Goal: Task Accomplishment & Management: Manage account settings

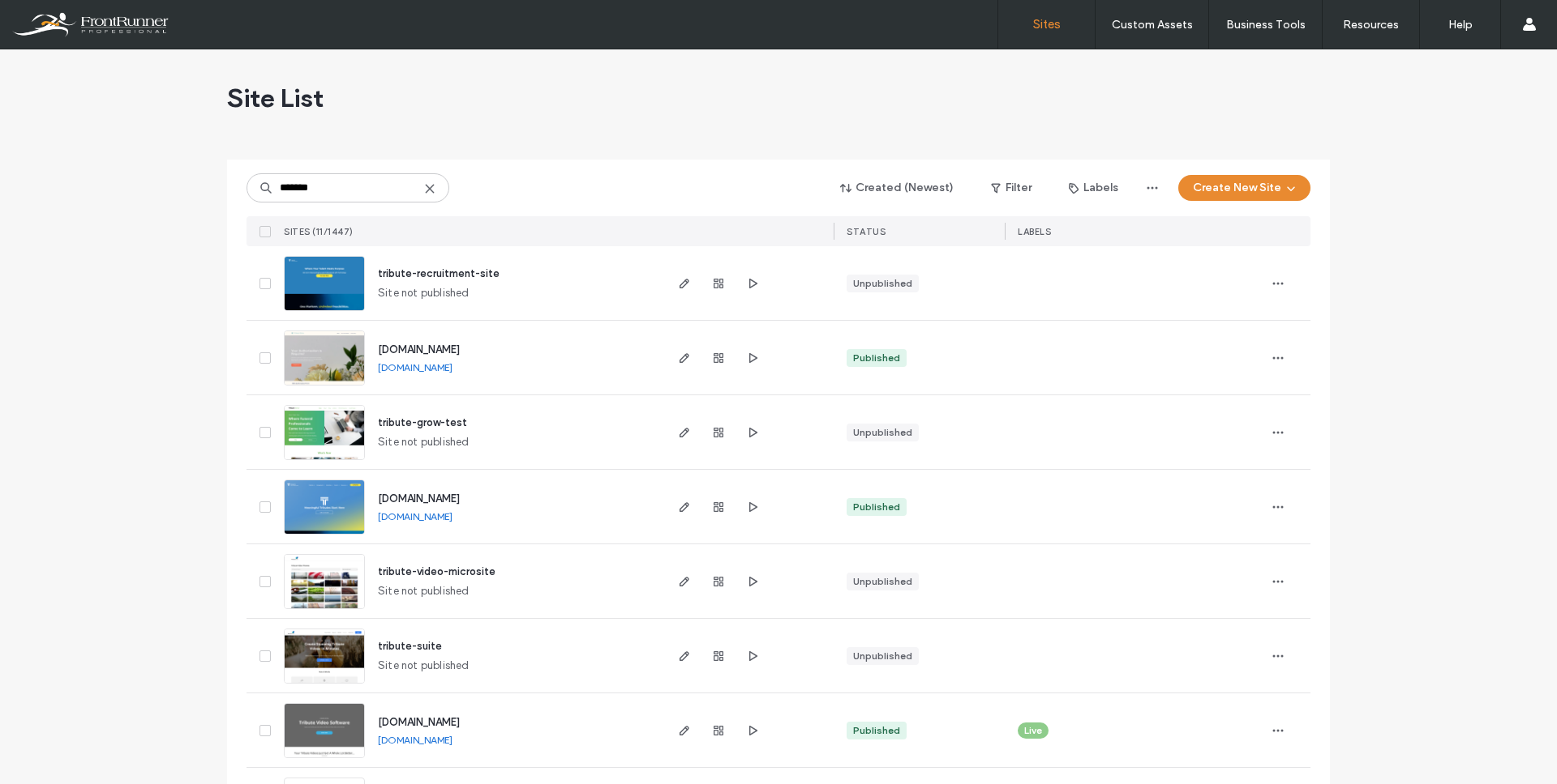
type input "*******"
click at [429, 491] on div "[DOMAIN_NAME]" at bounding box center [419, 499] width 82 height 17
click at [429, 500] on span "[DOMAIN_NAME]" at bounding box center [419, 498] width 82 height 12
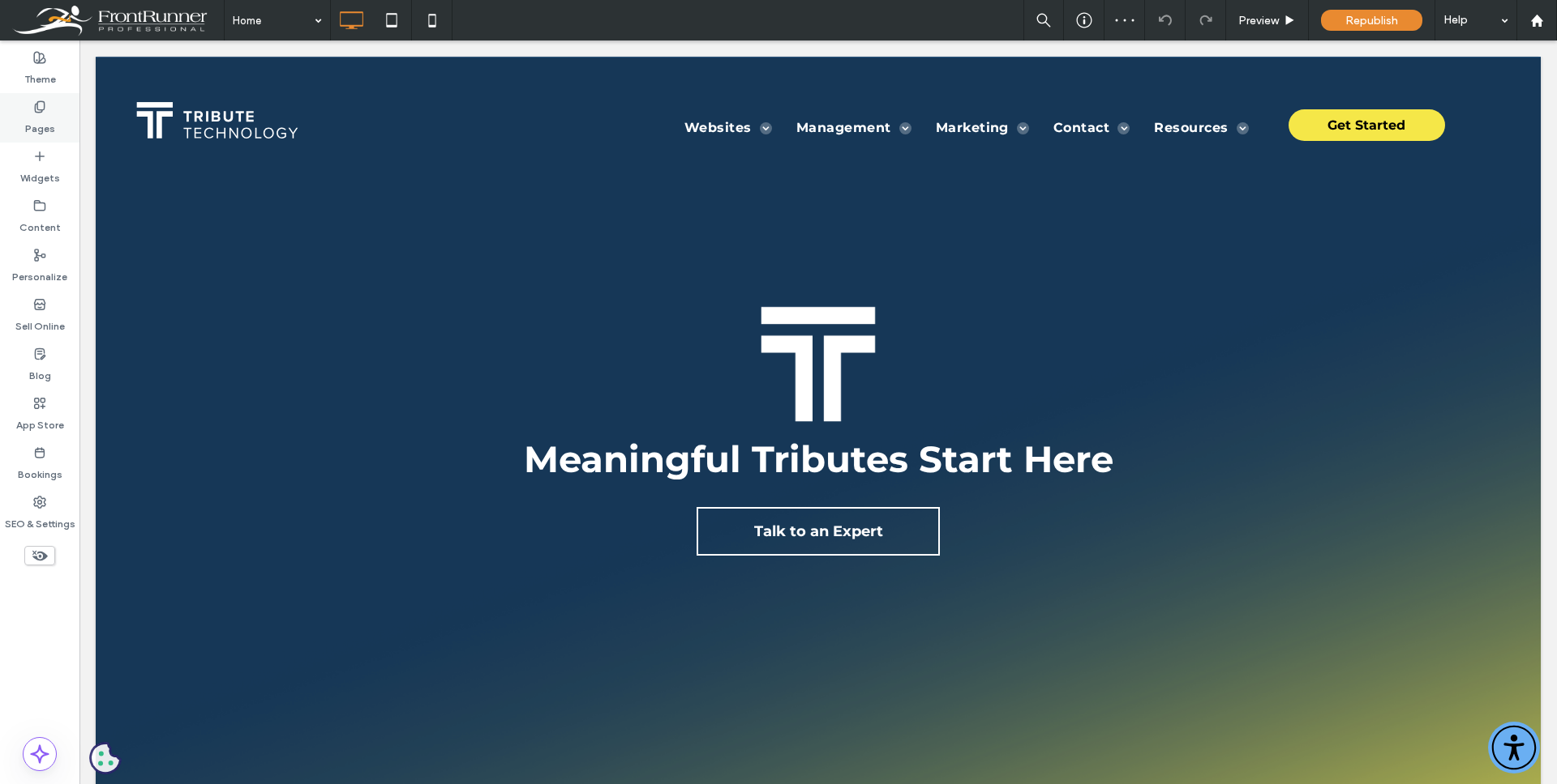
click at [30, 105] on div "Pages" at bounding box center [39, 118] width 79 height 50
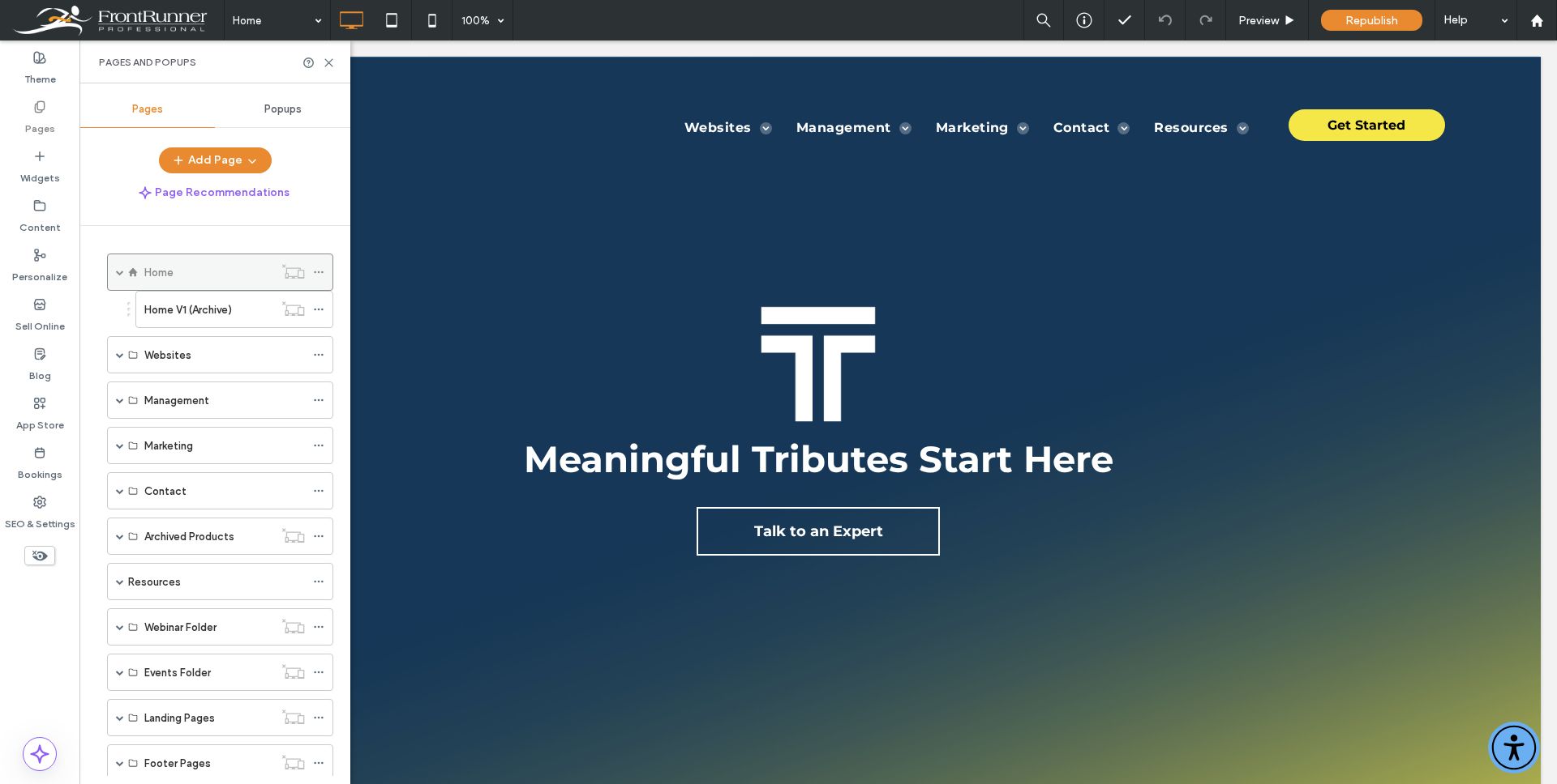
click at [120, 274] on span at bounding box center [120, 272] width 8 height 8
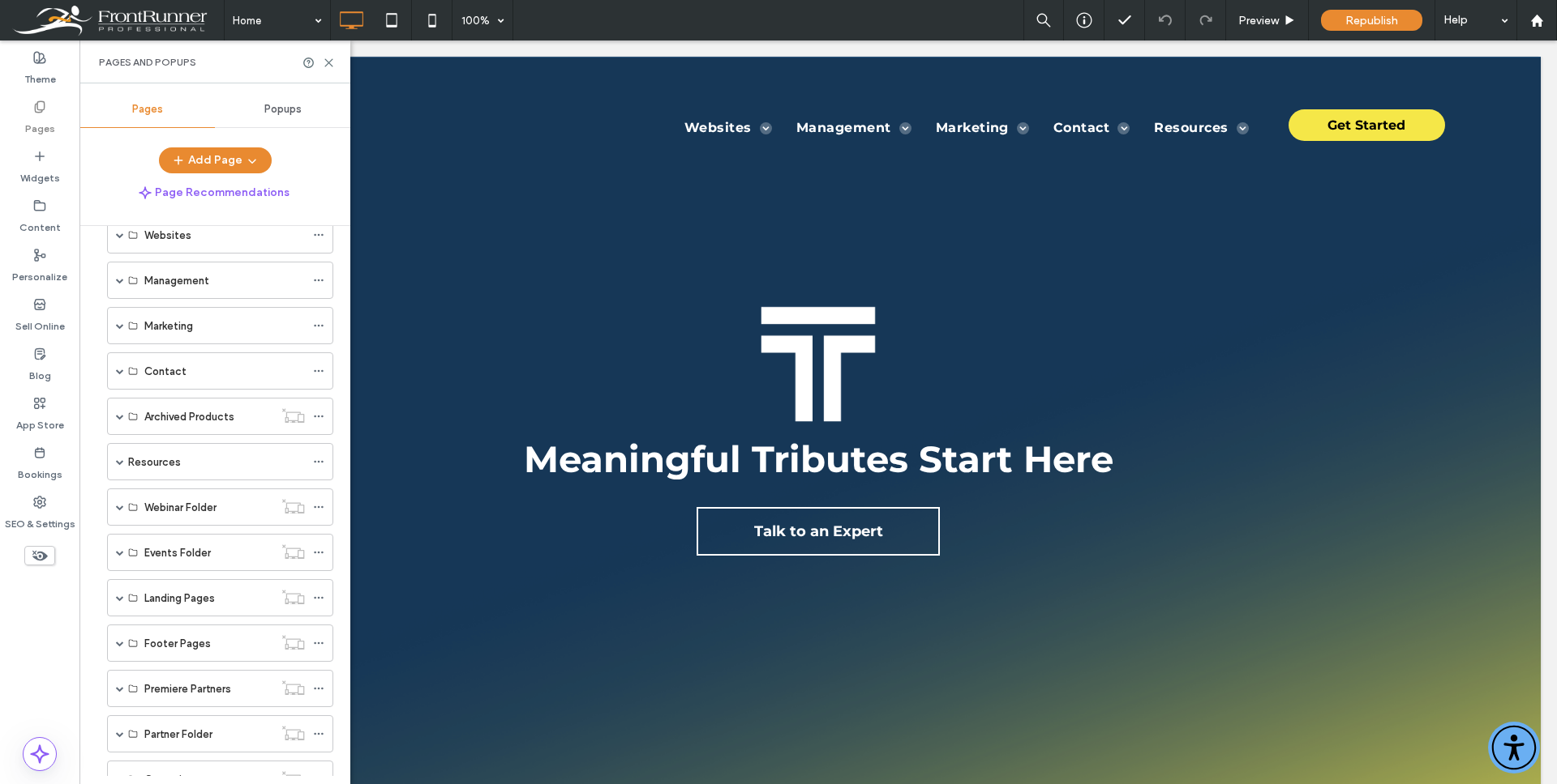
scroll to position [60, 0]
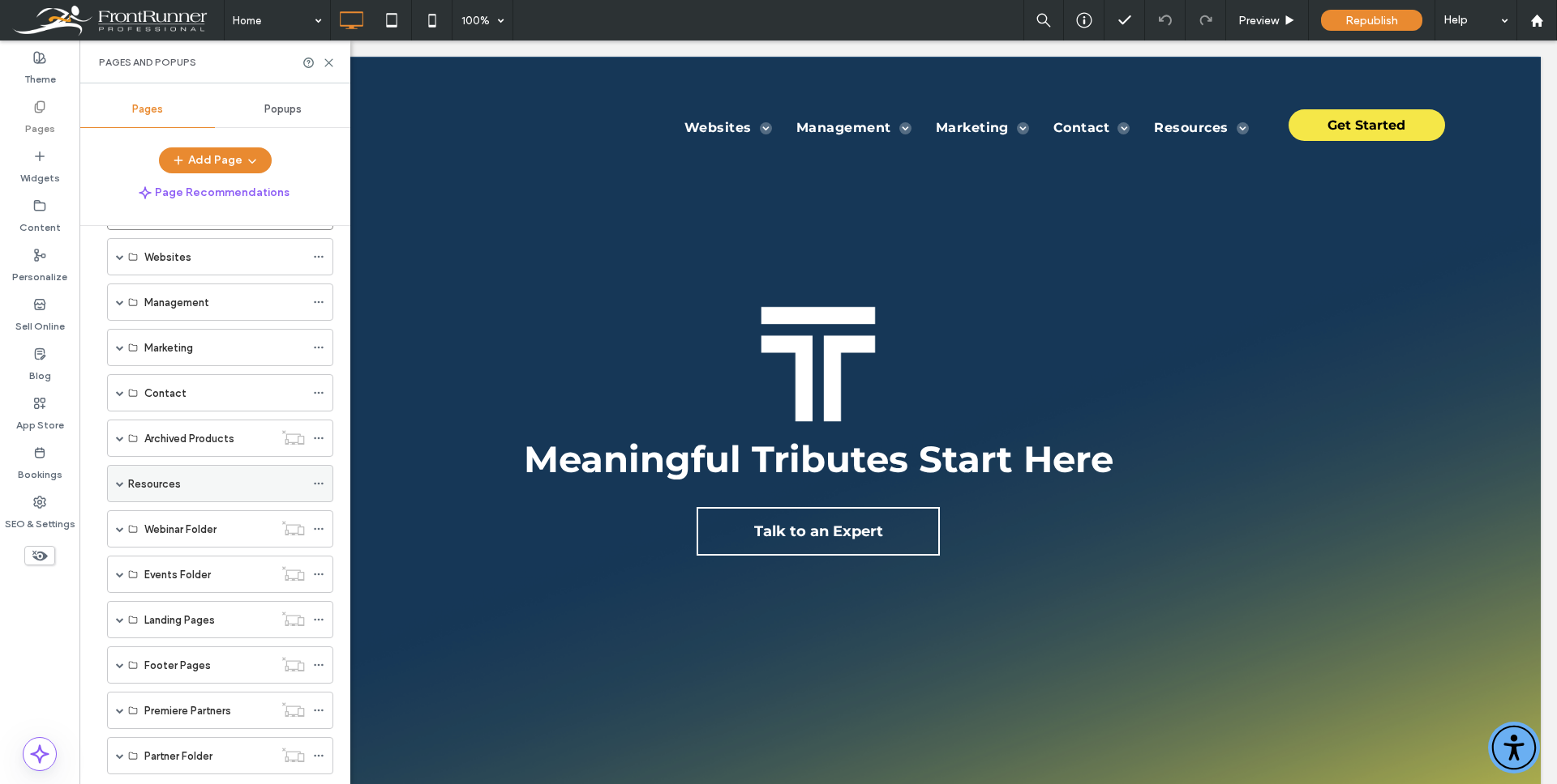
click at [126, 484] on div "Resources" at bounding box center [220, 484] width 226 height 37
click at [122, 484] on span at bounding box center [120, 484] width 8 height 8
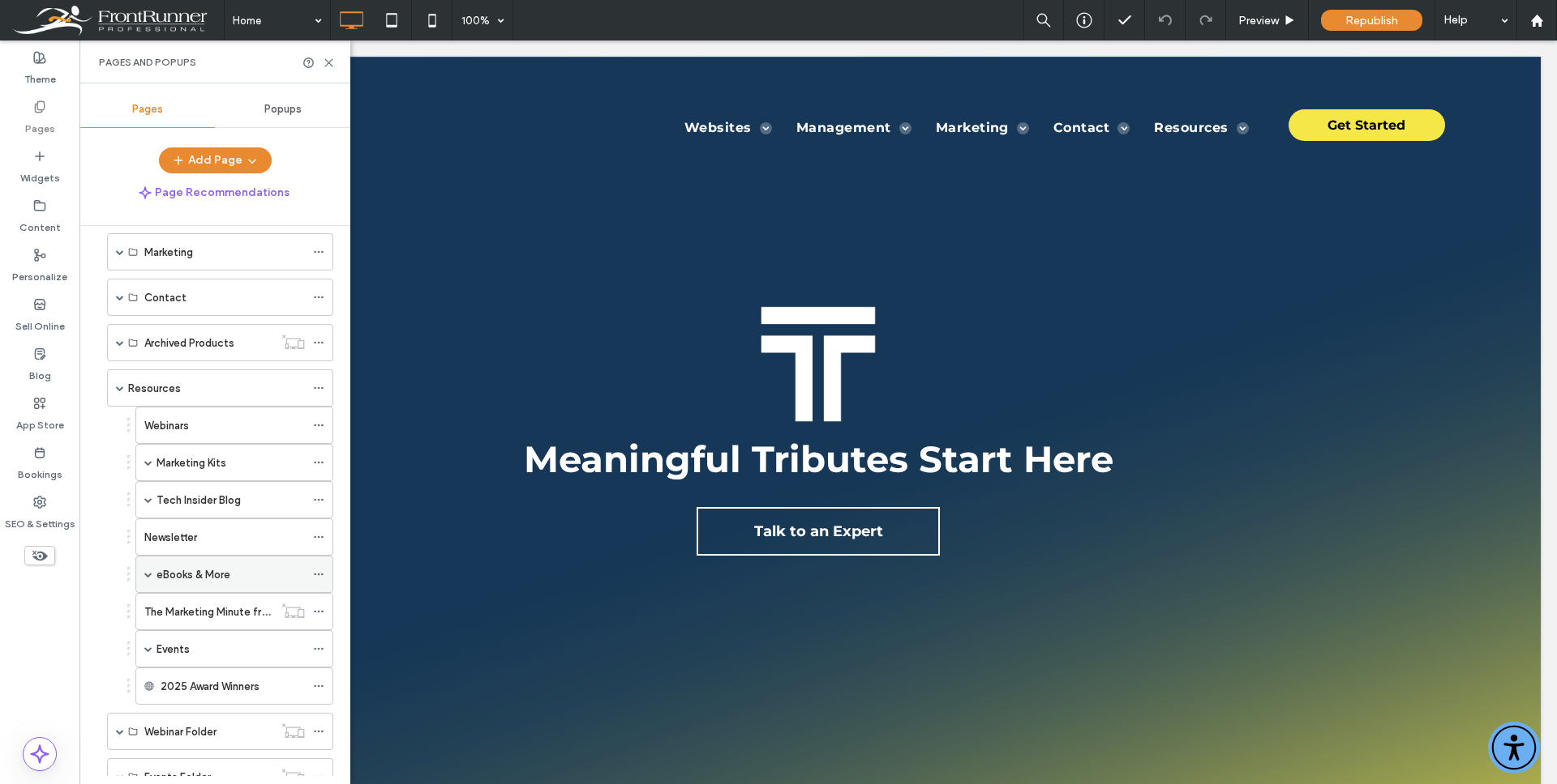
scroll to position [157, 0]
click at [122, 383] on span at bounding box center [120, 387] width 8 height 8
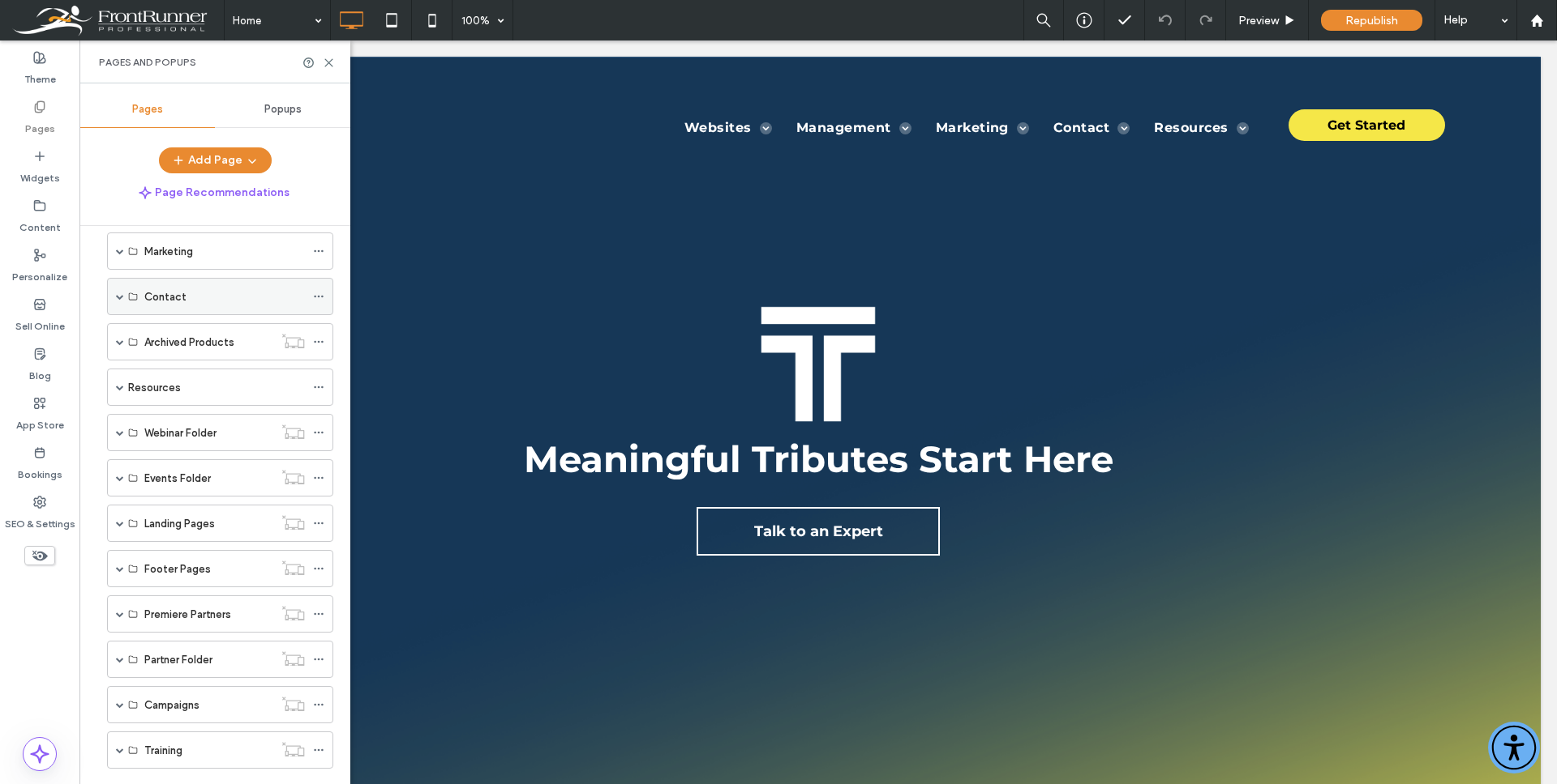
click at [121, 297] on span at bounding box center [120, 296] width 8 height 8
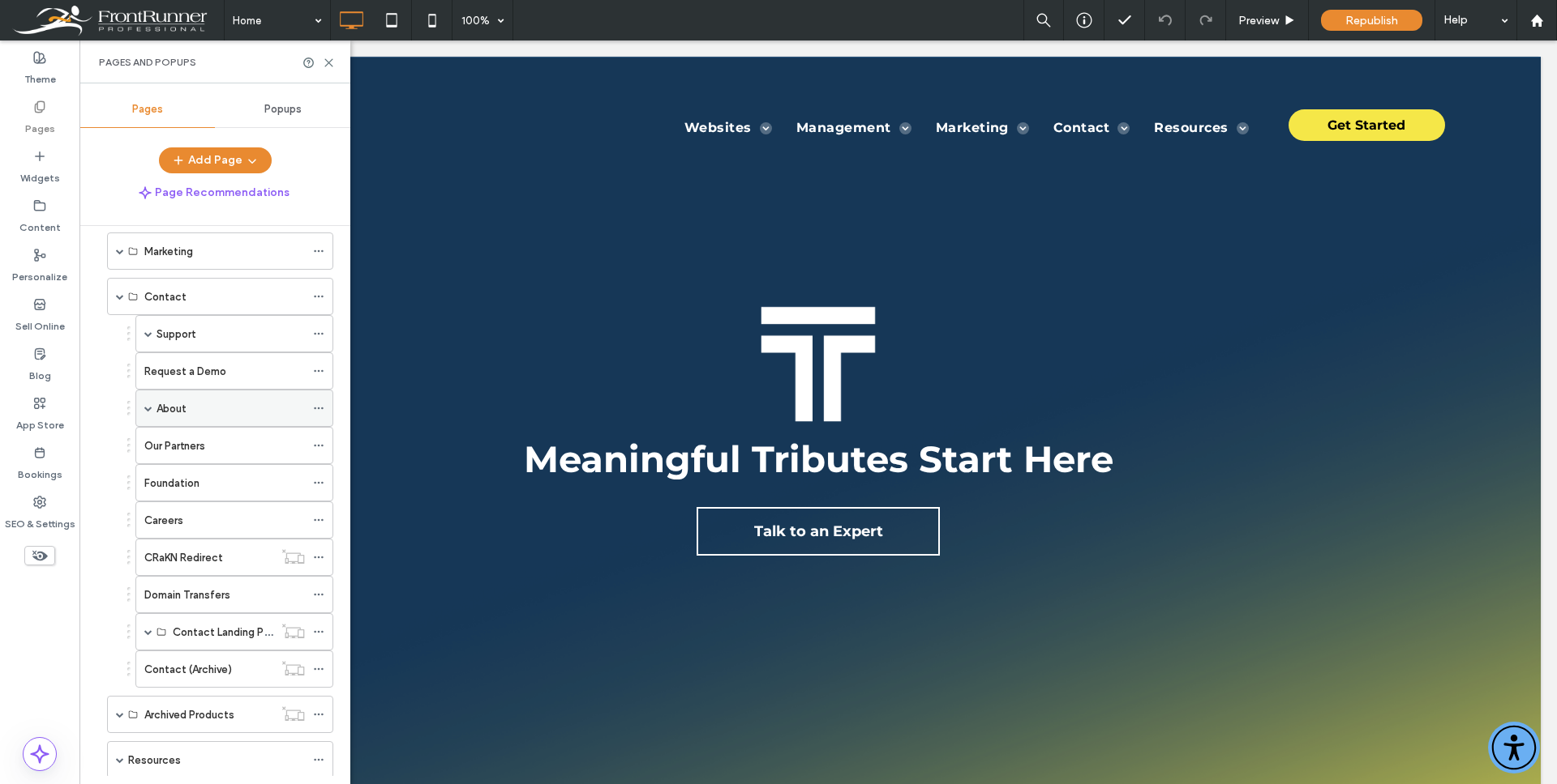
click at [199, 412] on div "About" at bounding box center [230, 409] width 148 height 17
click at [328, 57] on icon at bounding box center [329, 62] width 12 height 12
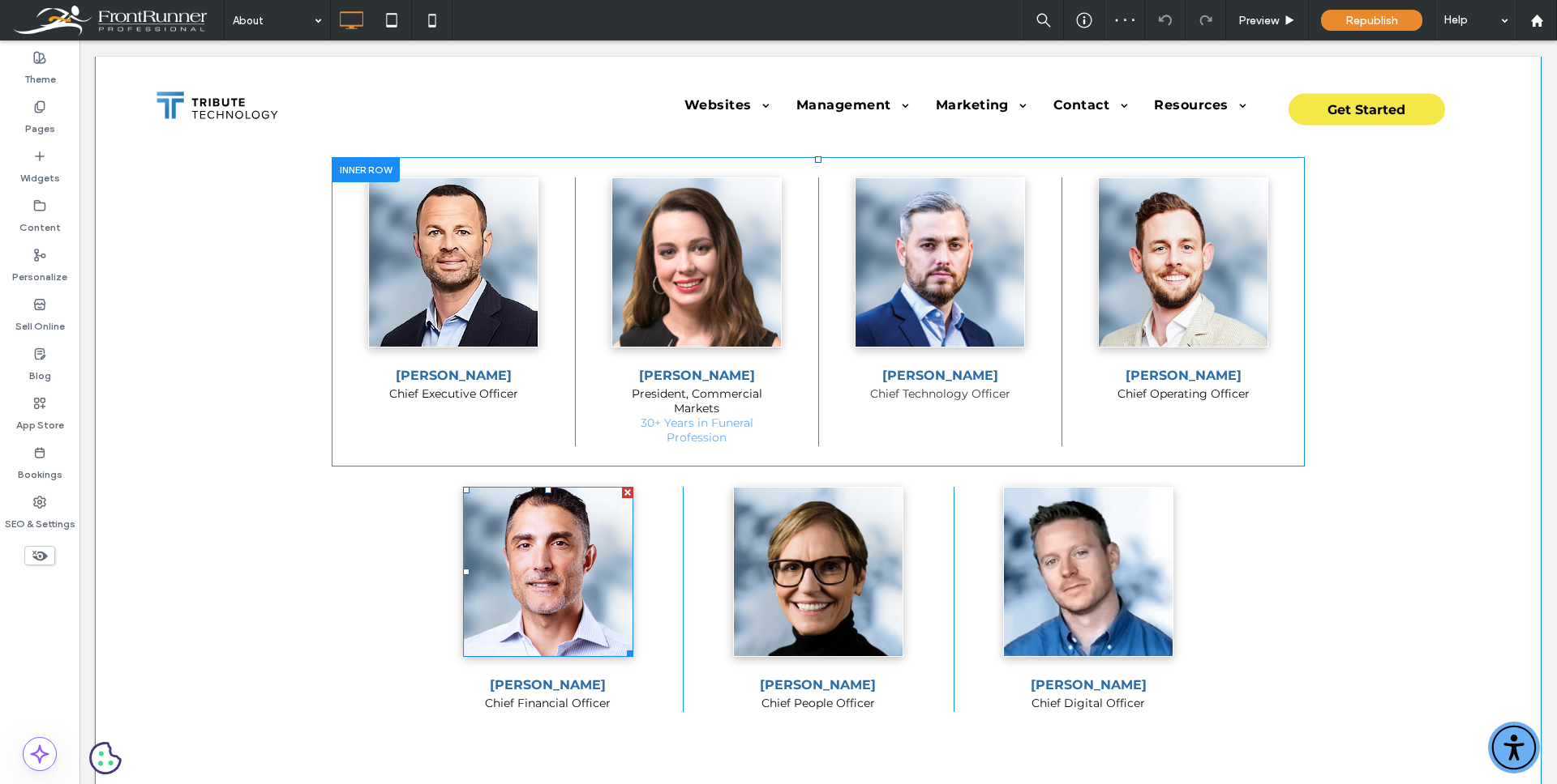
scroll to position [661, 0]
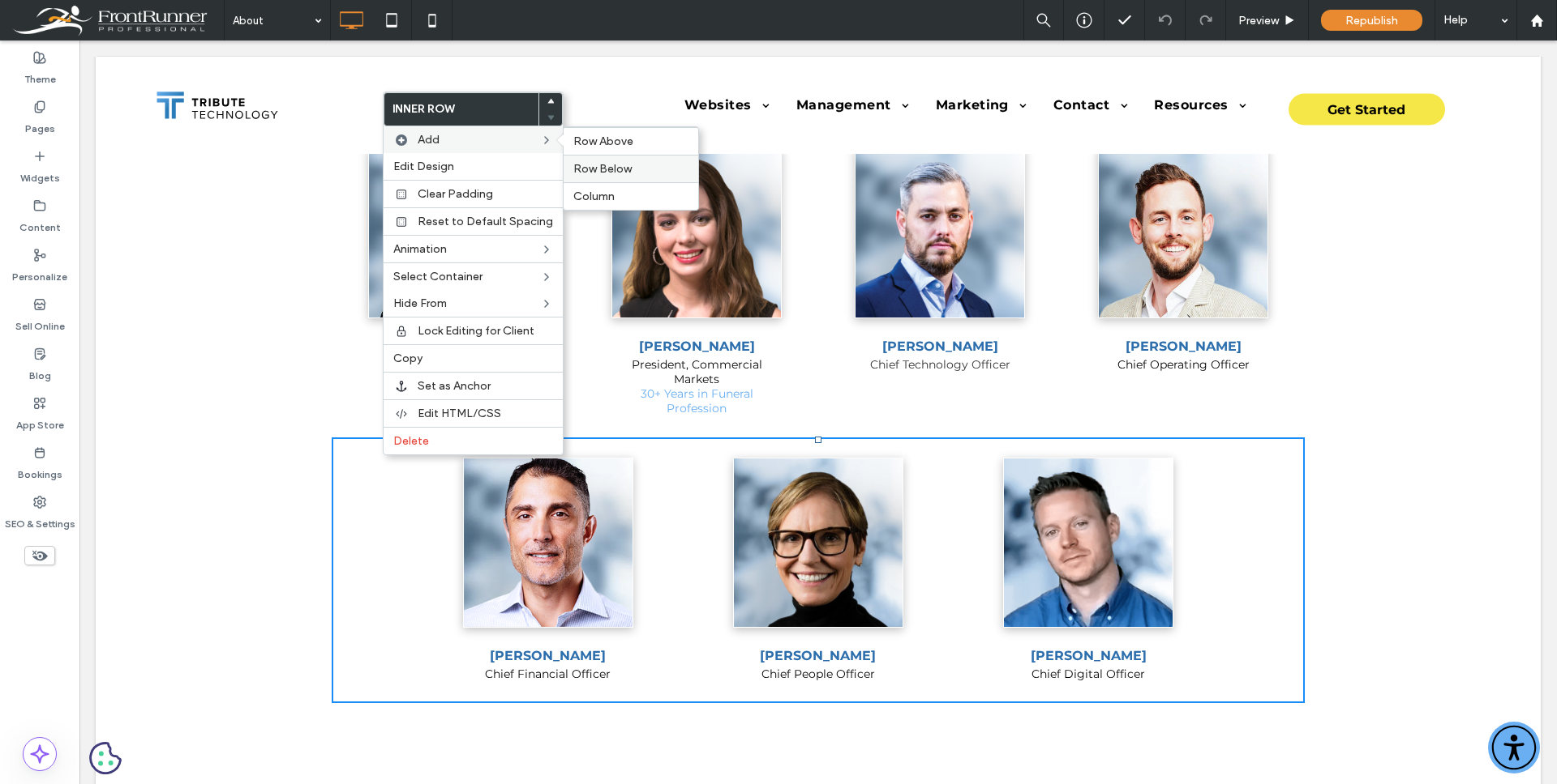
click at [616, 162] on span "Row Below" at bounding box center [603, 169] width 59 height 14
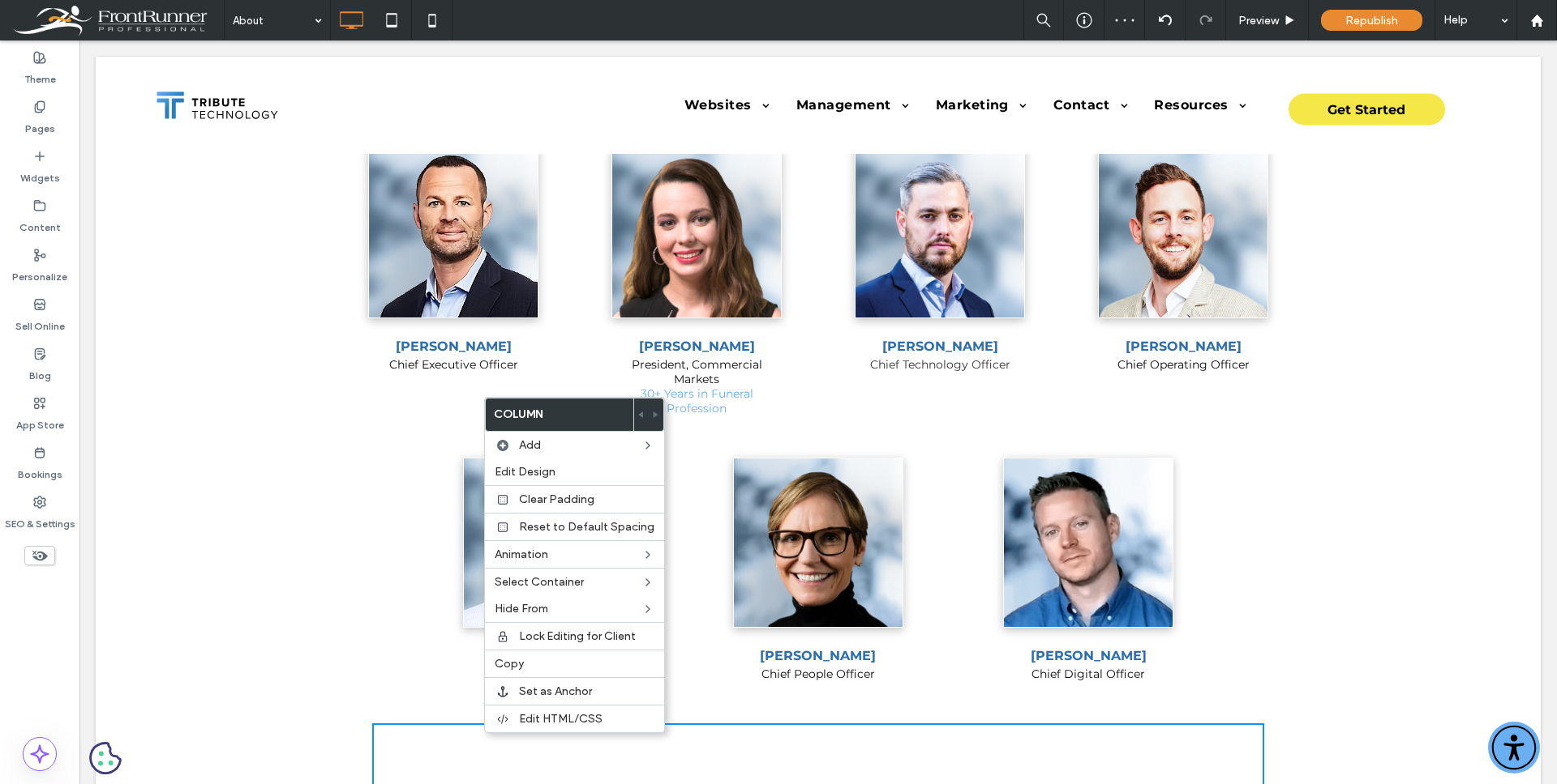
click at [411, 725] on div "Click To Paste Click To Paste" at bounding box center [818, 764] width 892 height 81
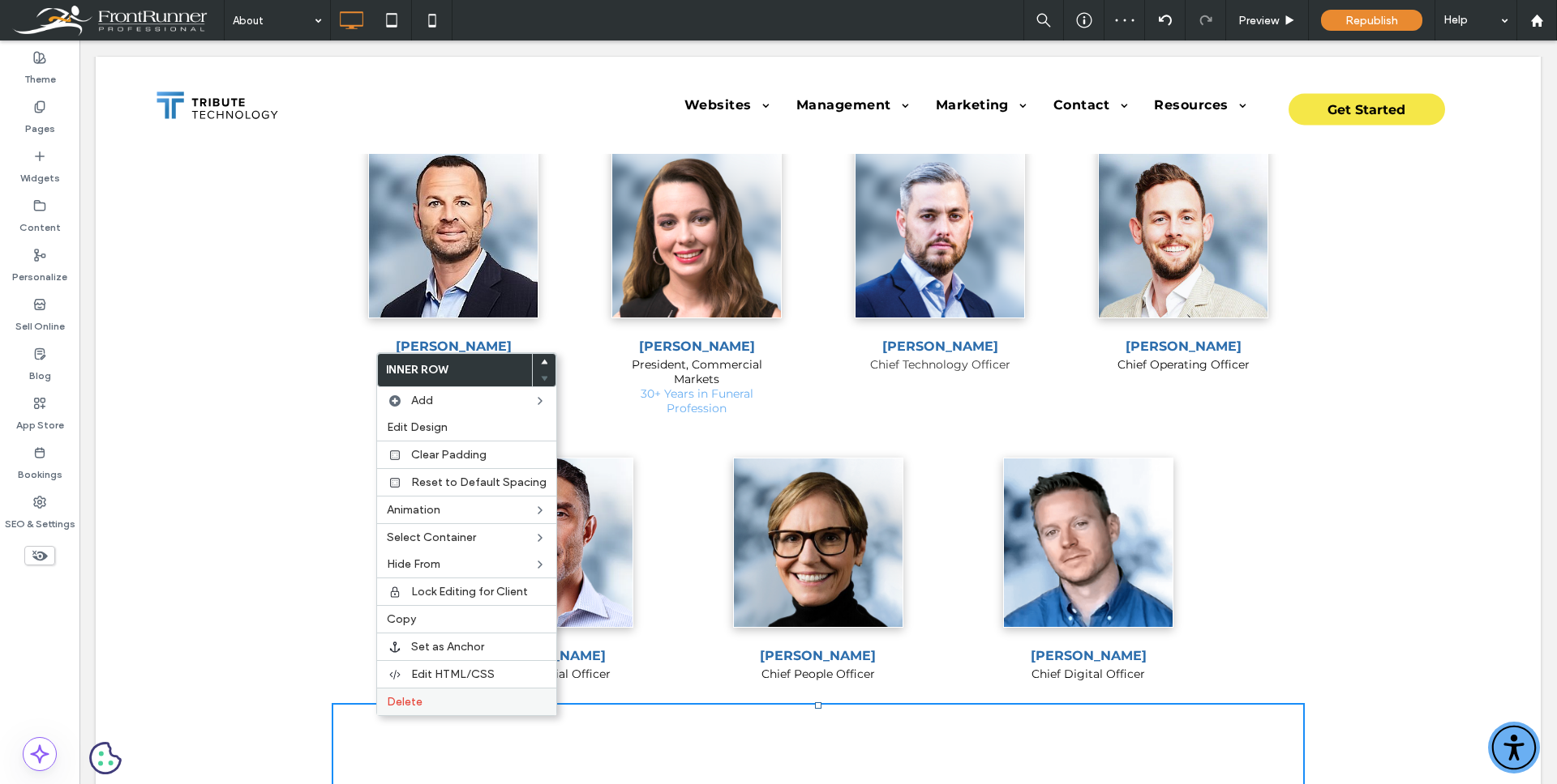
click at [399, 699] on span "Delete" at bounding box center [404, 702] width 36 height 14
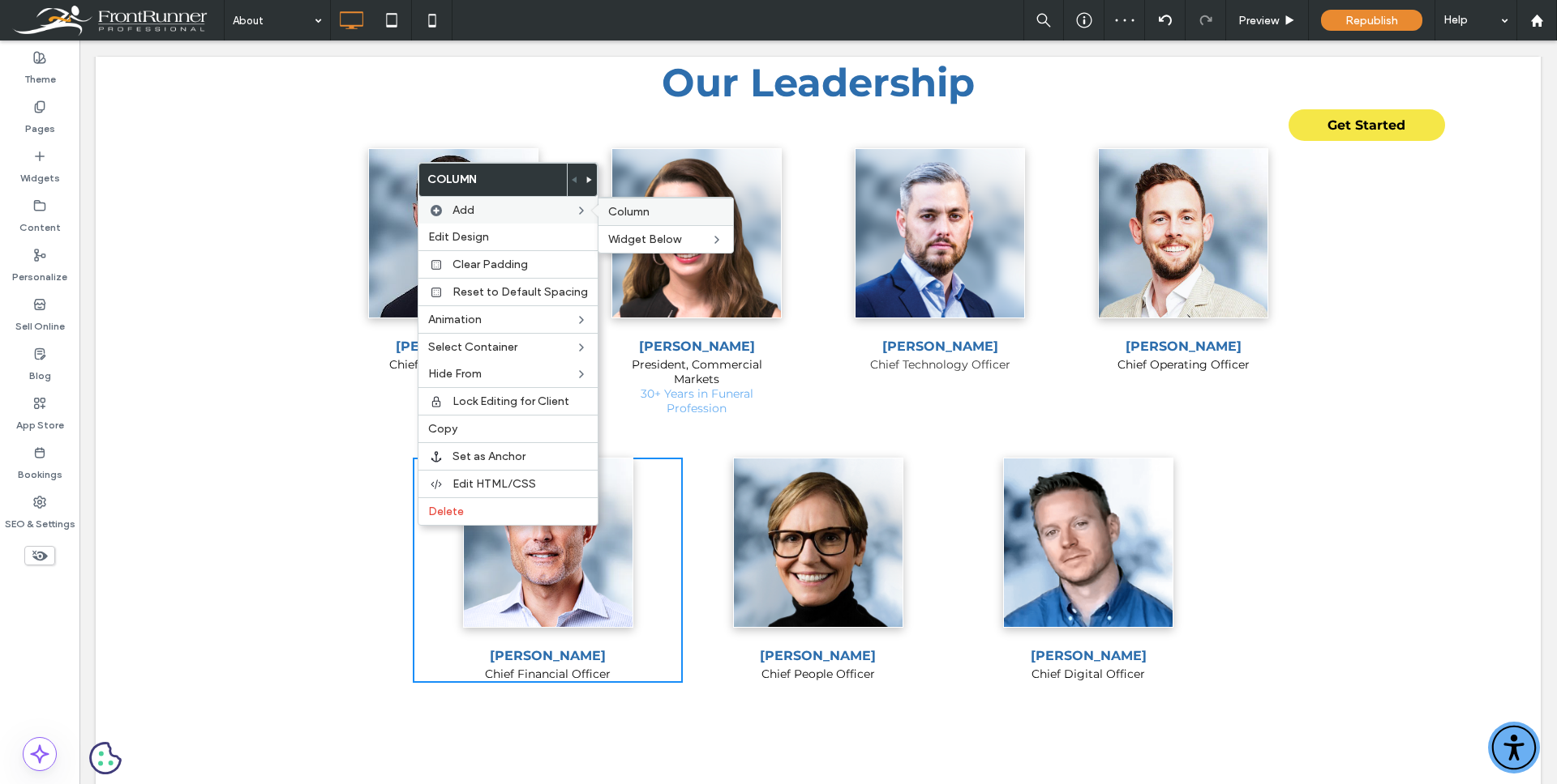
click at [657, 203] on div "Column" at bounding box center [665, 212] width 135 height 27
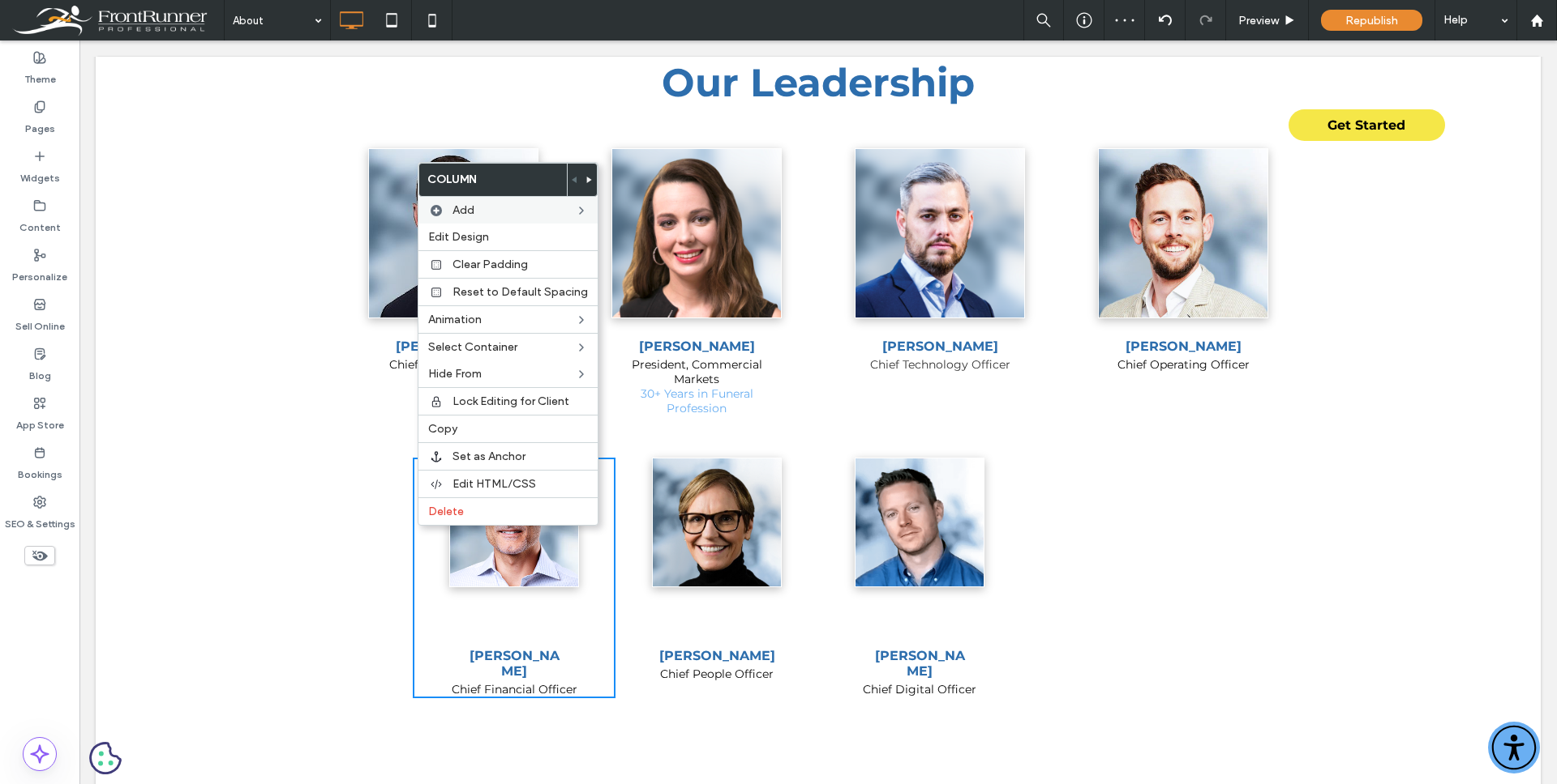
click at [1106, 549] on div "Click To Paste Click To Paste" at bounding box center [1122, 578] width 203 height 241
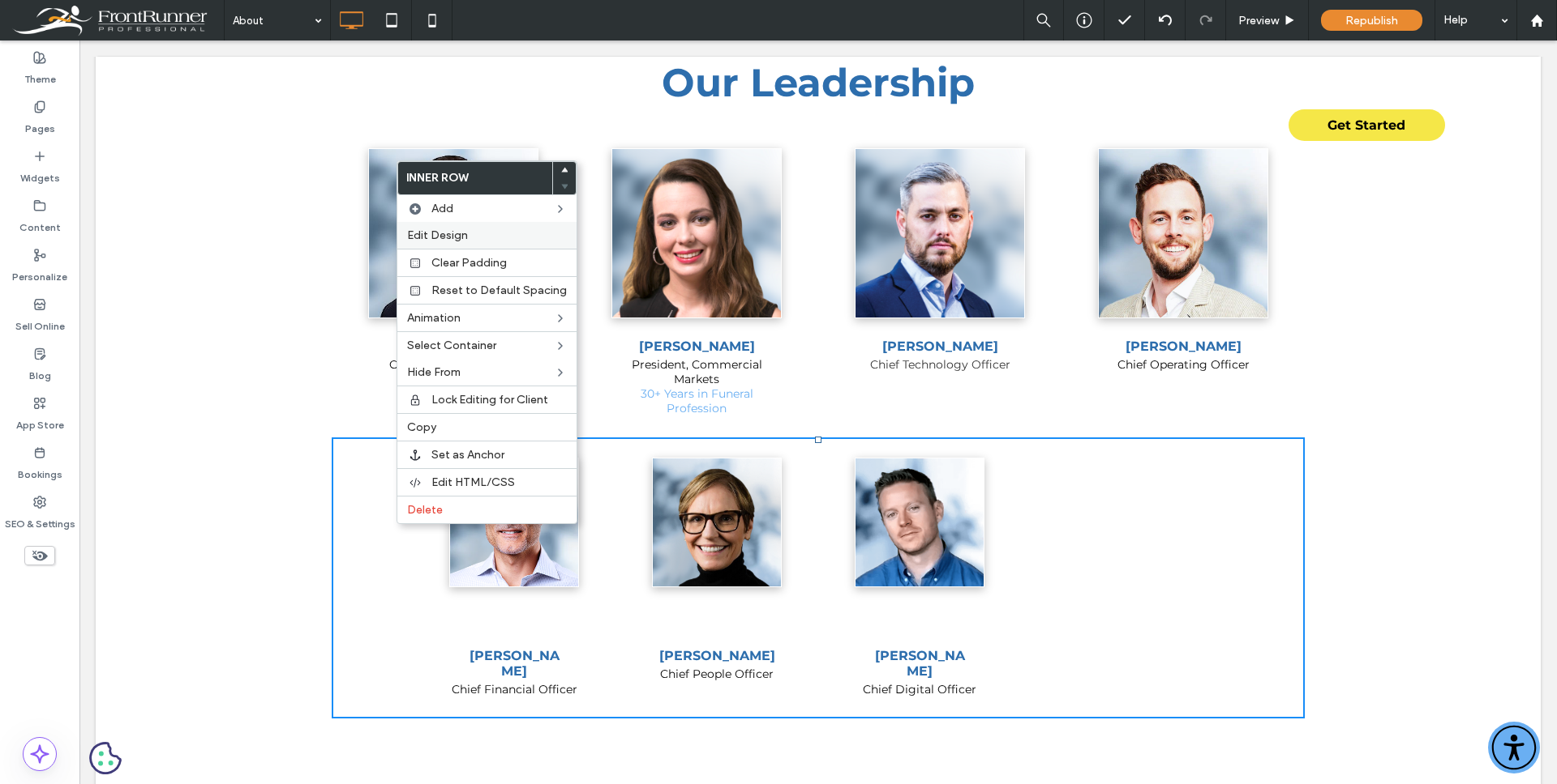
click at [443, 228] on span "Edit Design" at bounding box center [437, 235] width 60 height 14
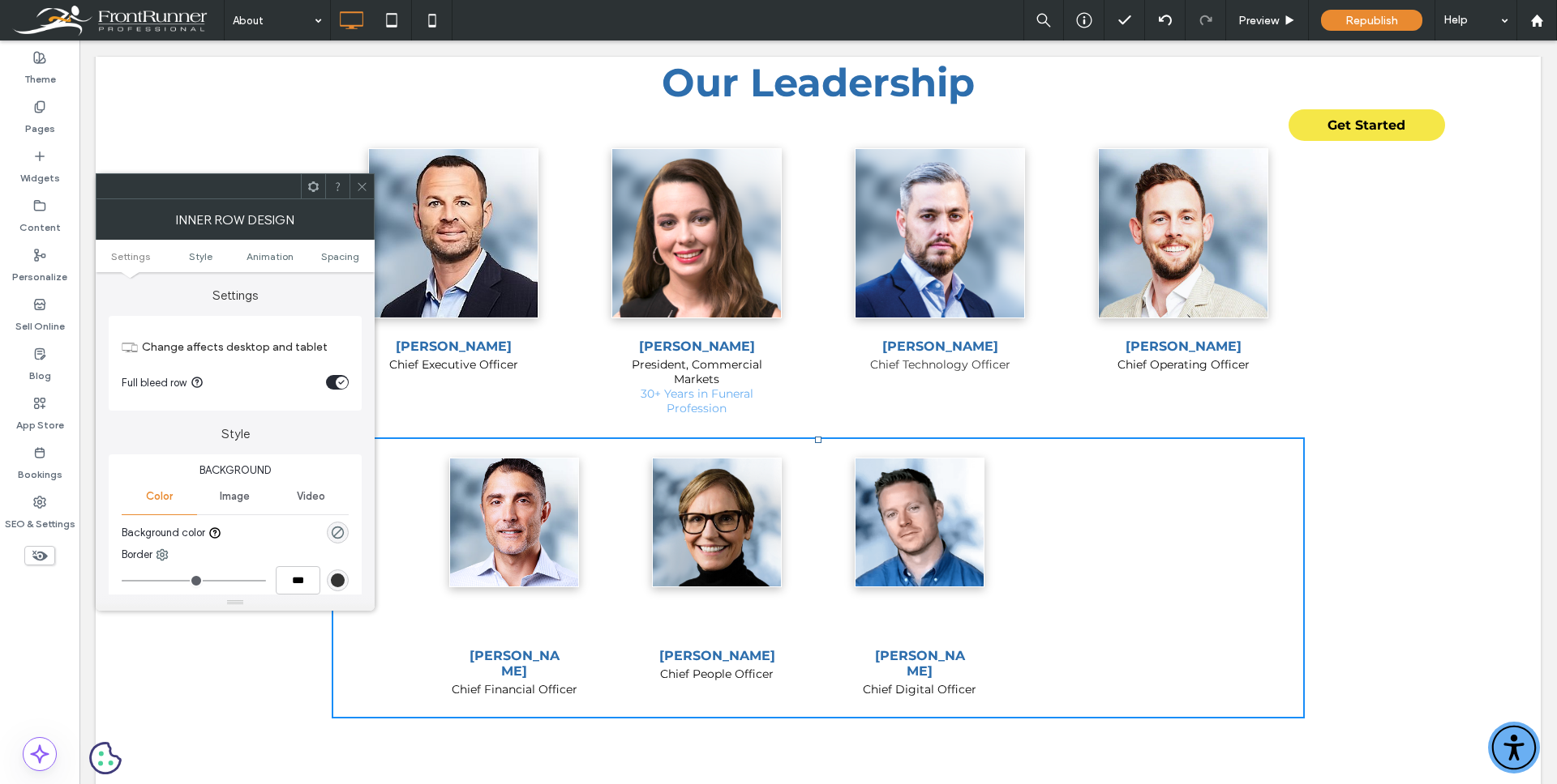
click at [342, 249] on ul "Settings Style Animation Spacing" at bounding box center [235, 255] width 279 height 32
click at [345, 255] on span "Spacing" at bounding box center [339, 256] width 38 height 12
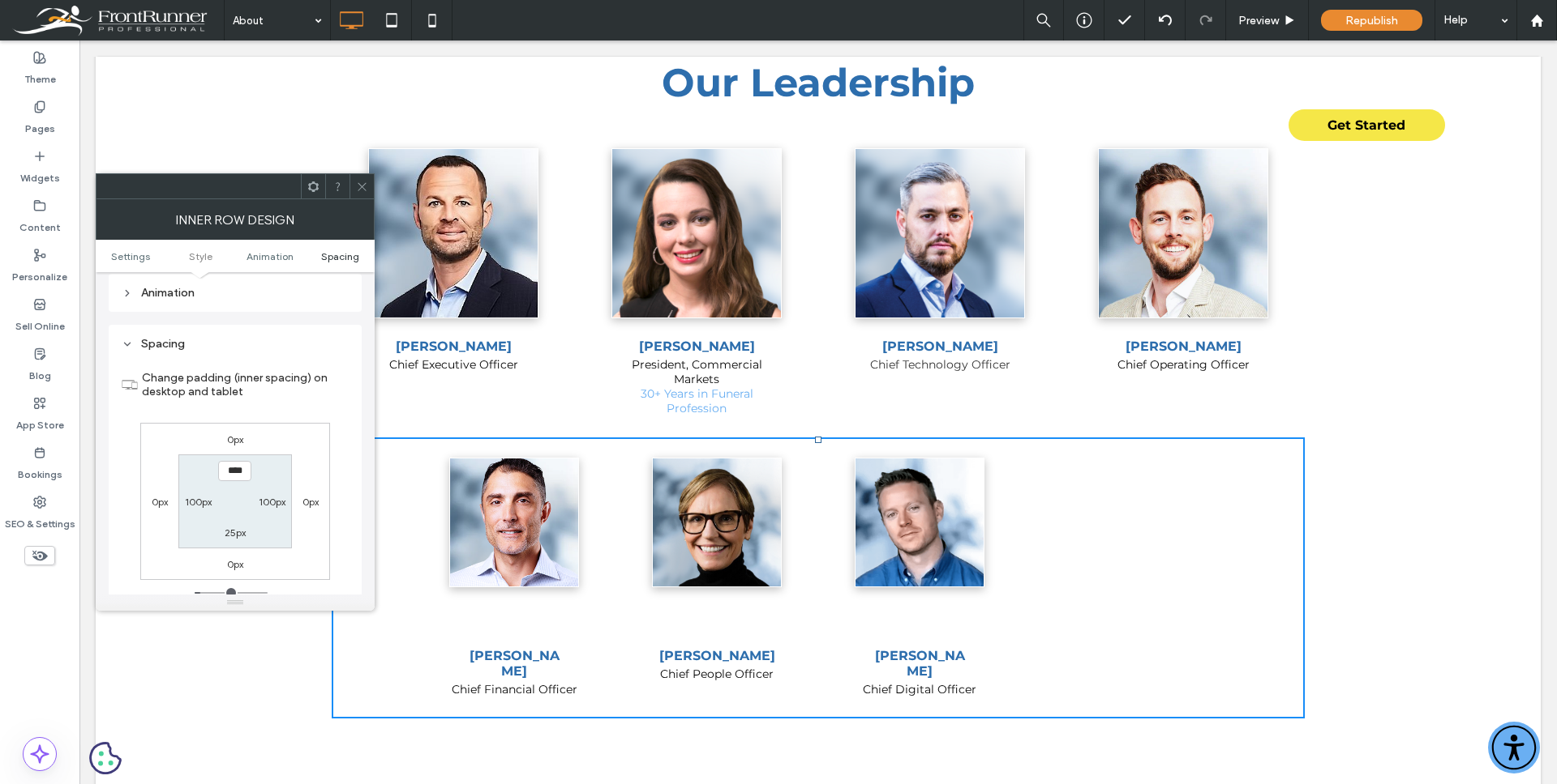
scroll to position [506, 0]
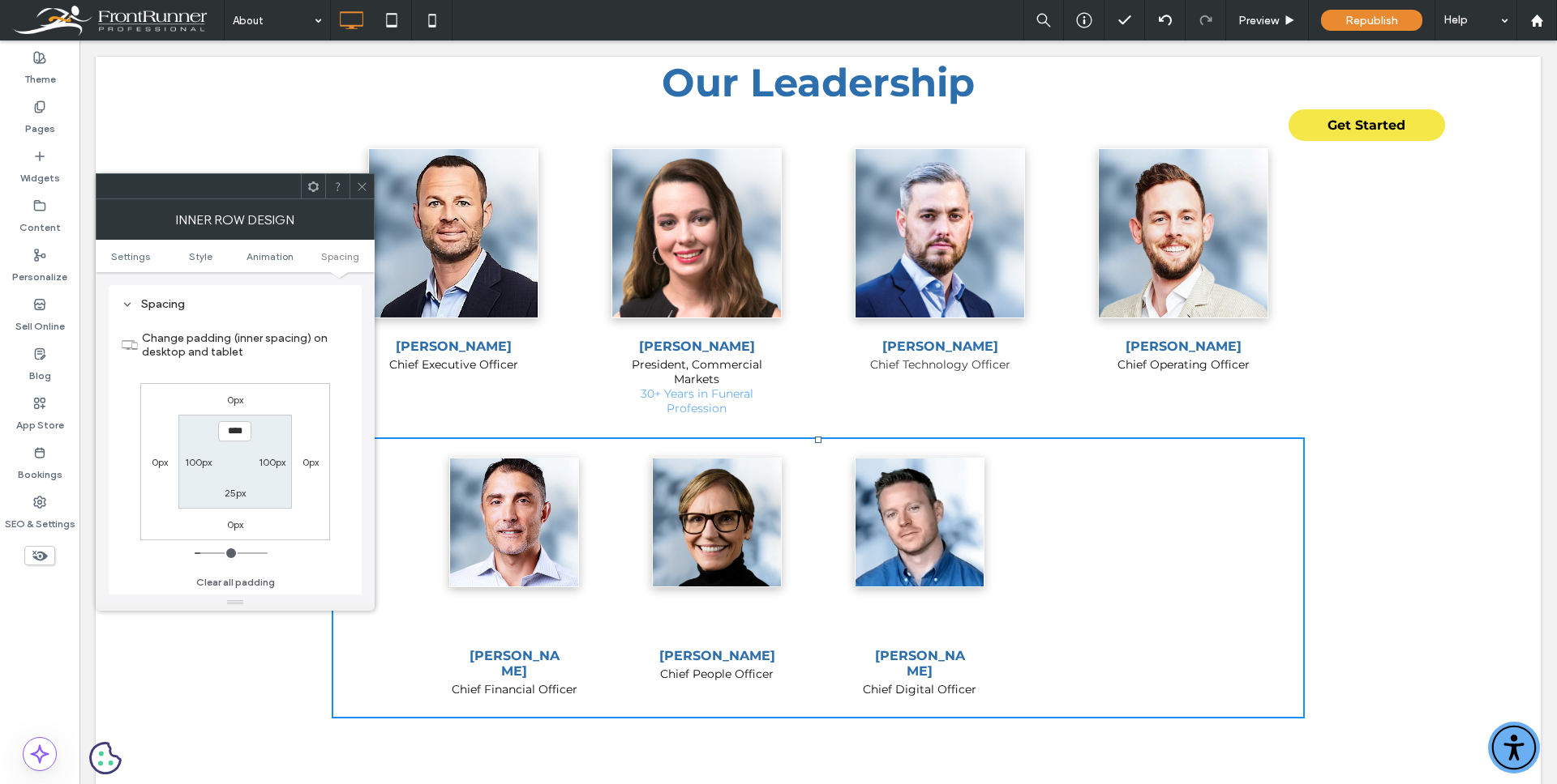
click at [195, 463] on label "100px" at bounding box center [197, 462] width 26 height 12
type input "***"
click at [195, 463] on input "*****" at bounding box center [198, 461] width 33 height 20
click at [354, 189] on div at bounding box center [361, 186] width 24 height 24
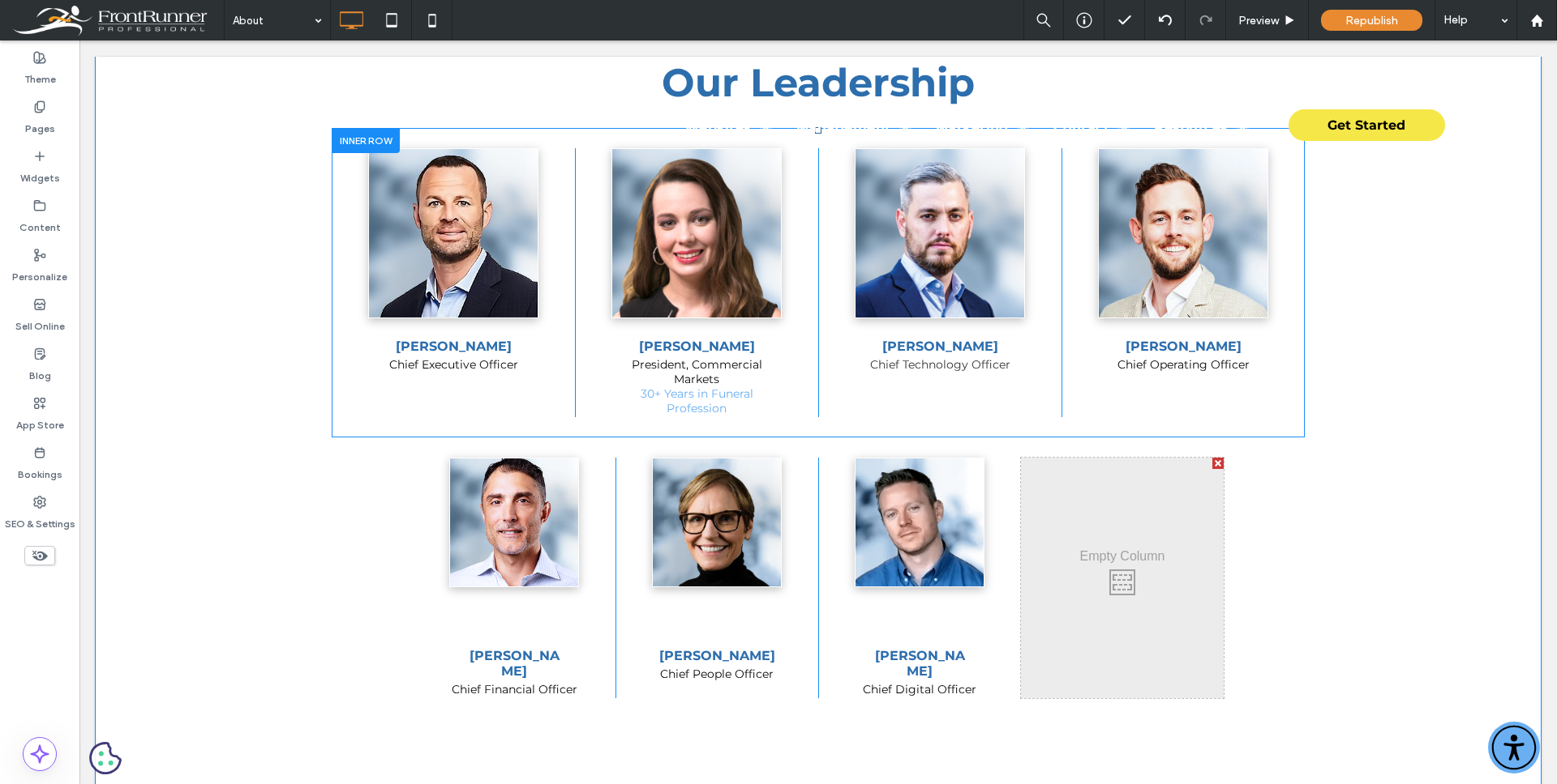
click at [347, 388] on div "[PERSON_NAME] Chief Executive Officer Click To Paste" at bounding box center [453, 283] width 243 height 269
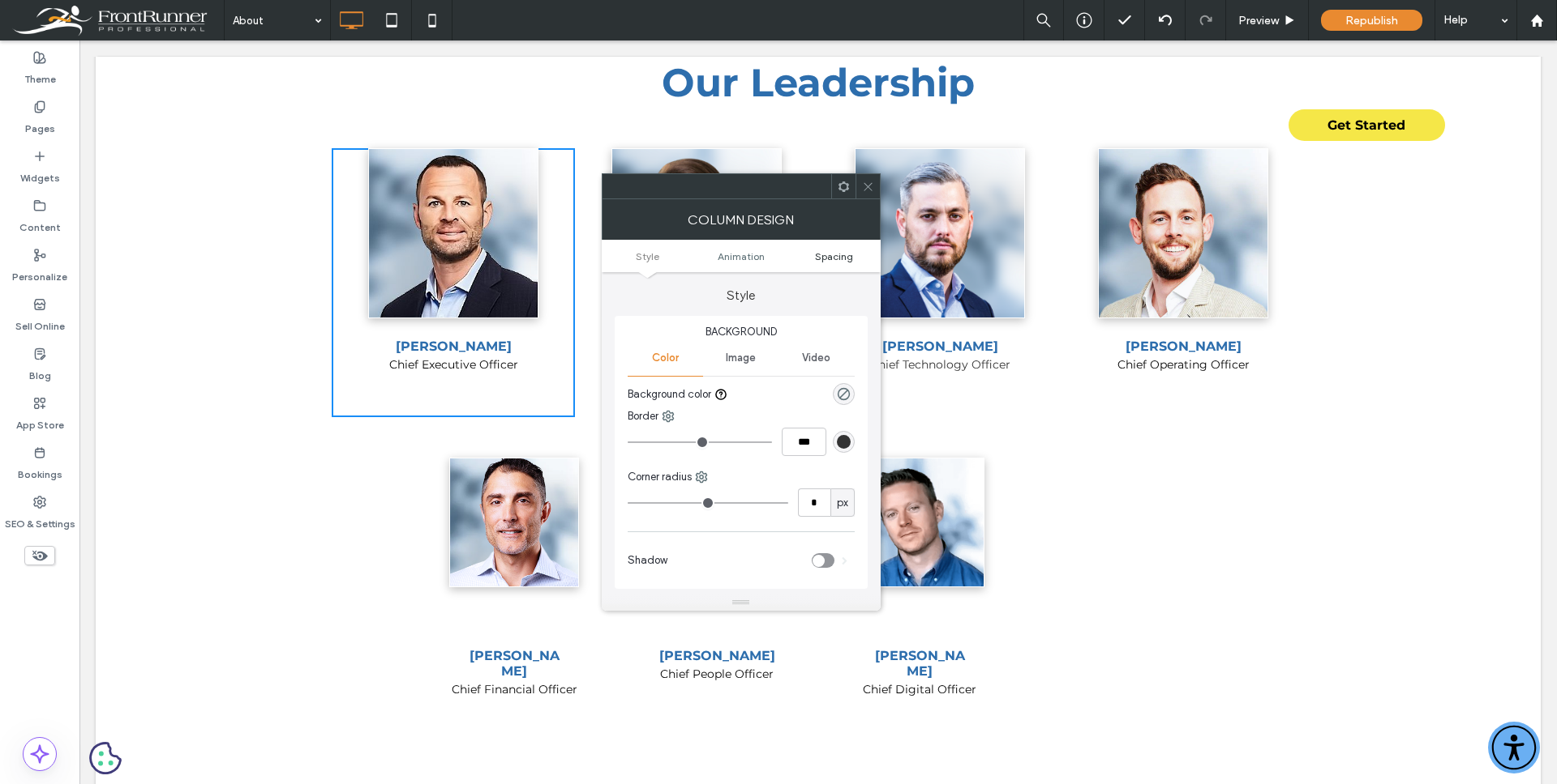
click at [829, 257] on span "Spacing" at bounding box center [833, 256] width 38 height 12
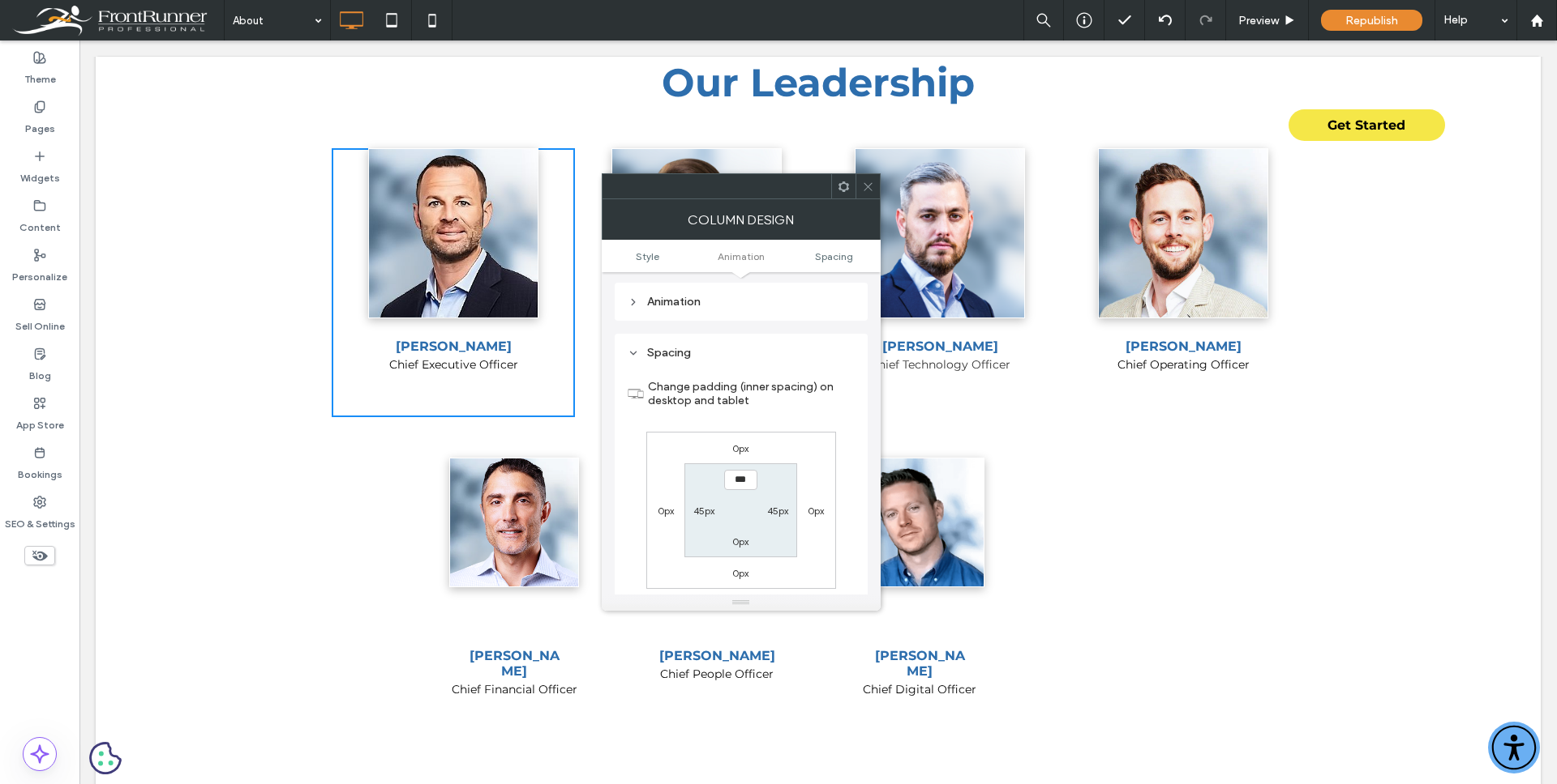
scroll to position [310, 0]
click at [868, 194] on span at bounding box center [867, 186] width 12 height 24
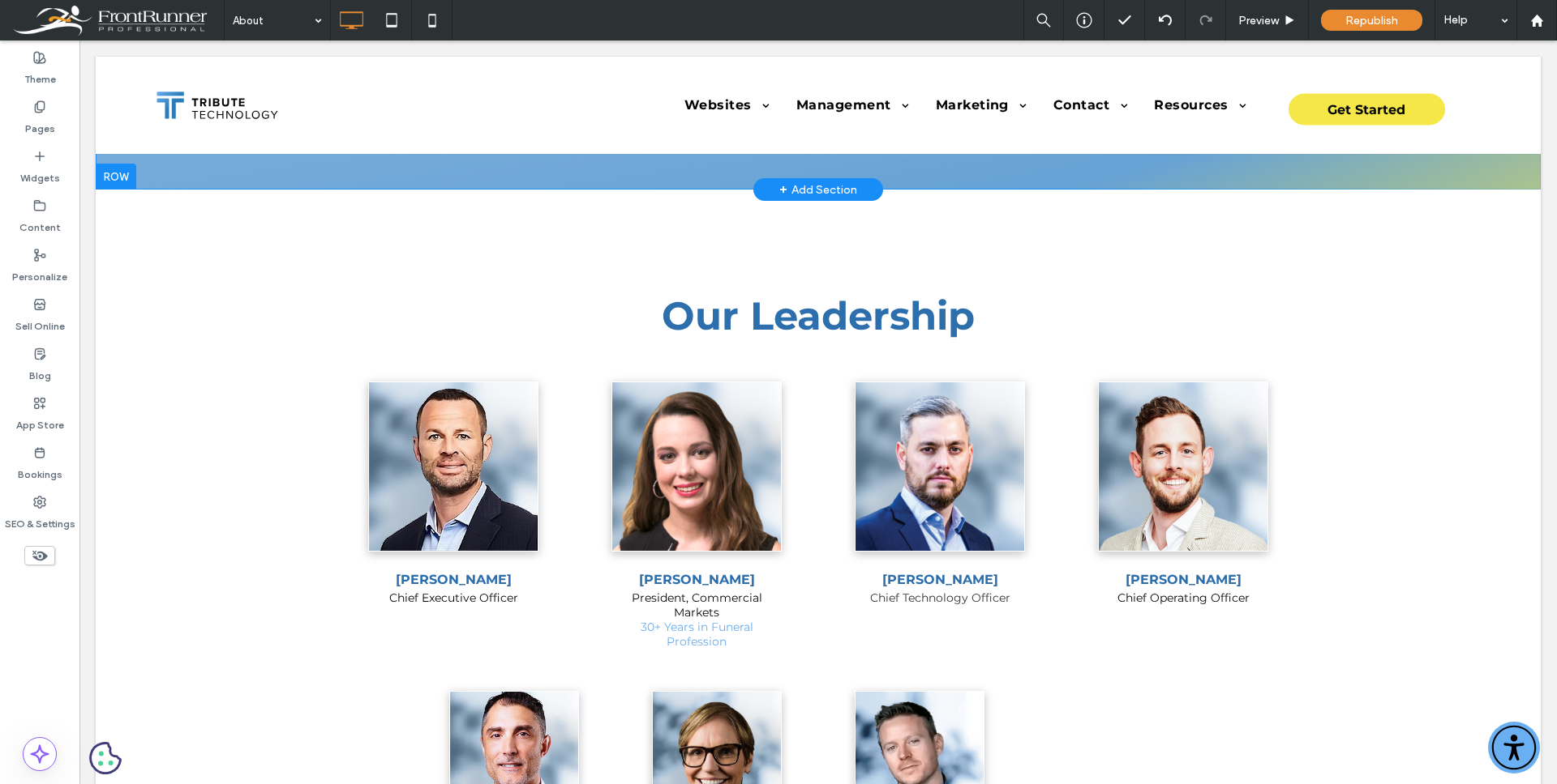
scroll to position [263, 0]
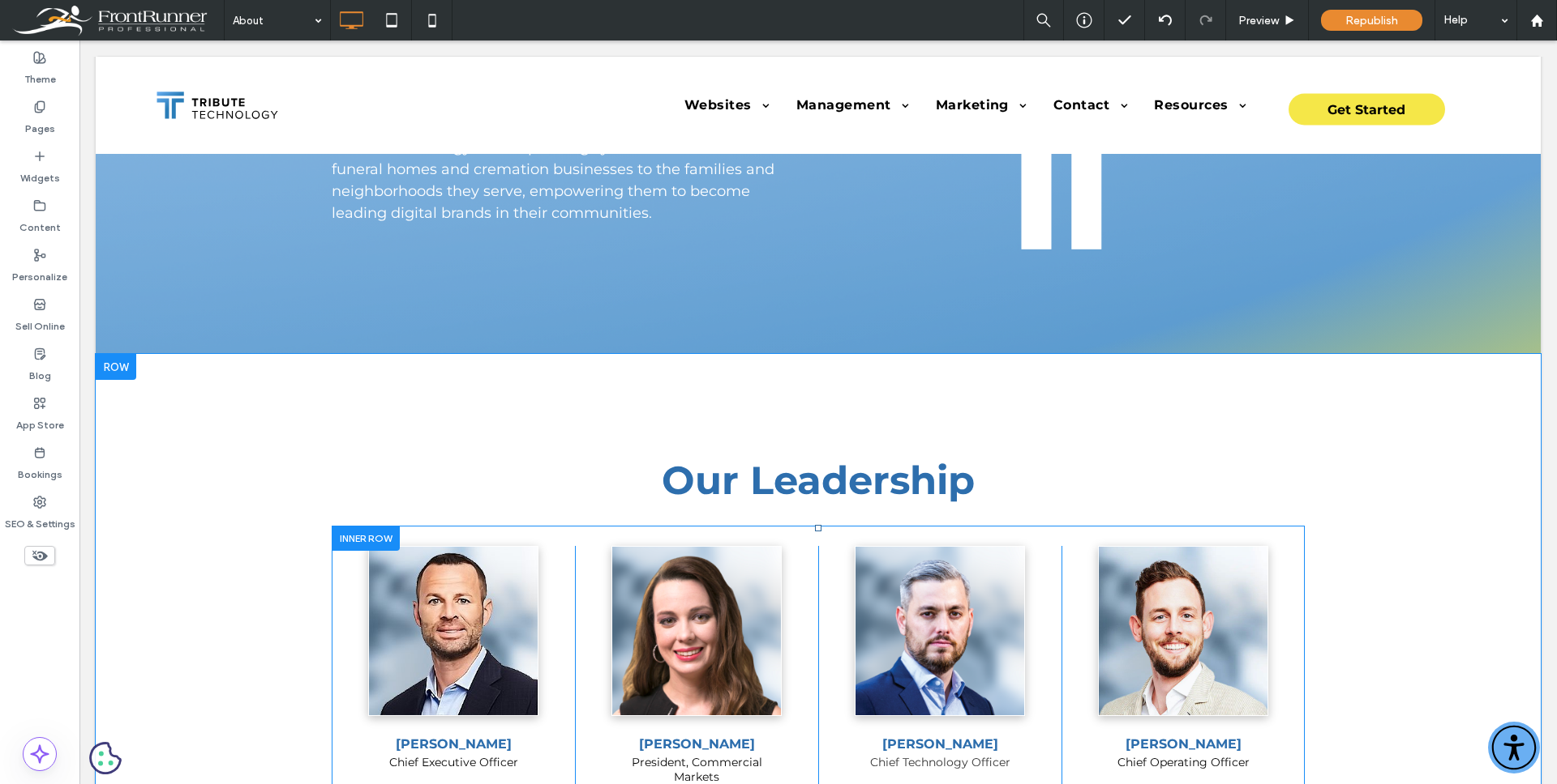
click at [364, 536] on div at bounding box center [366, 538] width 68 height 25
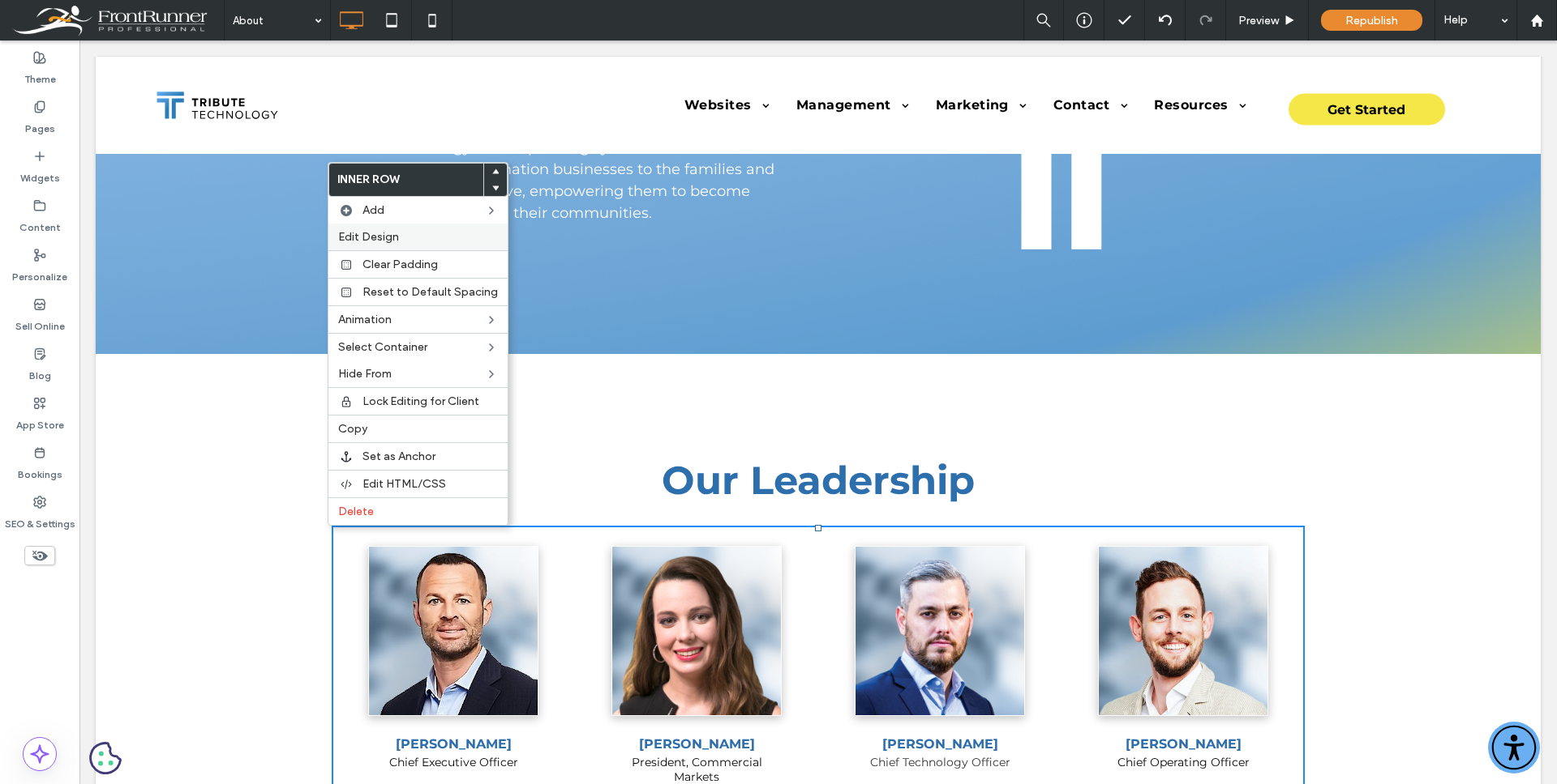
click at [381, 235] on span "Edit Design" at bounding box center [369, 237] width 60 height 14
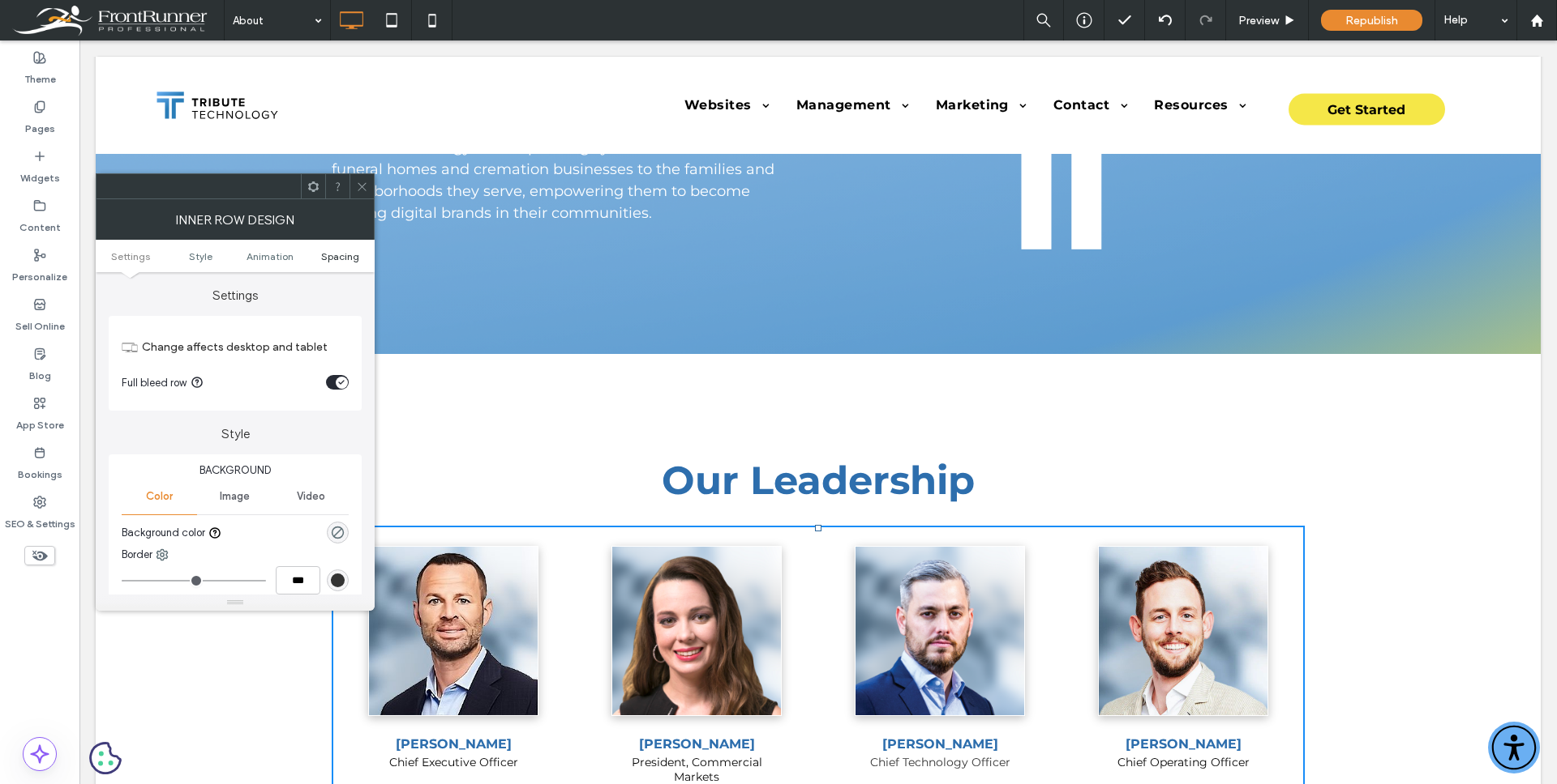
click at [353, 251] on span "Spacing" at bounding box center [339, 256] width 38 height 12
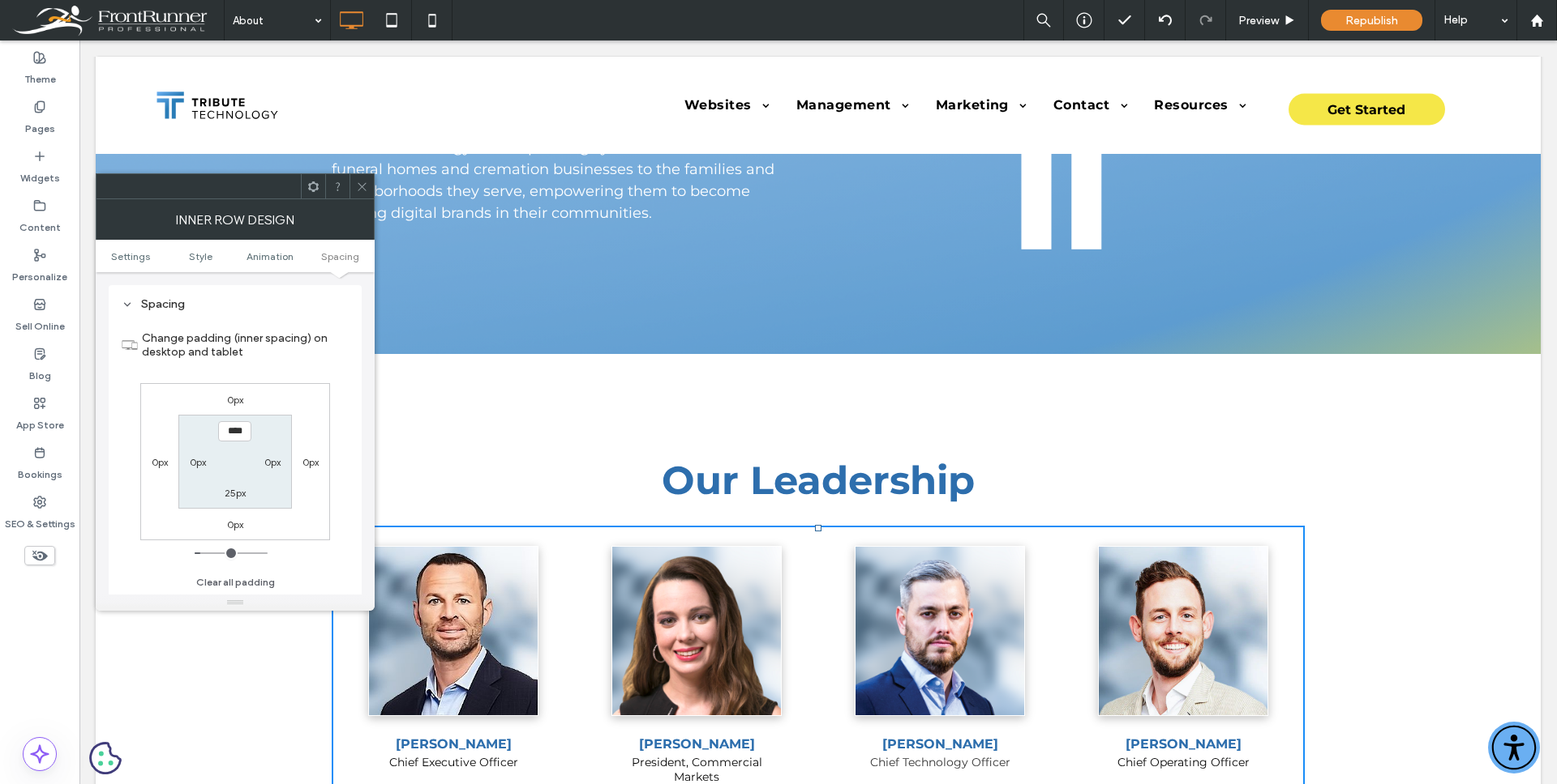
scroll to position [506, 0]
click at [361, 186] on icon at bounding box center [362, 186] width 12 height 12
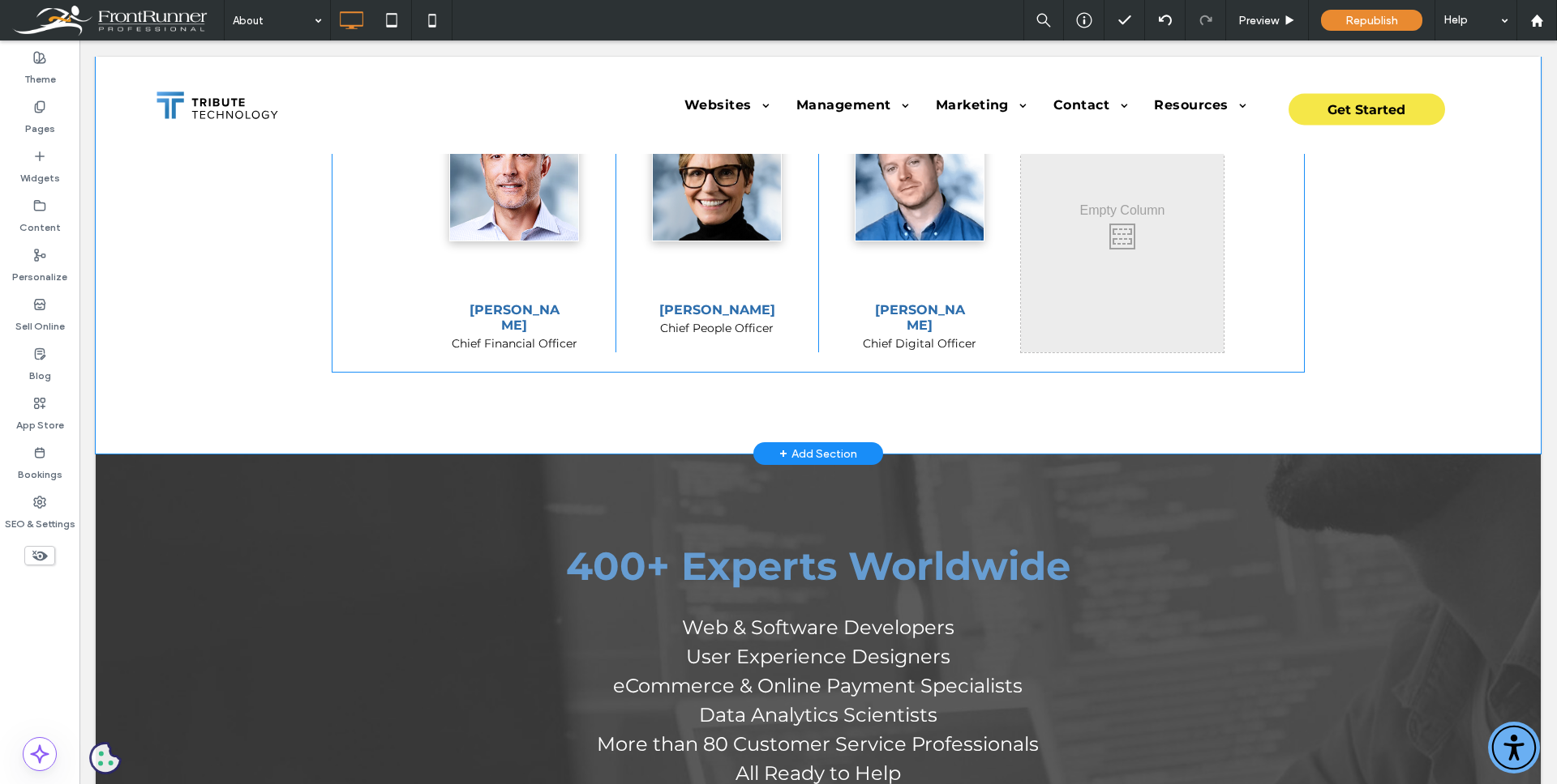
scroll to position [584, 0]
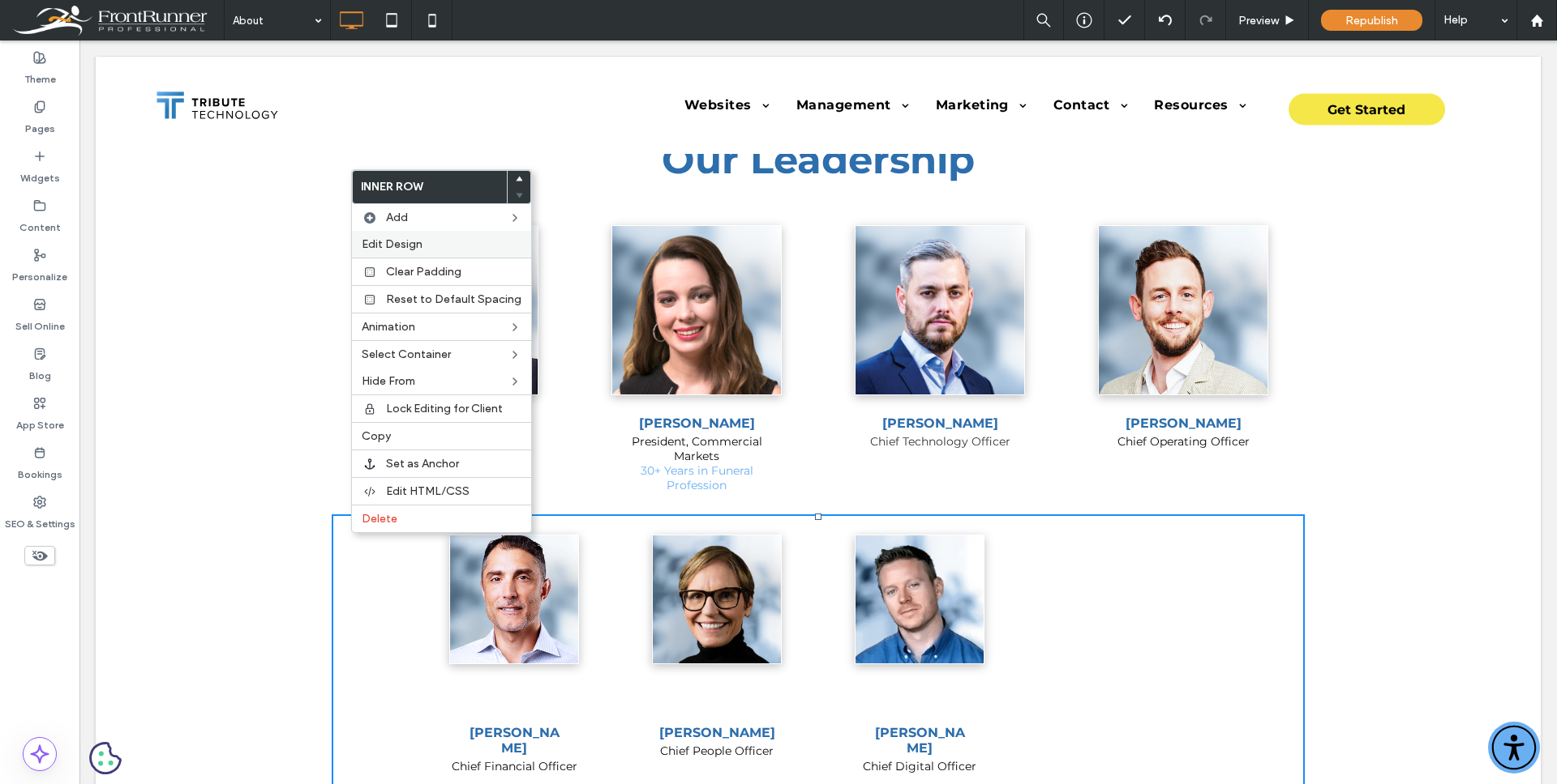
click at [414, 241] on span "Edit Design" at bounding box center [392, 245] width 60 height 14
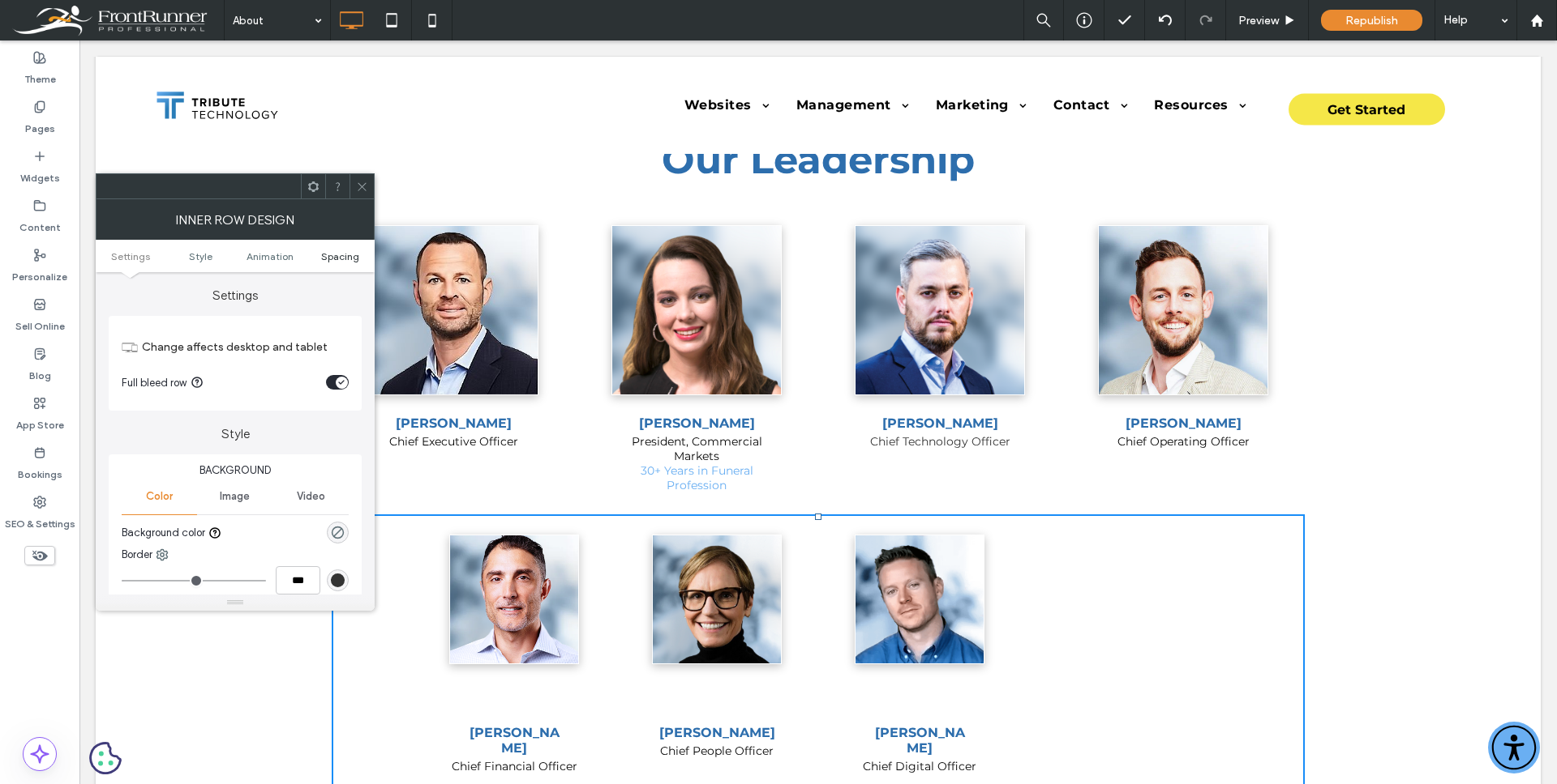
click at [346, 254] on span "Spacing" at bounding box center [339, 256] width 38 height 12
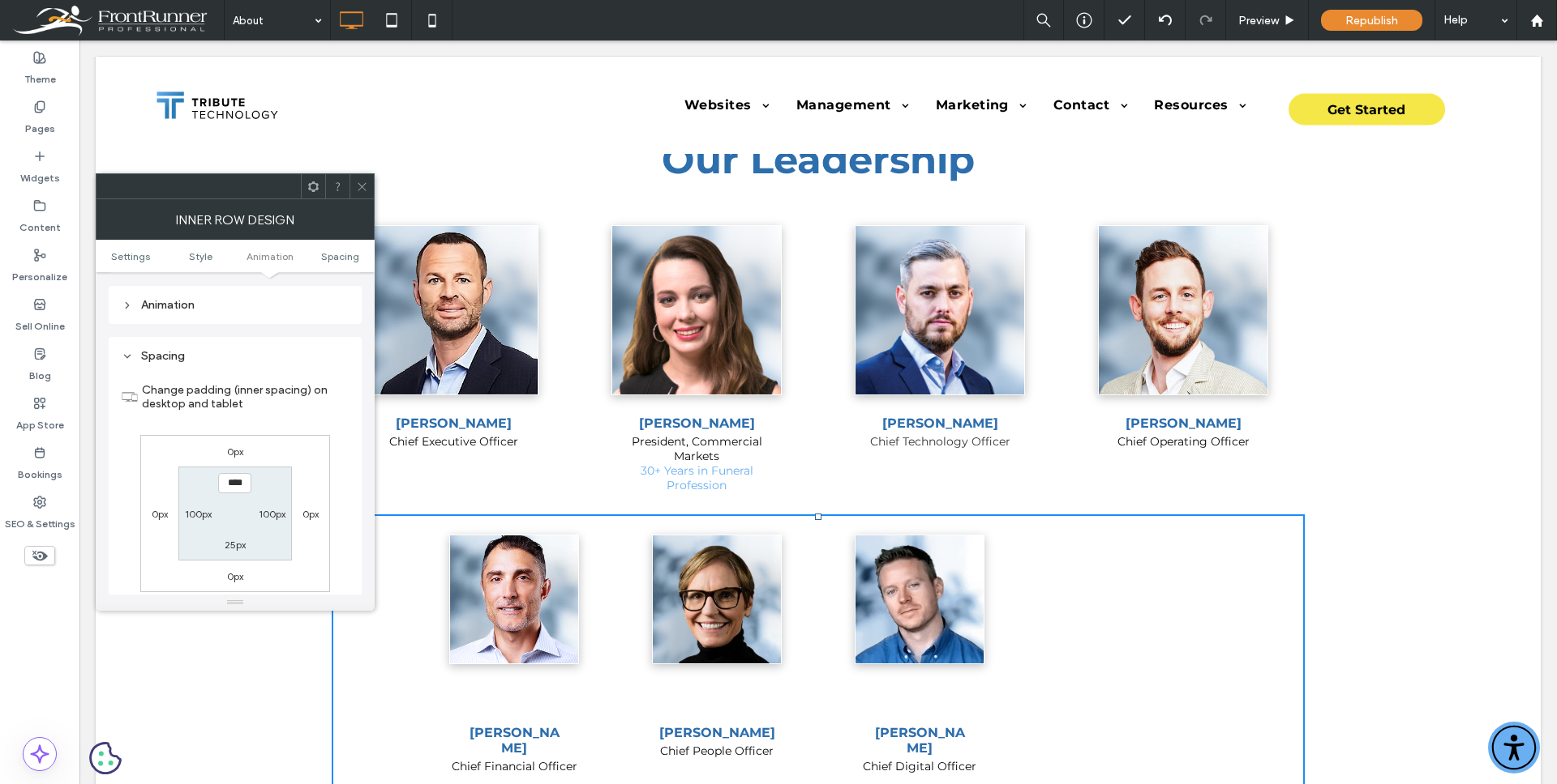
scroll to position [506, 0]
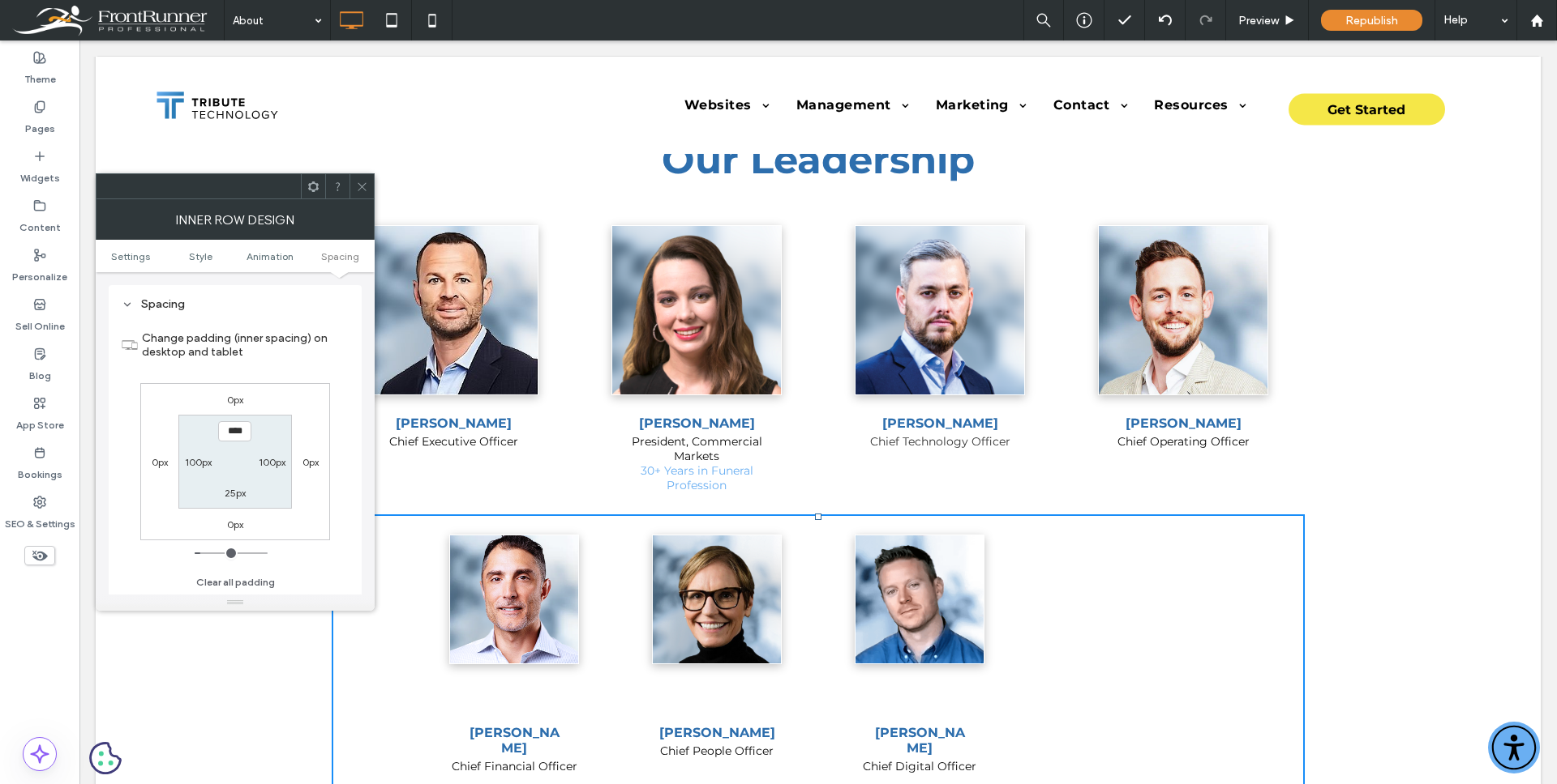
click at [201, 469] on div "100px" at bounding box center [197, 461] width 26 height 17
click at [200, 468] on div "100px" at bounding box center [197, 461] width 26 height 17
click at [201, 466] on label "100px" at bounding box center [197, 462] width 26 height 12
type input "***"
click at [201, 466] on input "*****" at bounding box center [198, 461] width 33 height 20
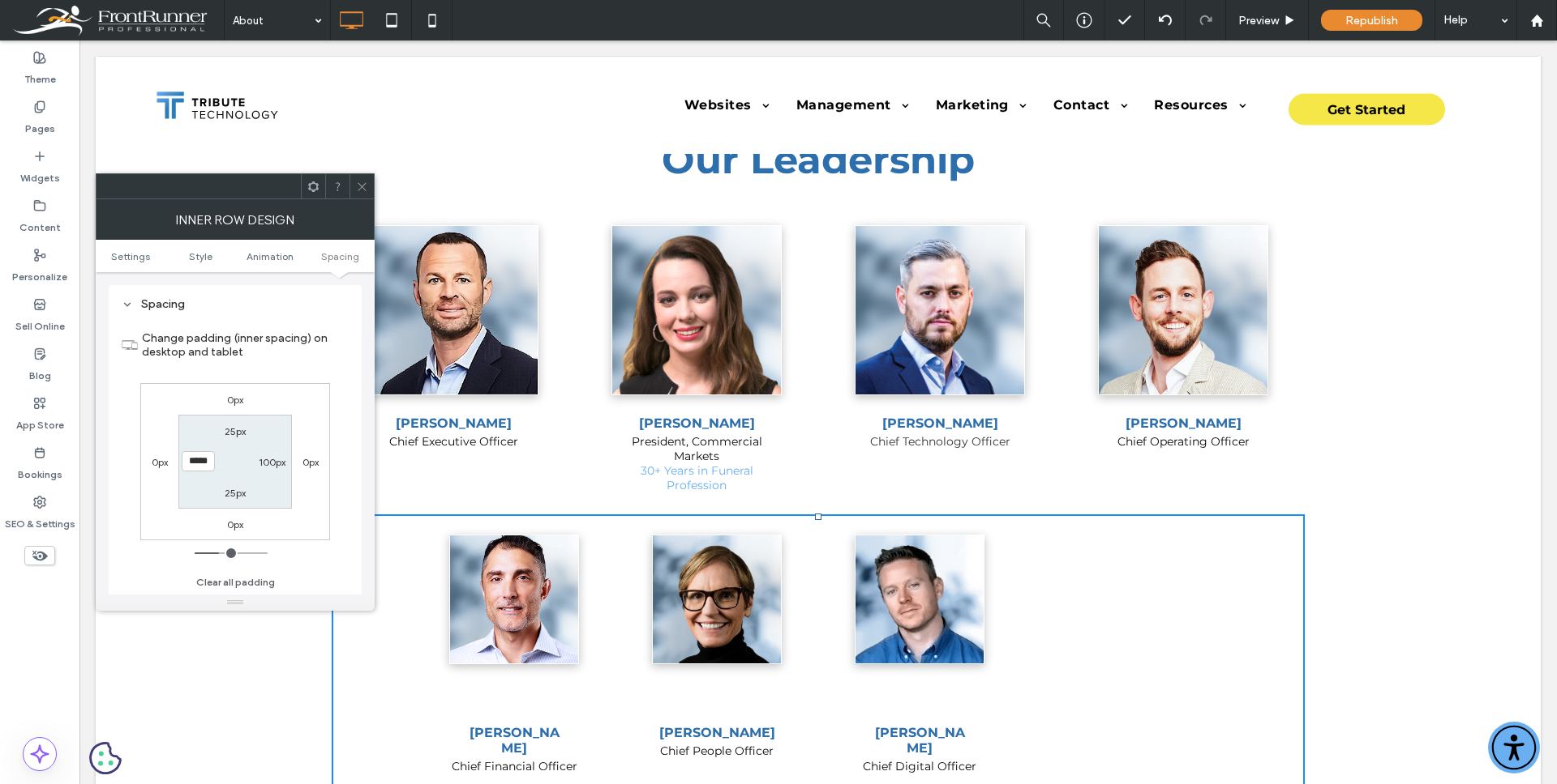
click at [201, 466] on input "*****" at bounding box center [198, 461] width 33 height 20
type input "*"
type input "***"
click at [266, 458] on label "100px" at bounding box center [271, 462] width 26 height 12
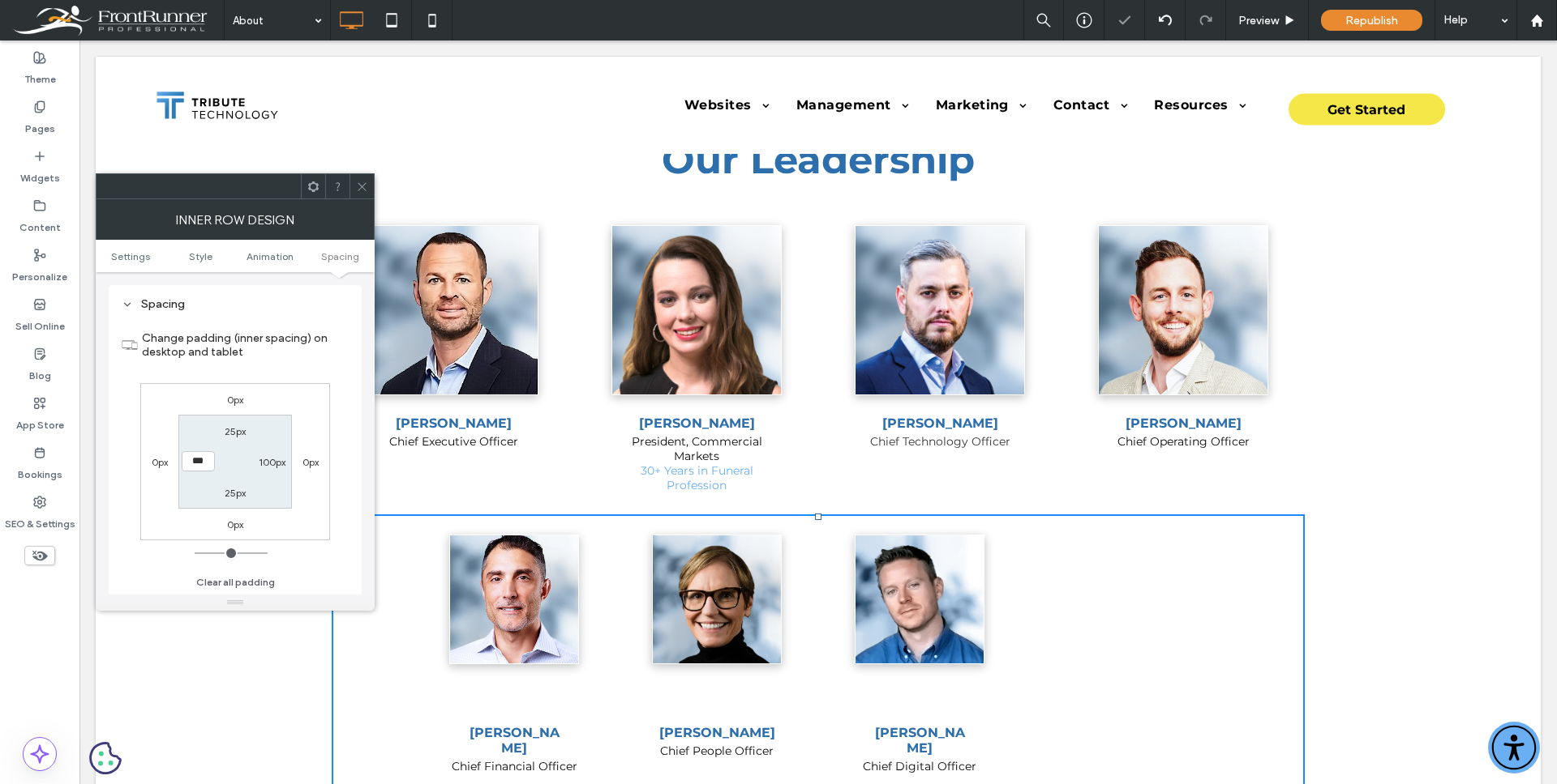
type input "***"
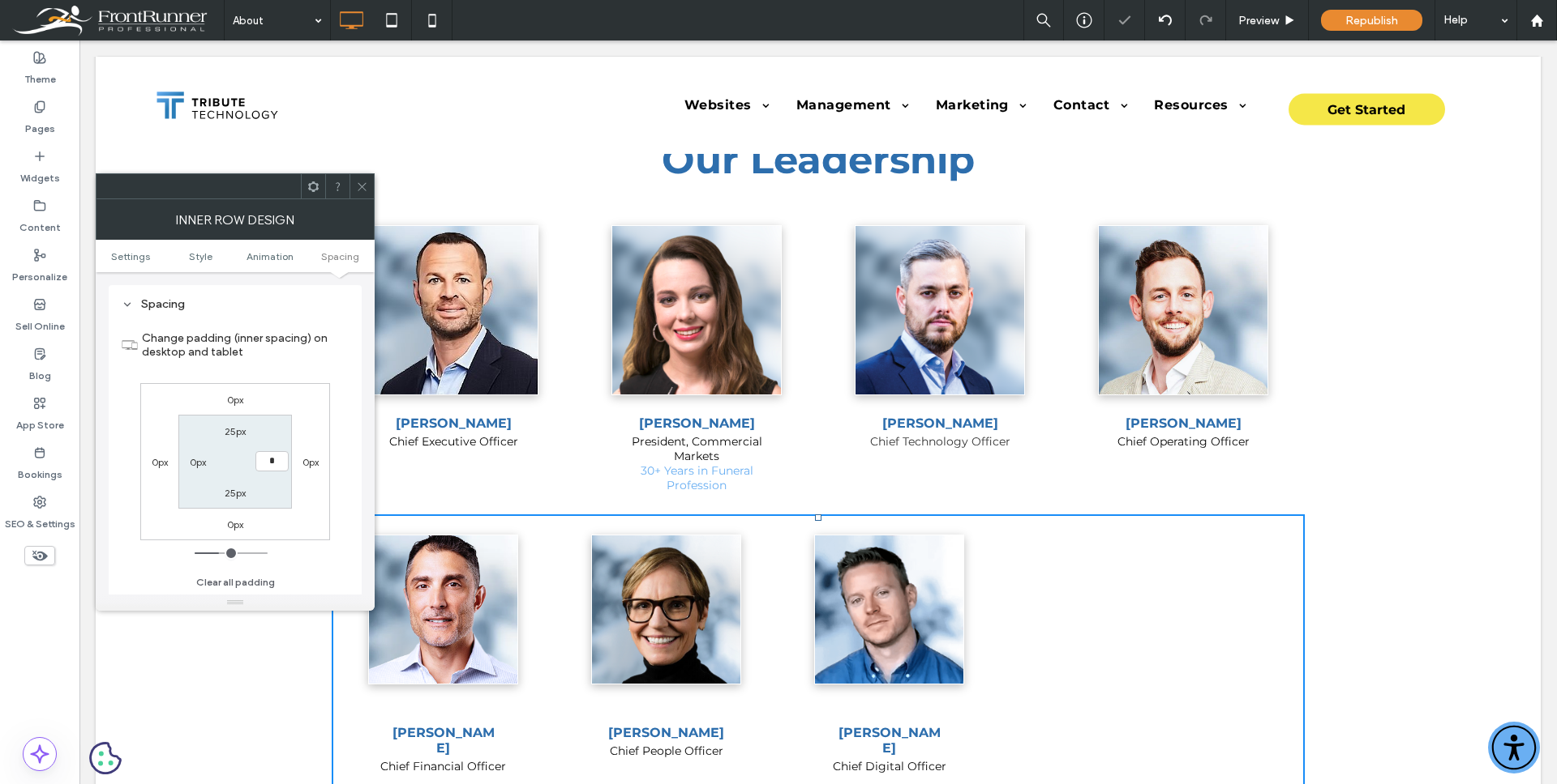
type input "*"
type input "***"
click at [194, 463] on label "0px" at bounding box center [197, 462] width 17 height 12
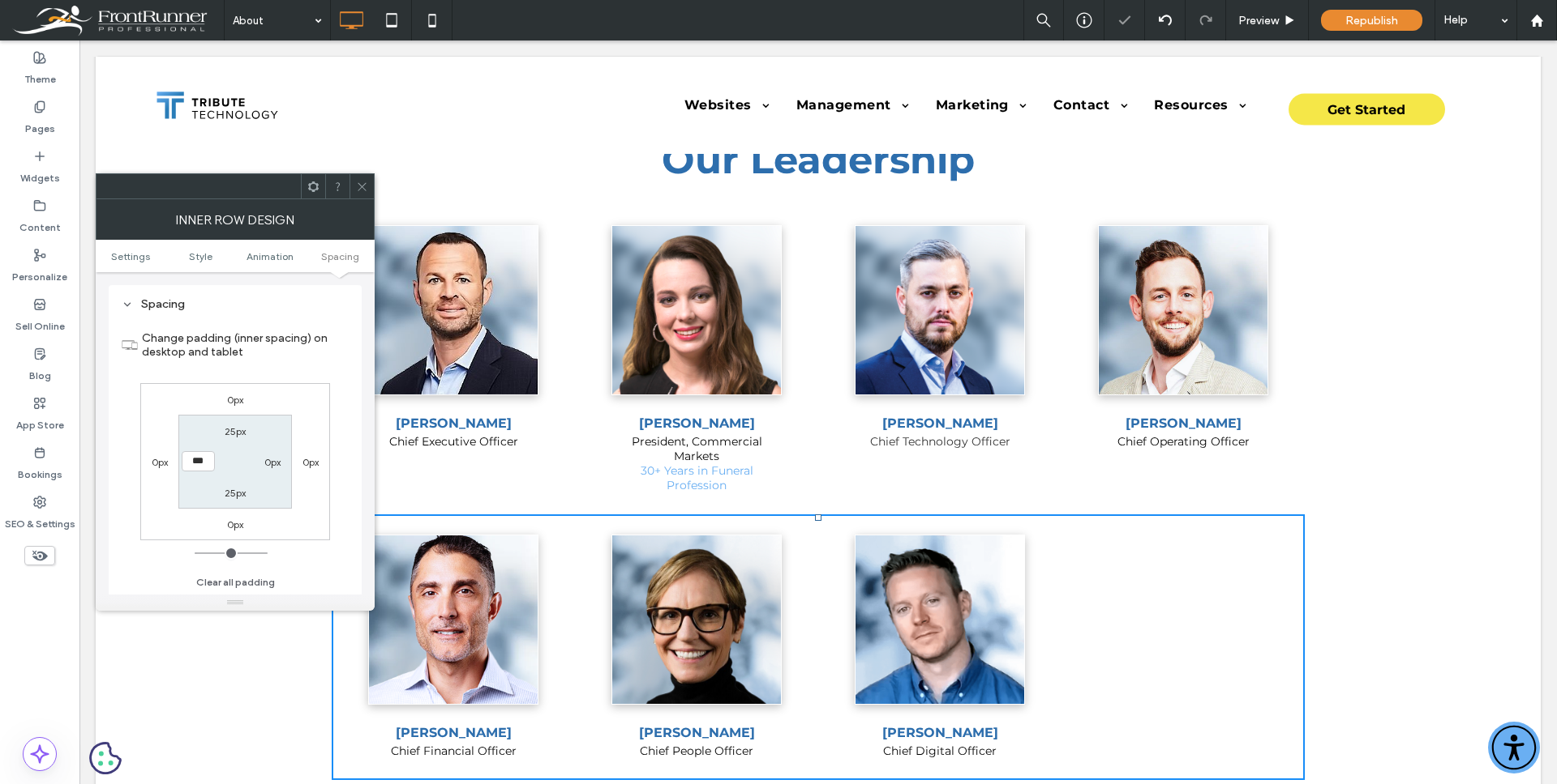
click at [360, 187] on icon at bounding box center [362, 186] width 12 height 12
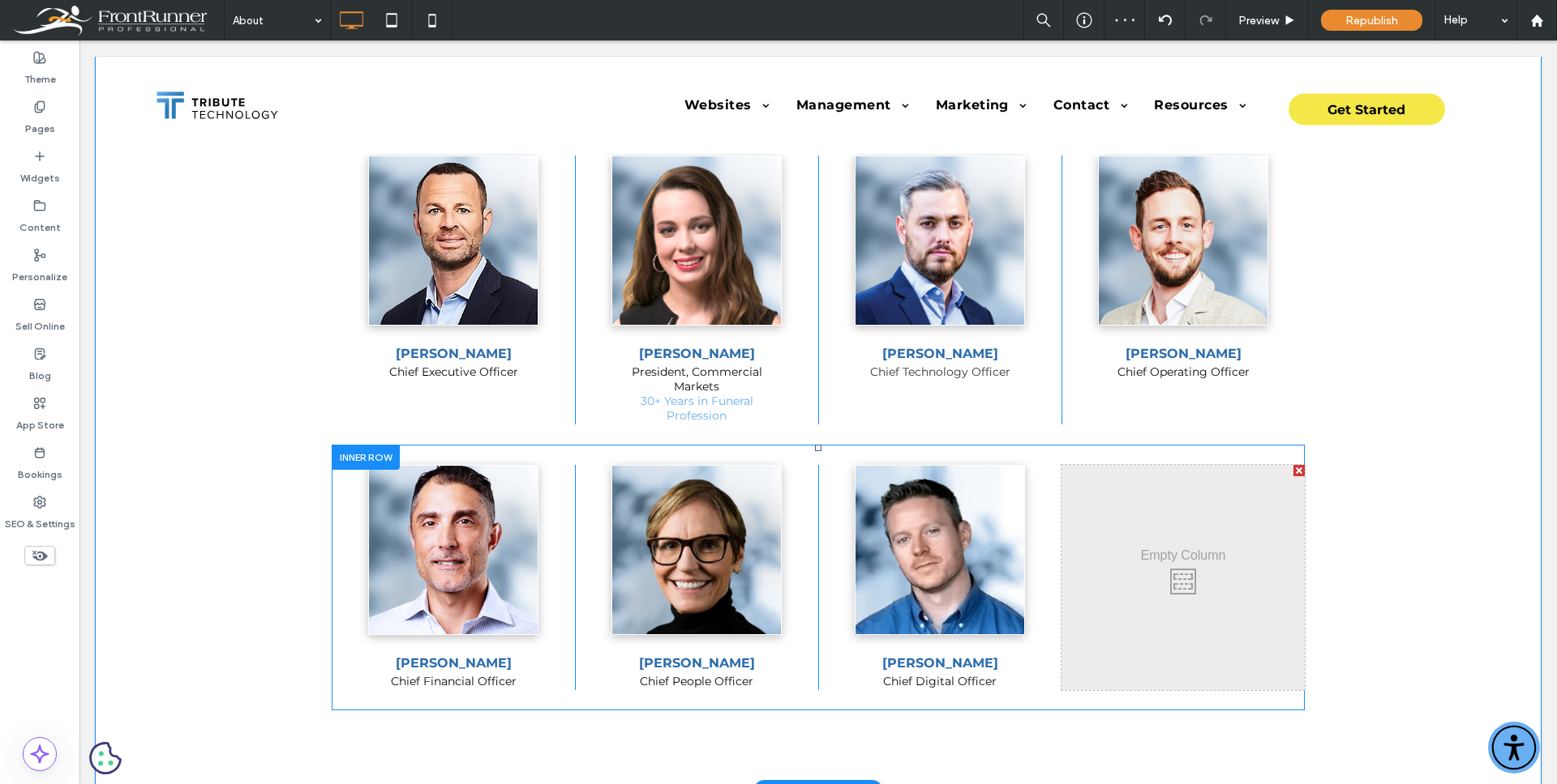
scroll to position [703, 0]
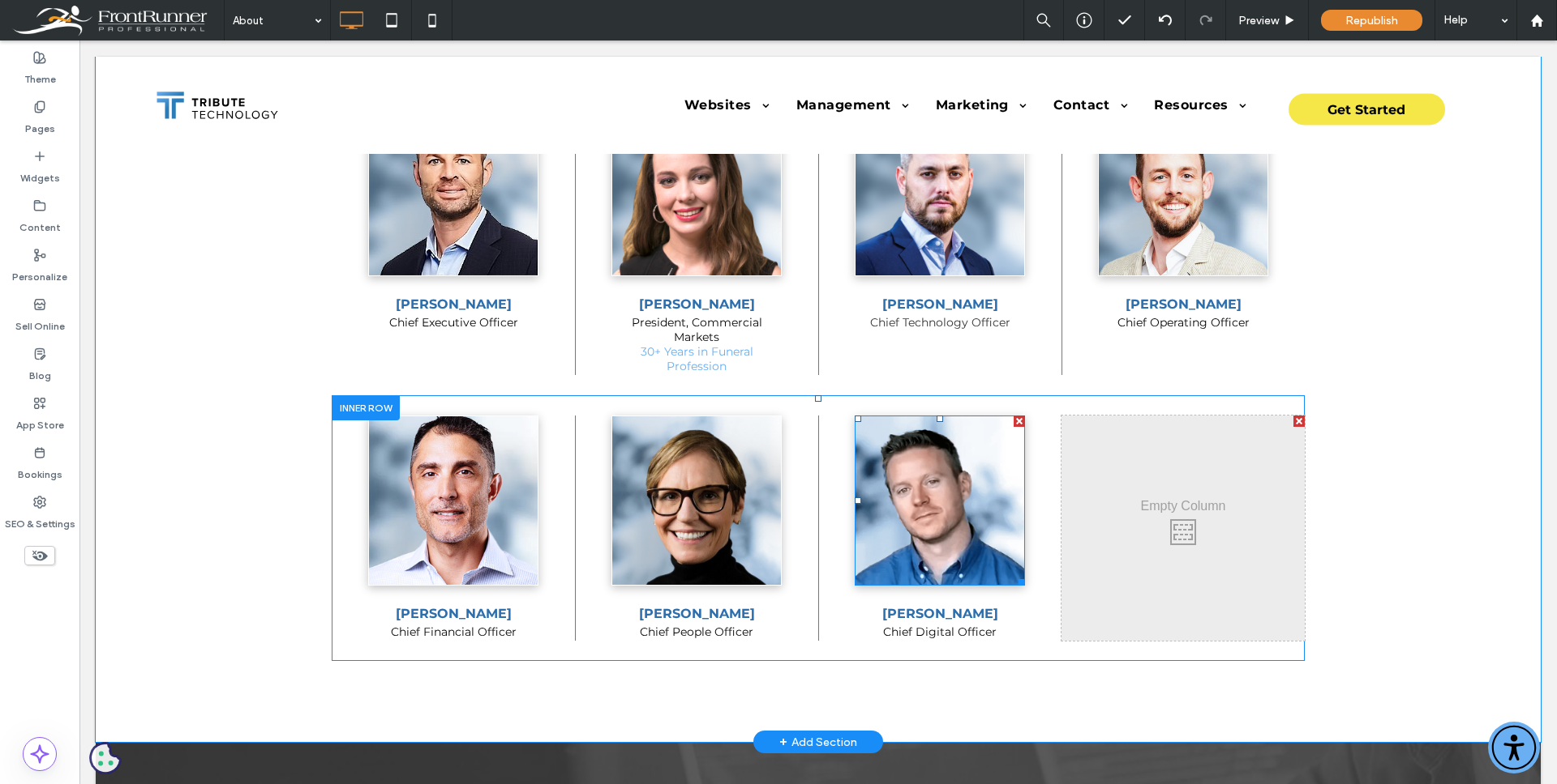
drag, startPoint x: 1169, startPoint y: 499, endPoint x: 1249, endPoint y: 540, distance: 89.9
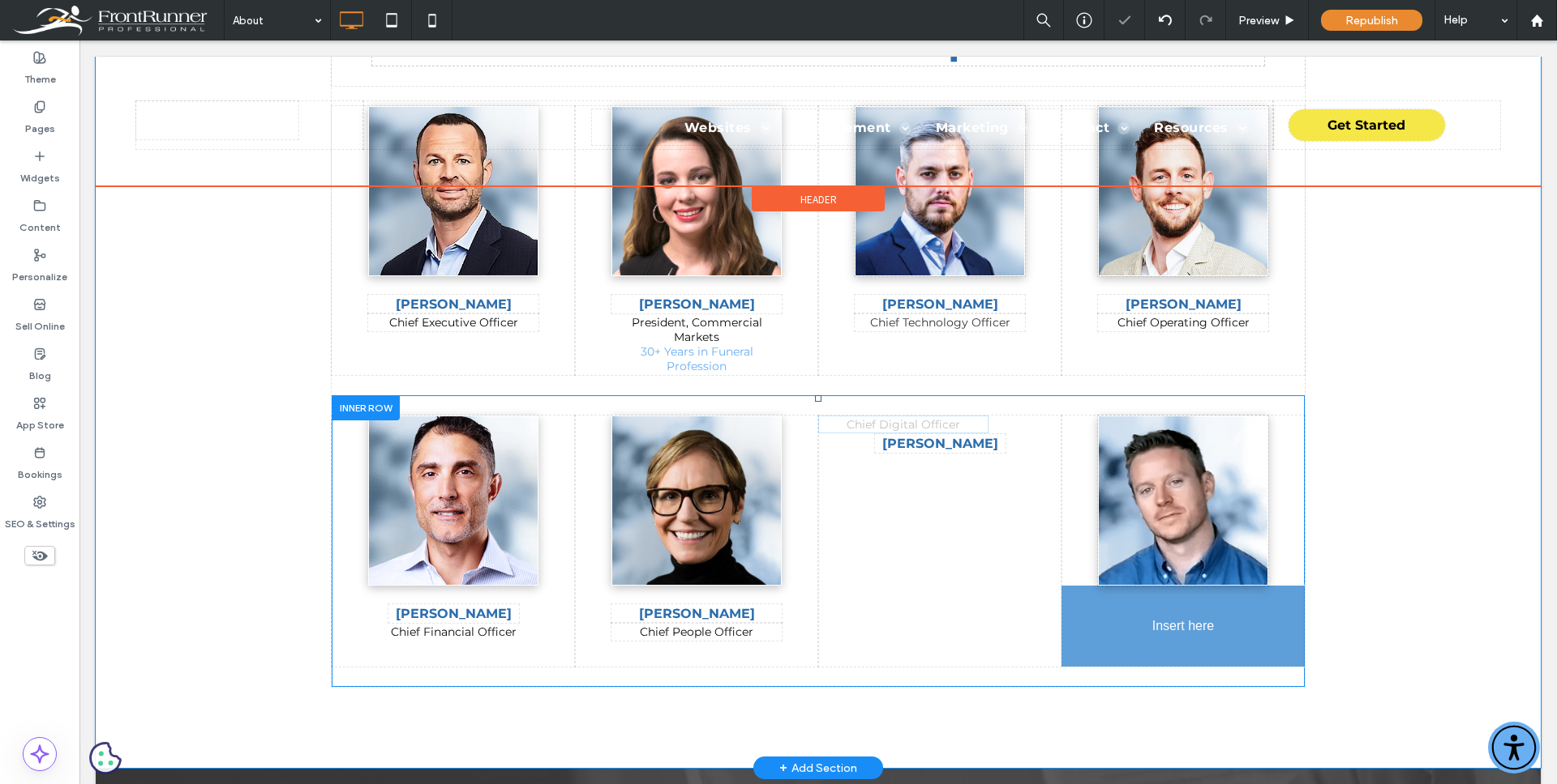
drag, startPoint x: 958, startPoint y: 461, endPoint x: 1238, endPoint y: 646, distance: 335.6
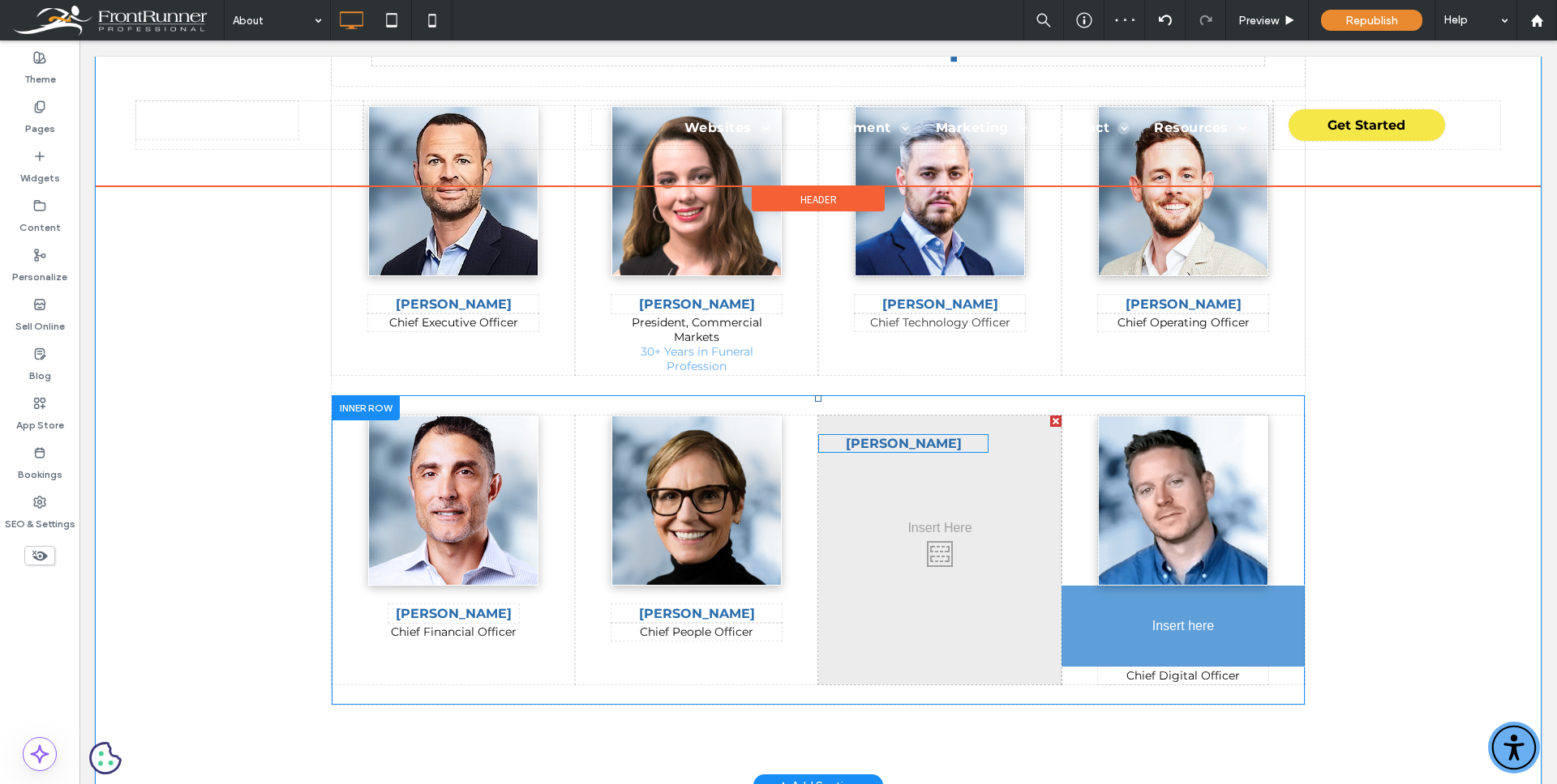
drag, startPoint x: 960, startPoint y: 451, endPoint x: 1207, endPoint y: 643, distance: 312.8
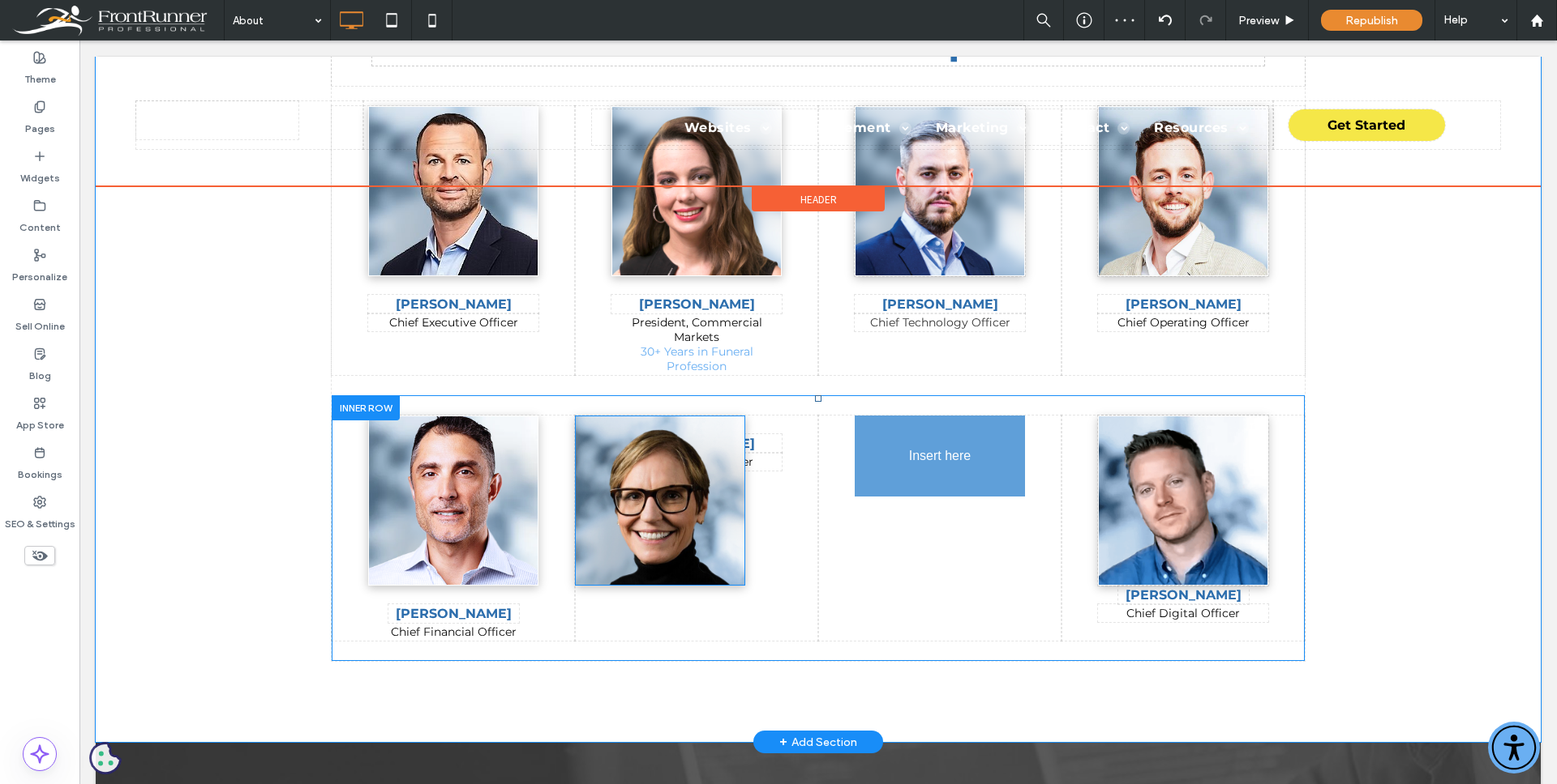
drag, startPoint x: 738, startPoint y: 542, endPoint x: 898, endPoint y: 537, distance: 160.1
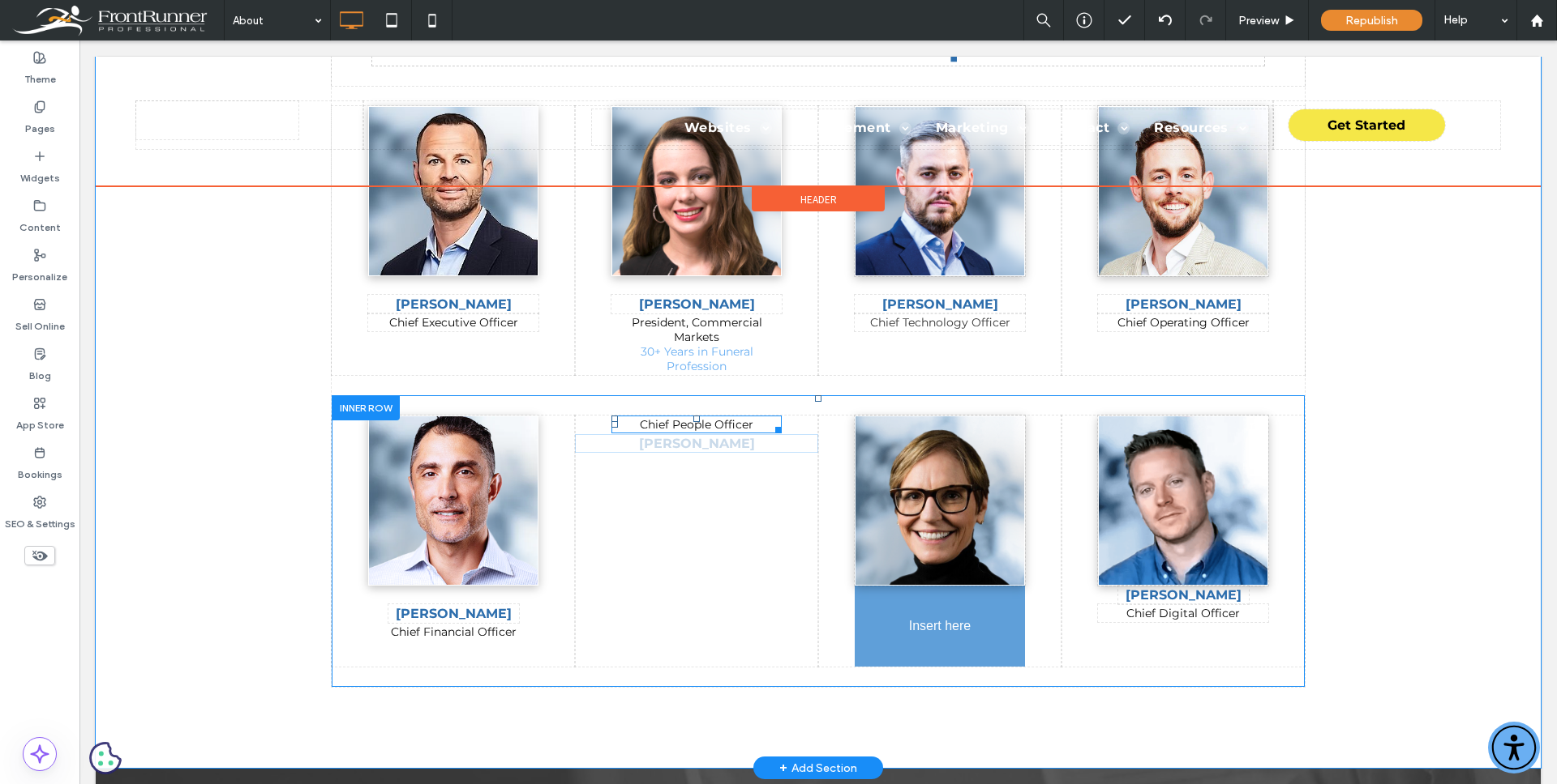
drag, startPoint x: 731, startPoint y: 447, endPoint x: 926, endPoint y: 645, distance: 277.9
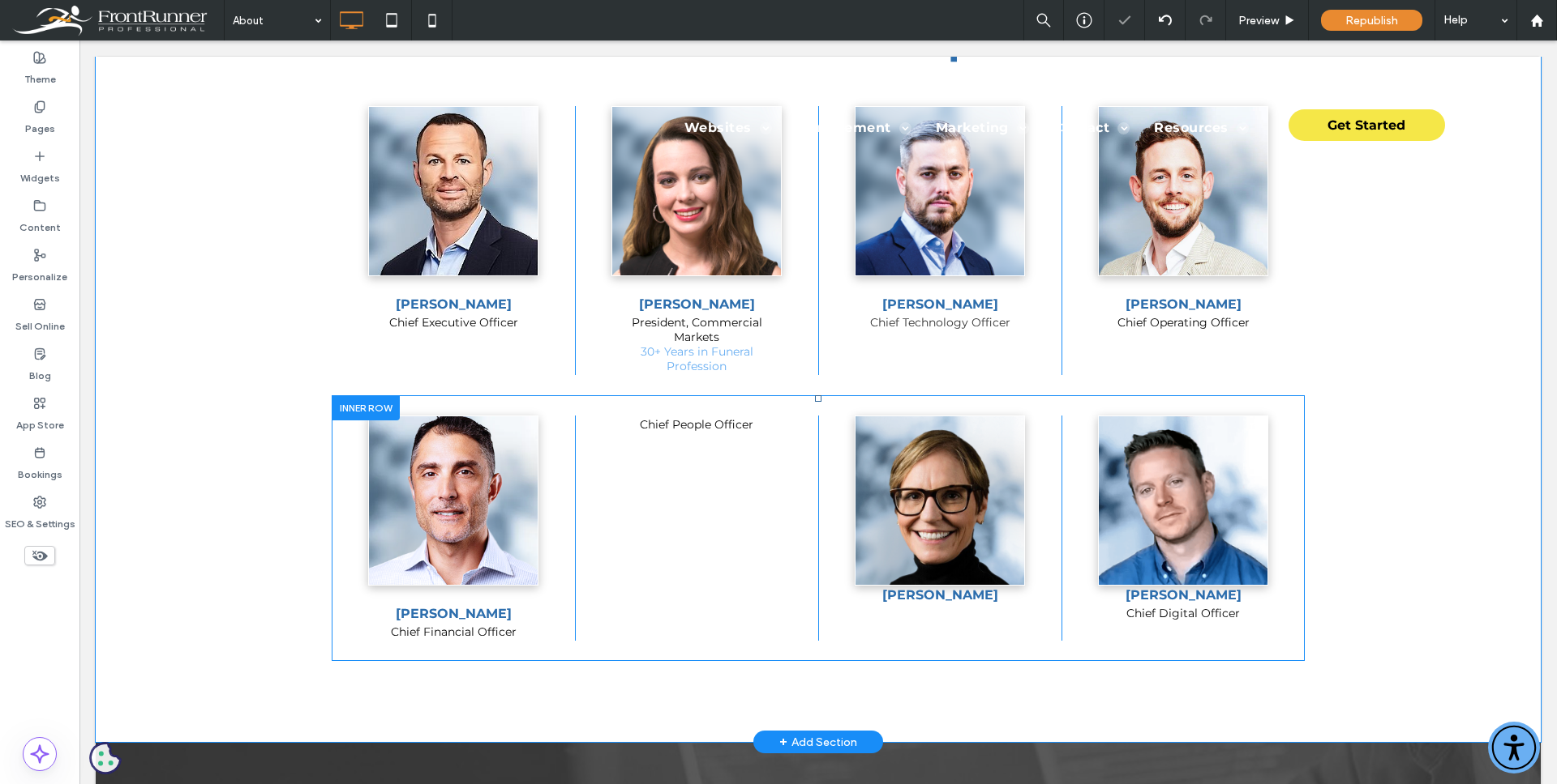
drag, startPoint x: 702, startPoint y: 434, endPoint x: 771, endPoint y: 467, distance: 76.5
click at [771, 467] on div "Chief People Officer Click To Paste" at bounding box center [696, 528] width 243 height 225
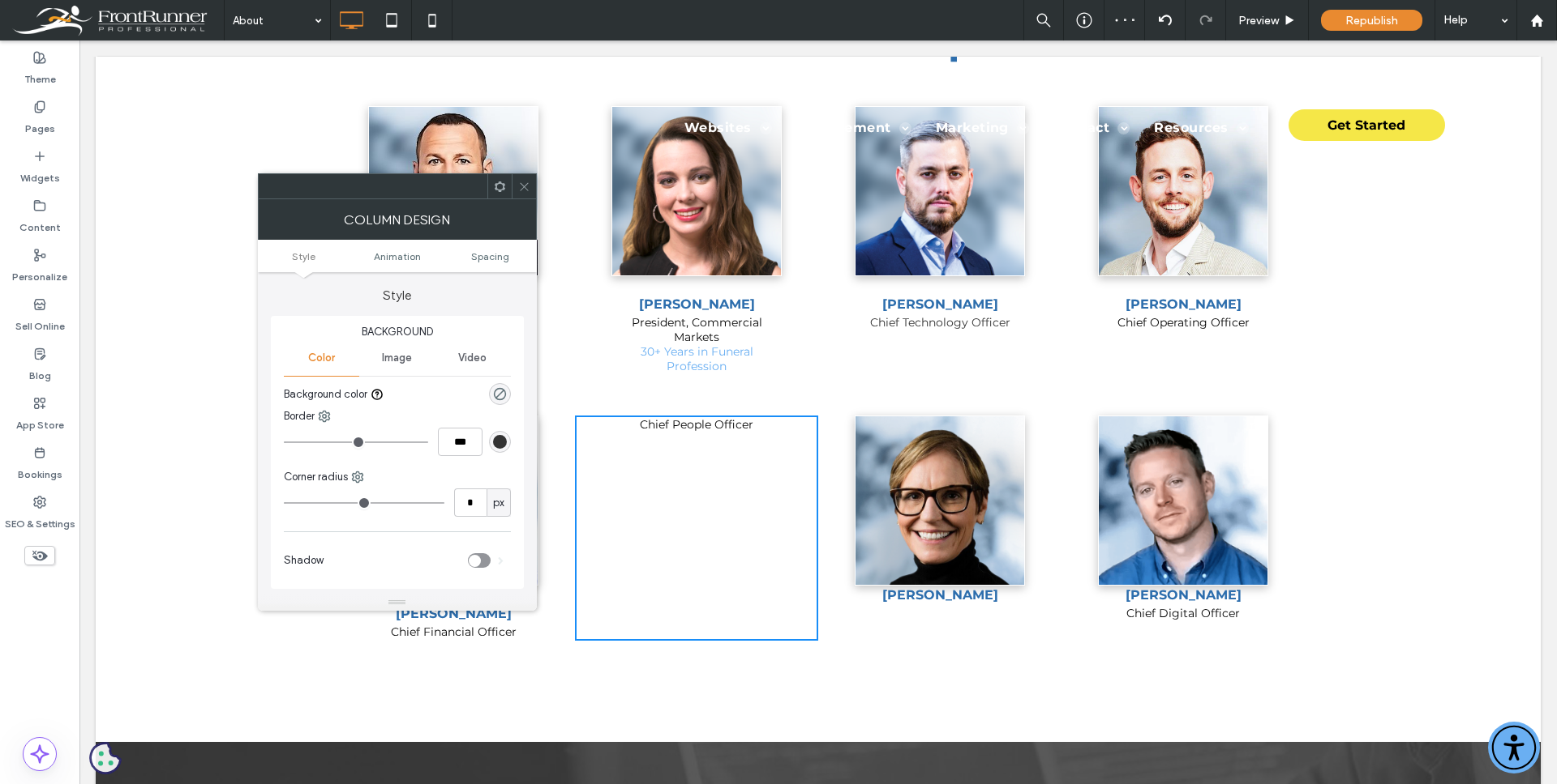
click at [522, 177] on span at bounding box center [524, 186] width 12 height 24
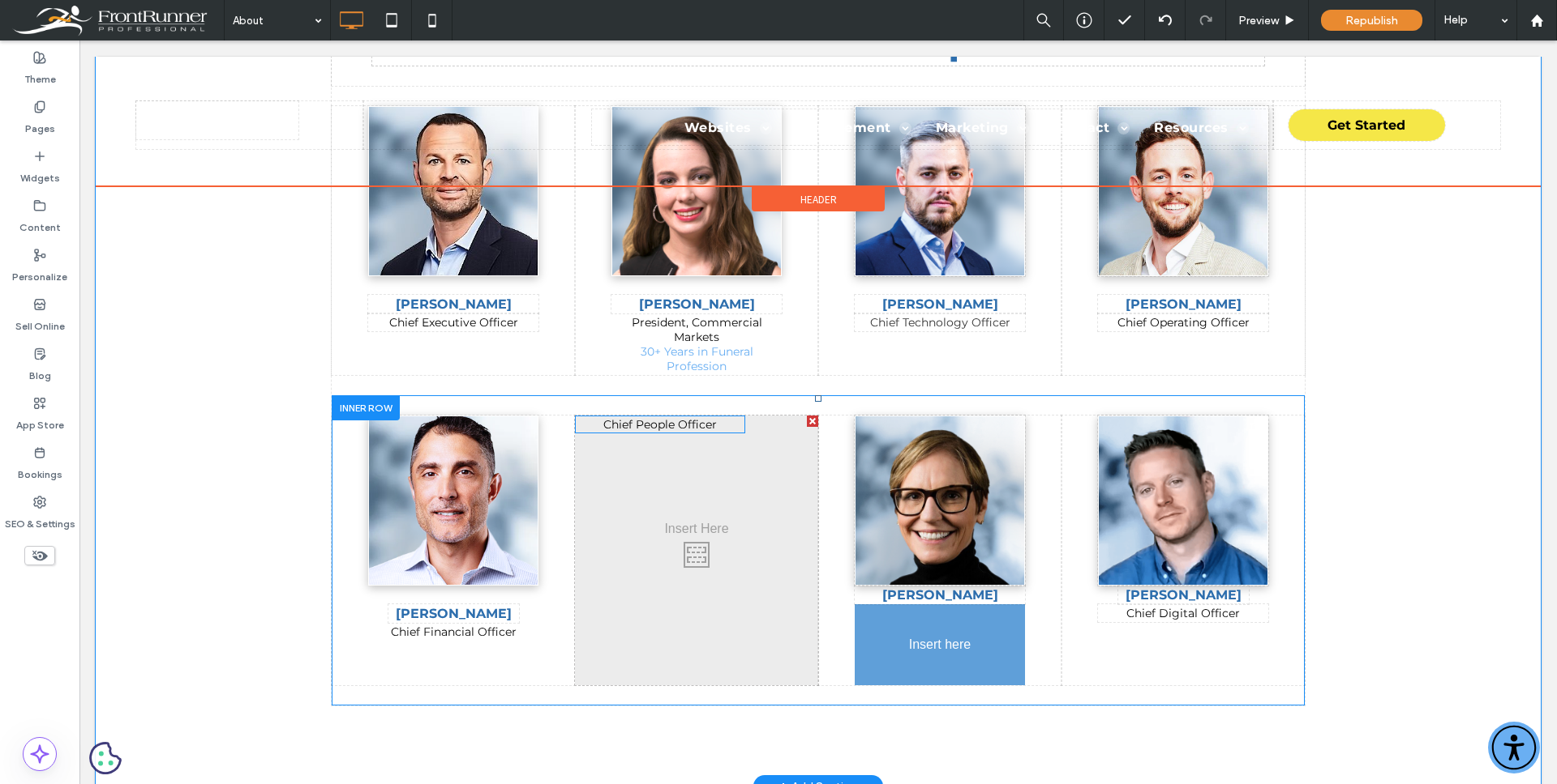
drag, startPoint x: 907, startPoint y: 602, endPoint x: 943, endPoint y: 655, distance: 64.1
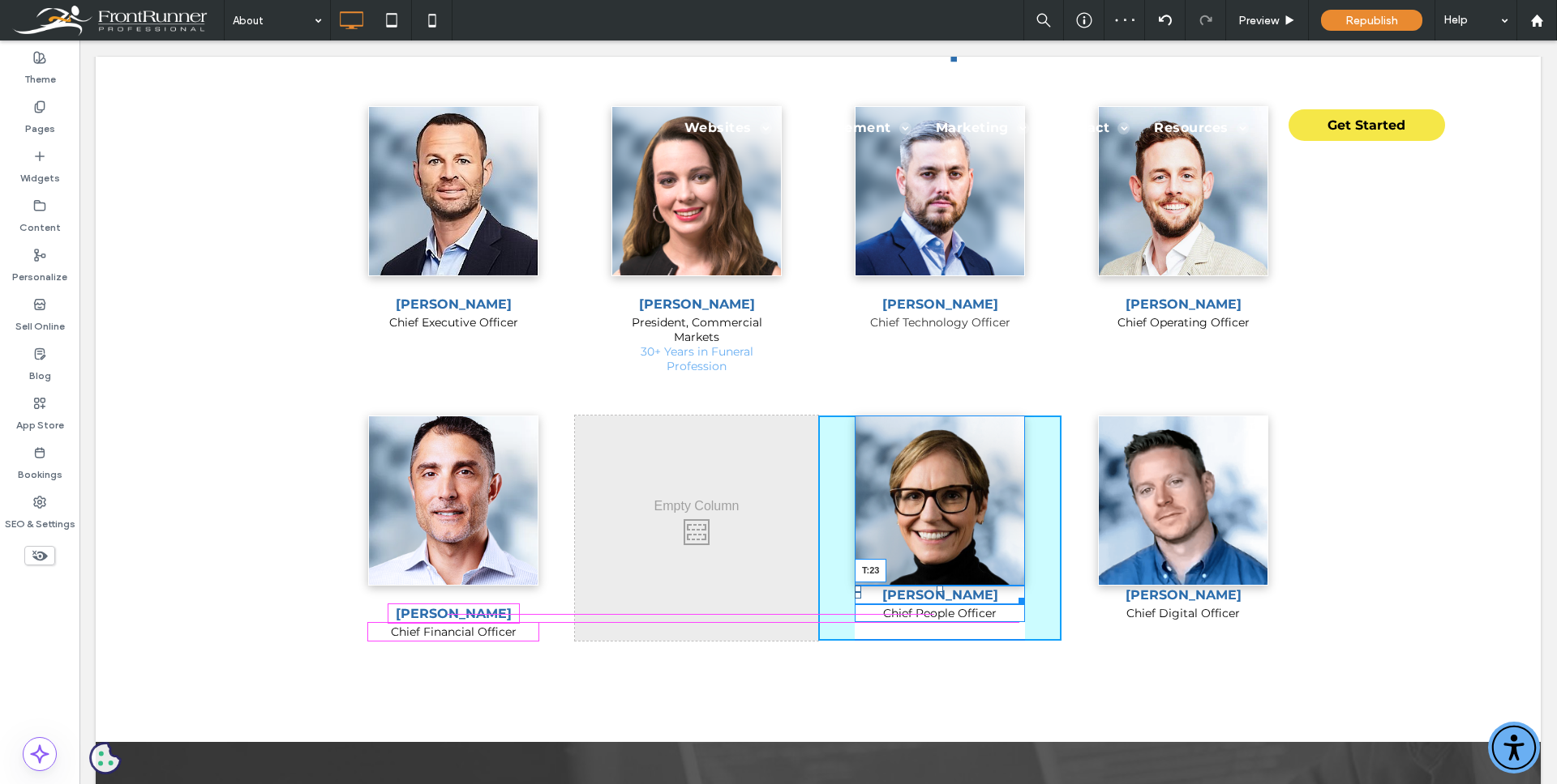
drag, startPoint x: 934, startPoint y: 590, endPoint x: 1221, endPoint y: 644, distance: 292.0
click at [938, 605] on div "[PERSON_NAME] T:23" at bounding box center [939, 595] width 171 height 19
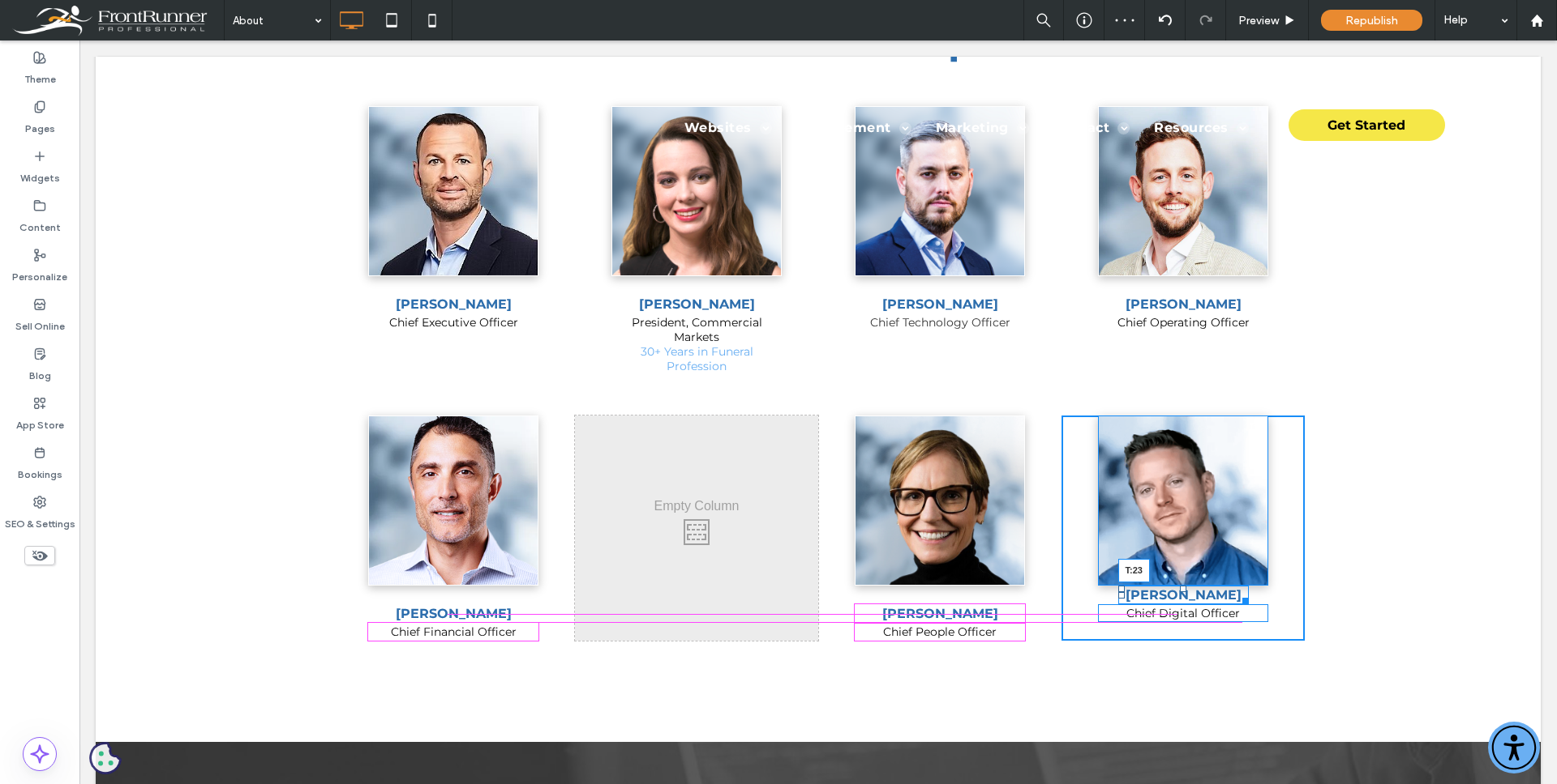
drag, startPoint x: 1178, startPoint y: 590, endPoint x: 1119, endPoint y: 669, distance: 98.6
click at [1180, 605] on div "[PERSON_NAME] T:23" at bounding box center [1183, 595] width 131 height 19
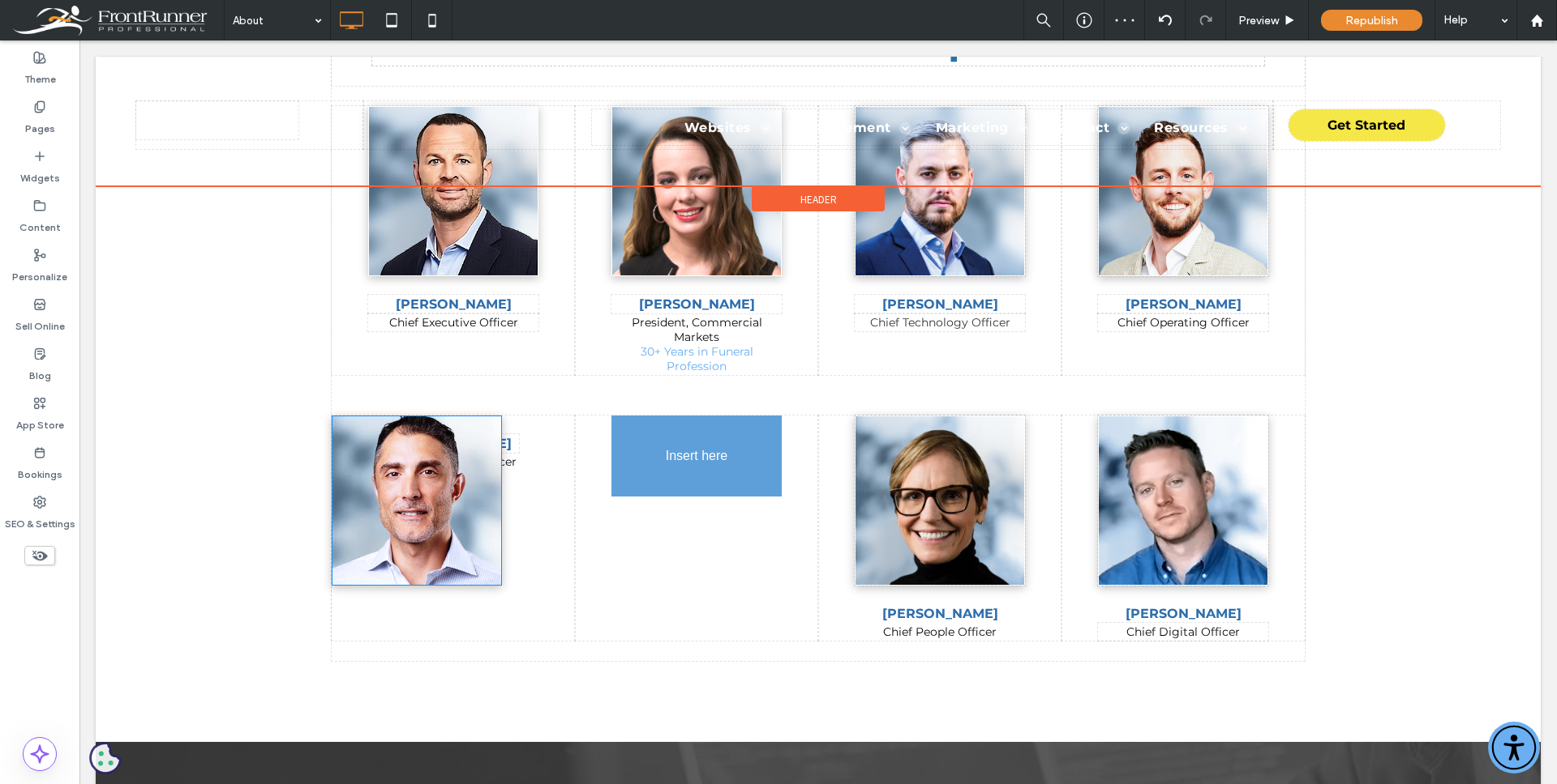
drag, startPoint x: 492, startPoint y: 559, endPoint x: 690, endPoint y: 580, distance: 199.1
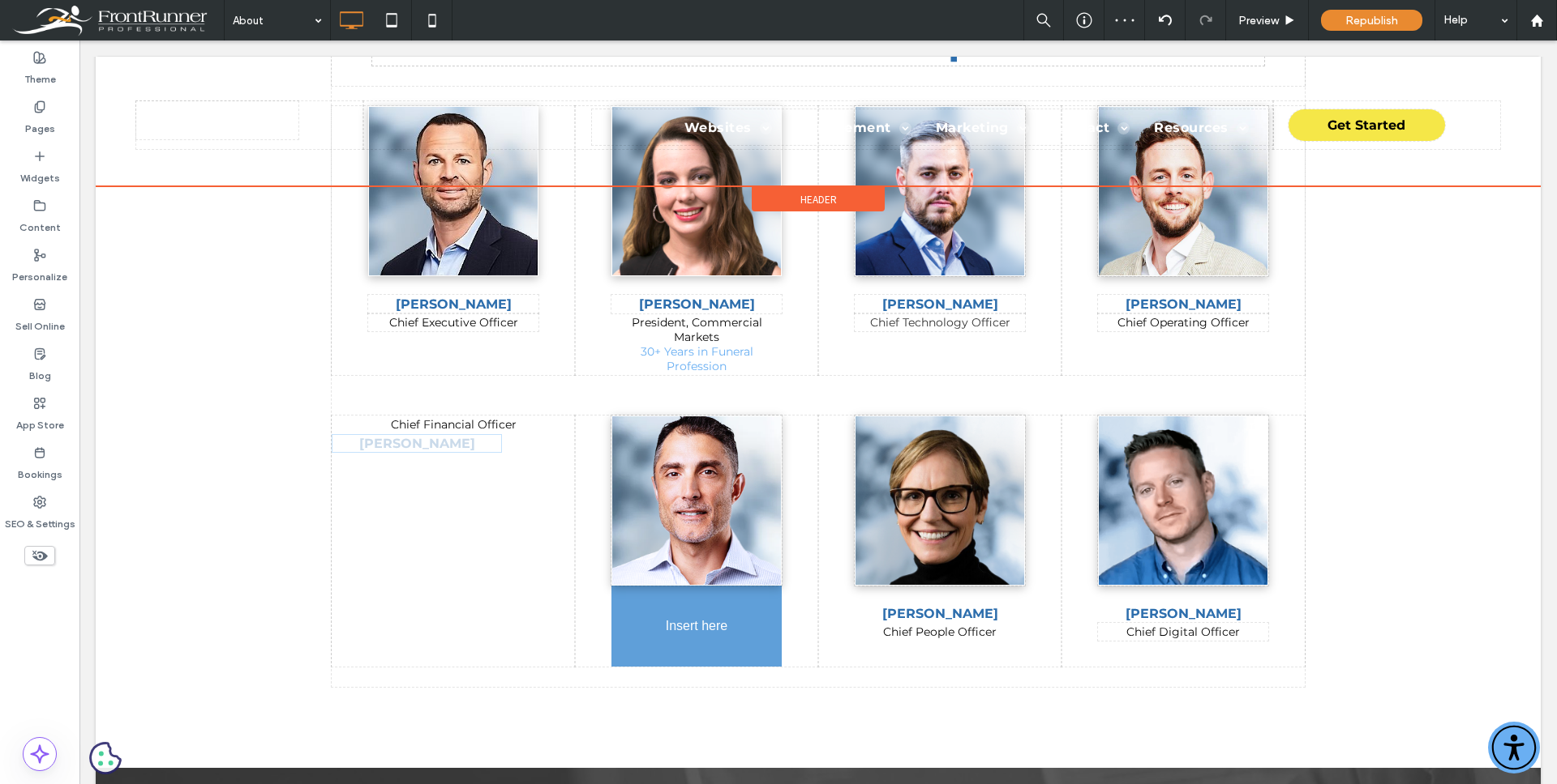
drag, startPoint x: 489, startPoint y: 446, endPoint x: 539, endPoint y: 469, distance: 55.0
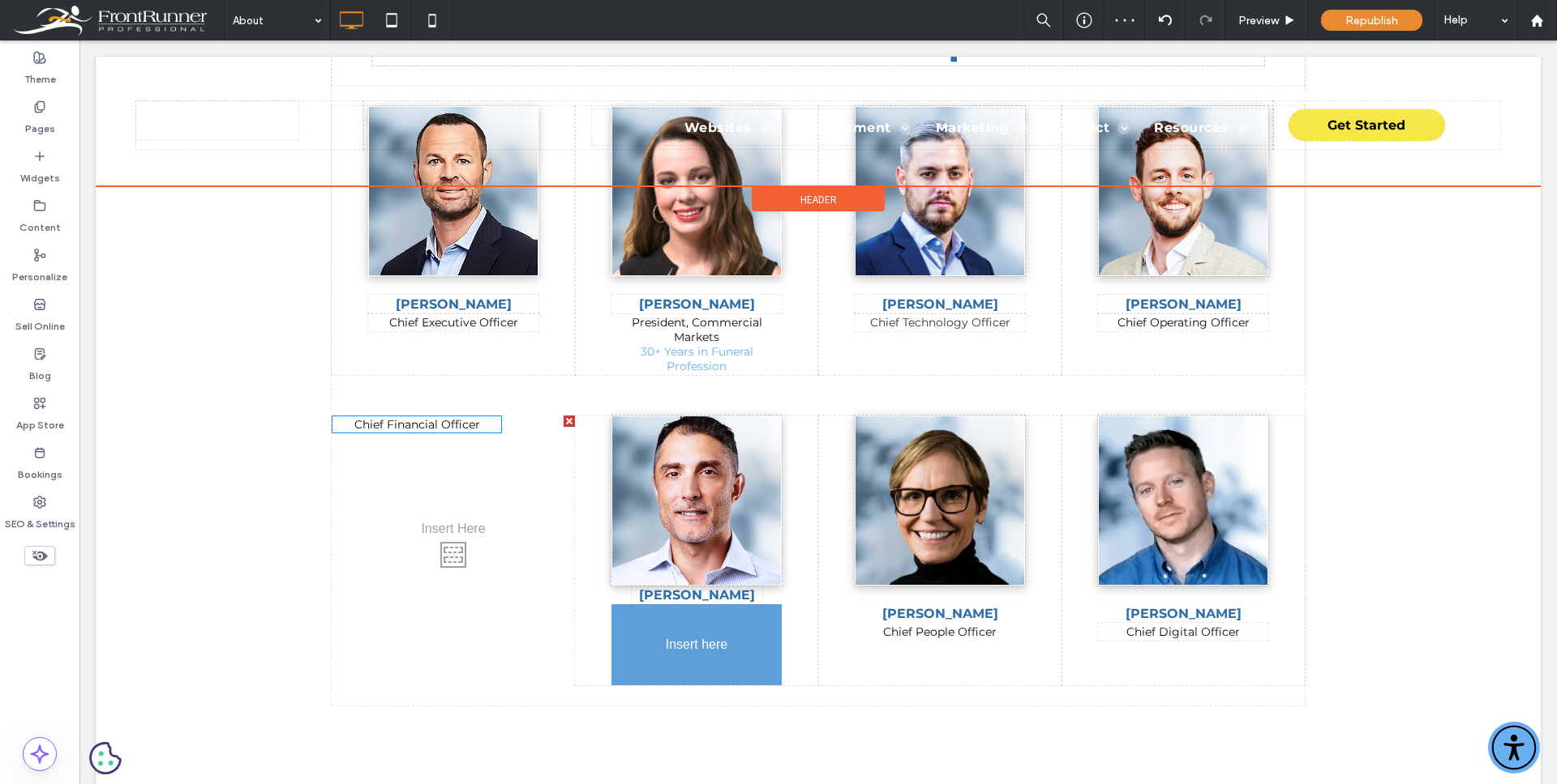
drag, startPoint x: 459, startPoint y: 423, endPoint x: 703, endPoint y: 621, distance: 314.2
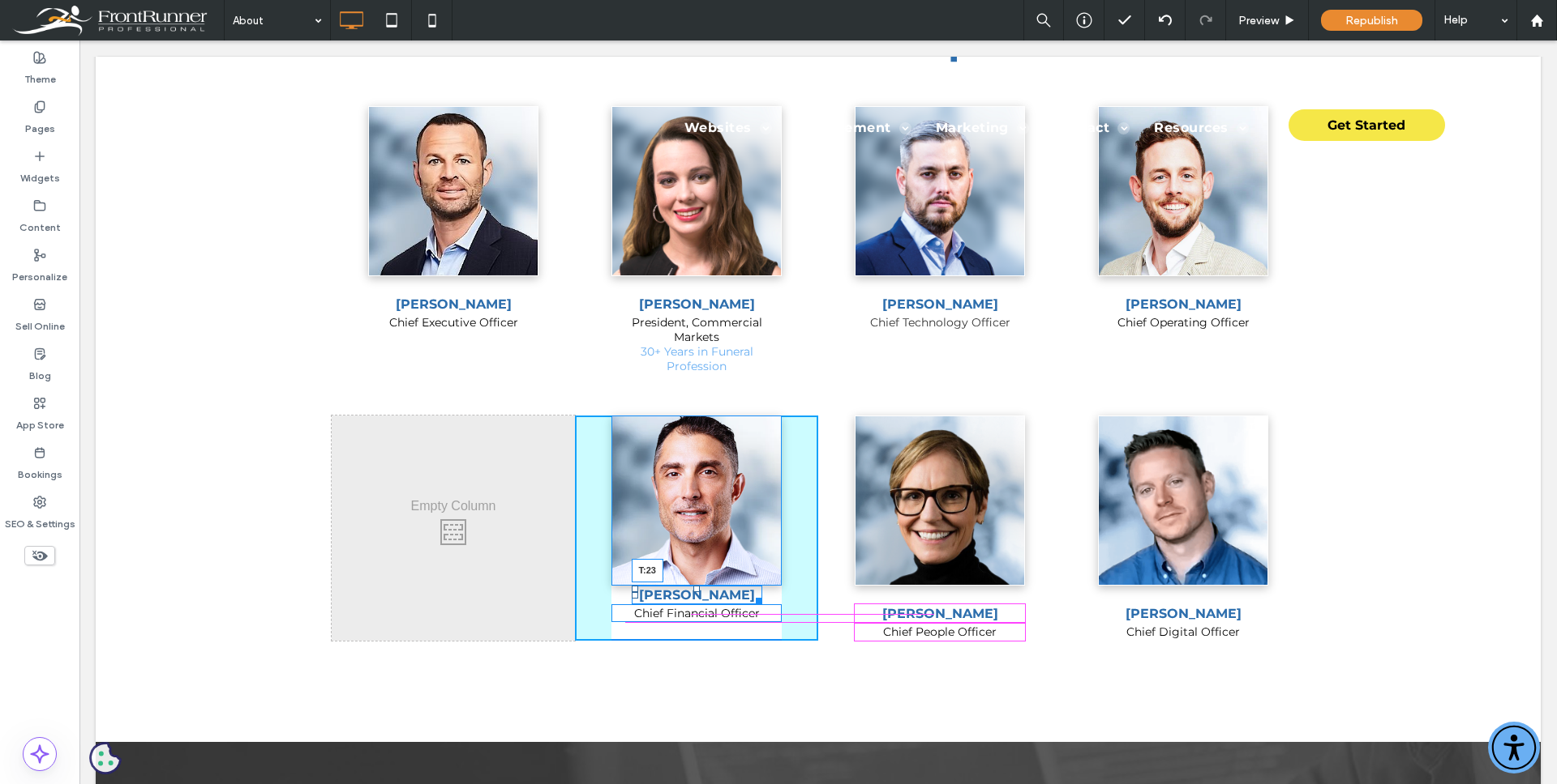
drag, startPoint x: 691, startPoint y: 588, endPoint x: 696, endPoint y: 606, distance: 18.7
click at [696, 605] on div "[PERSON_NAME] T:23" at bounding box center [697, 595] width 131 height 19
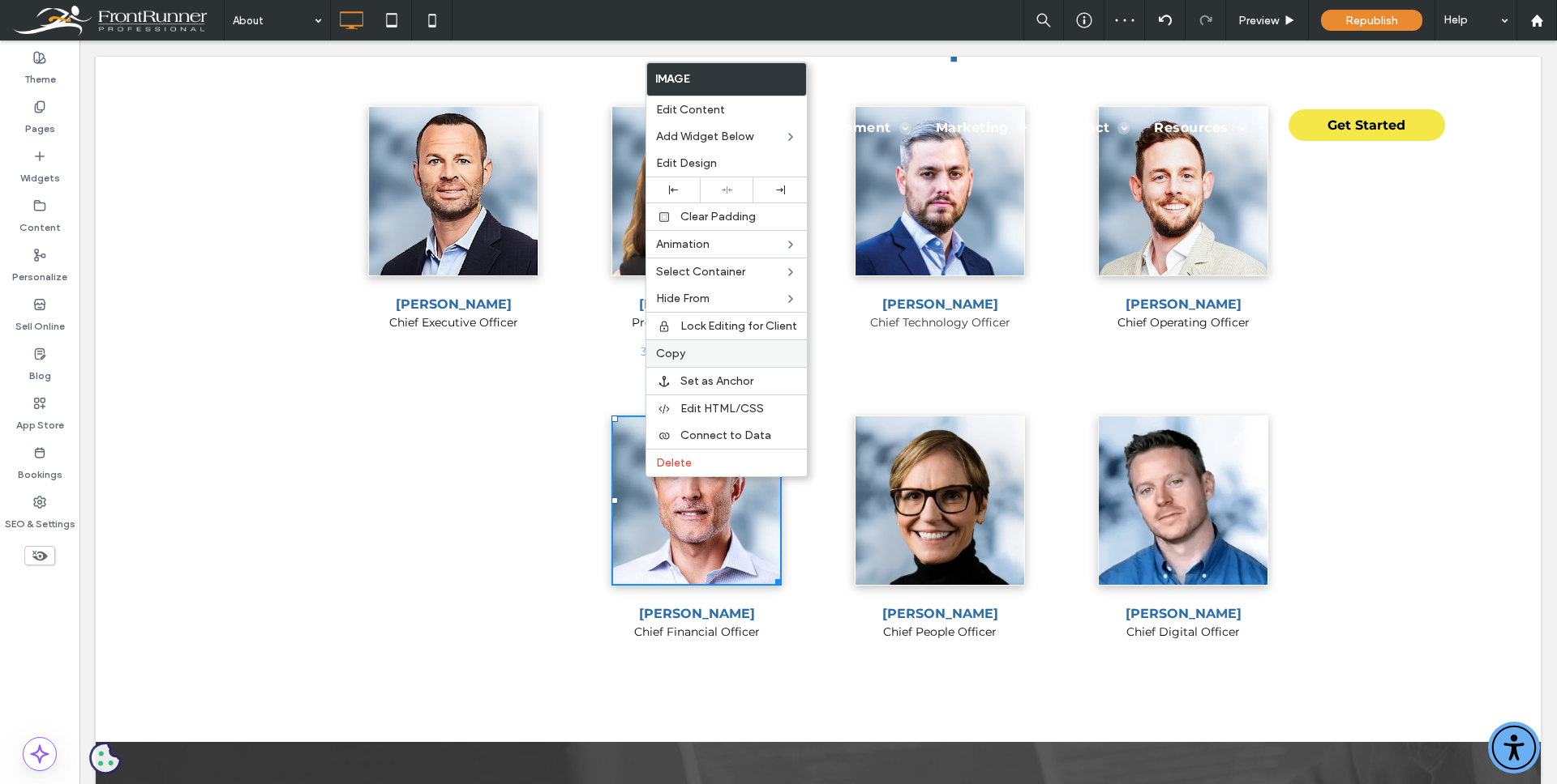
click at [683, 362] on div "Copy" at bounding box center [726, 353] width 161 height 27
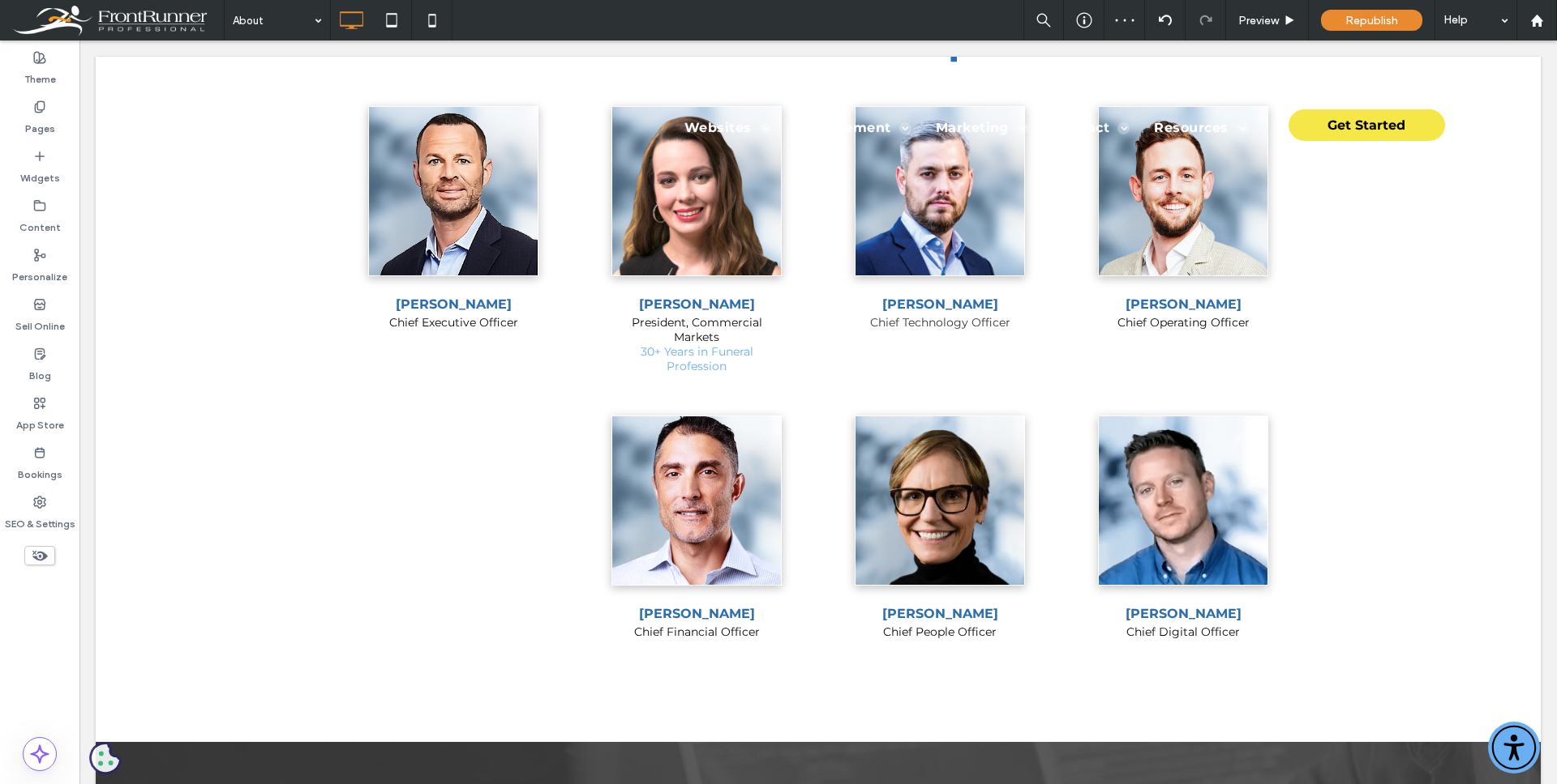
click at [459, 525] on div "Click To Paste" at bounding box center [454, 528] width 146 height 81
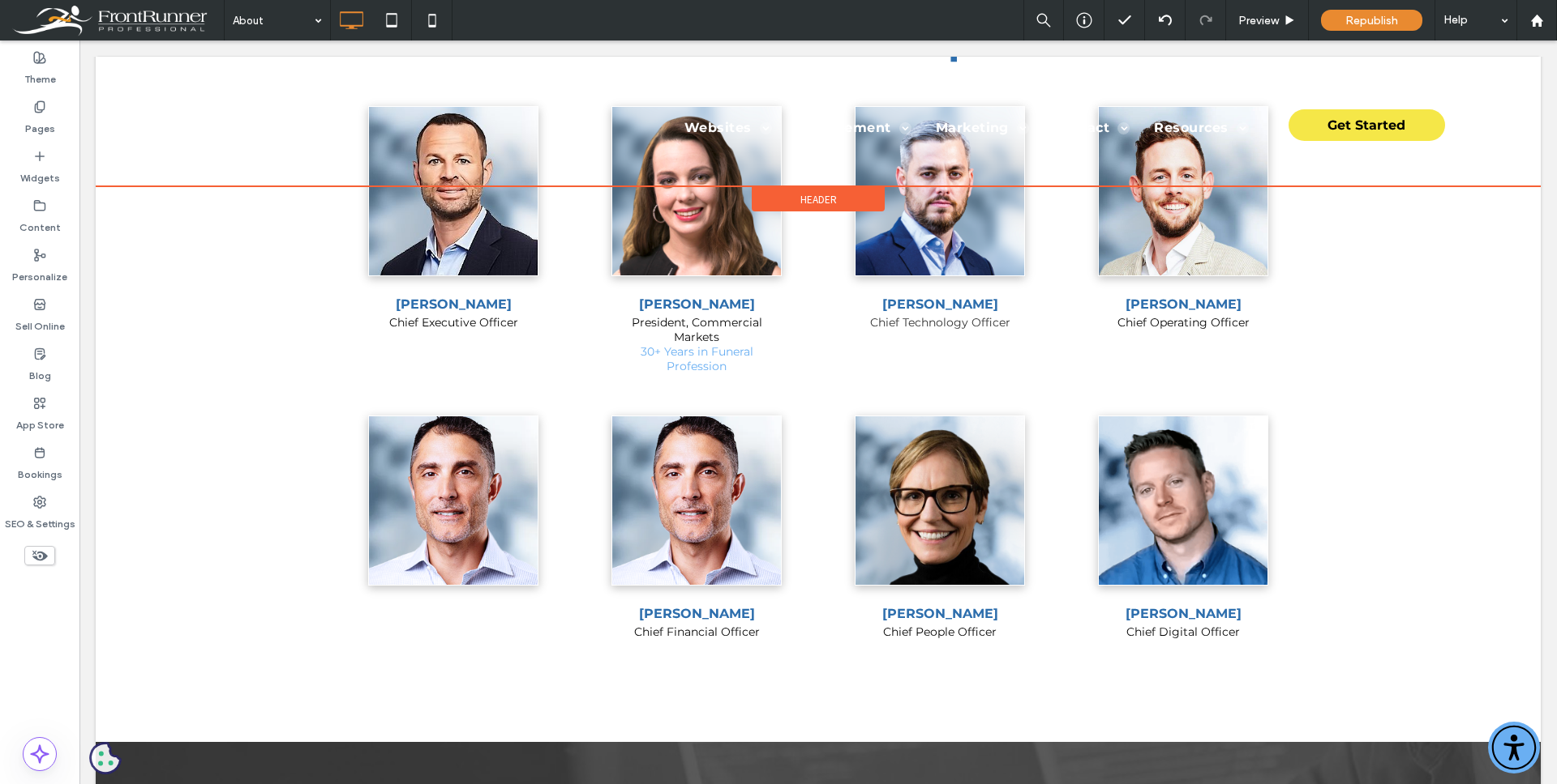
click at [452, 160] on div "Click To Paste Websites Tribute Websites Tribute OS Obit360 Obituary Writer Acc…" at bounding box center [818, 121] width 1445 height 130
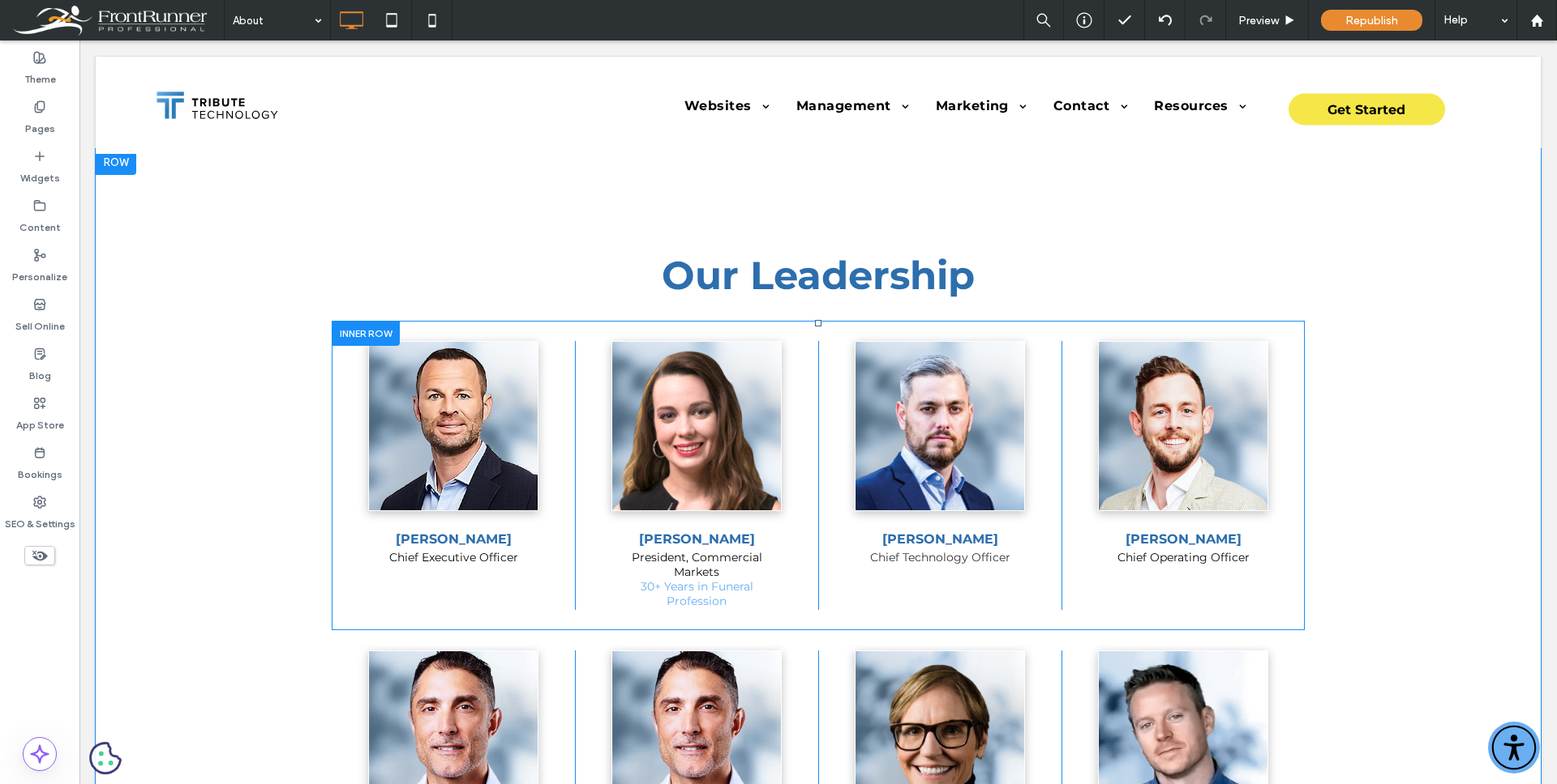
scroll to position [434, 0]
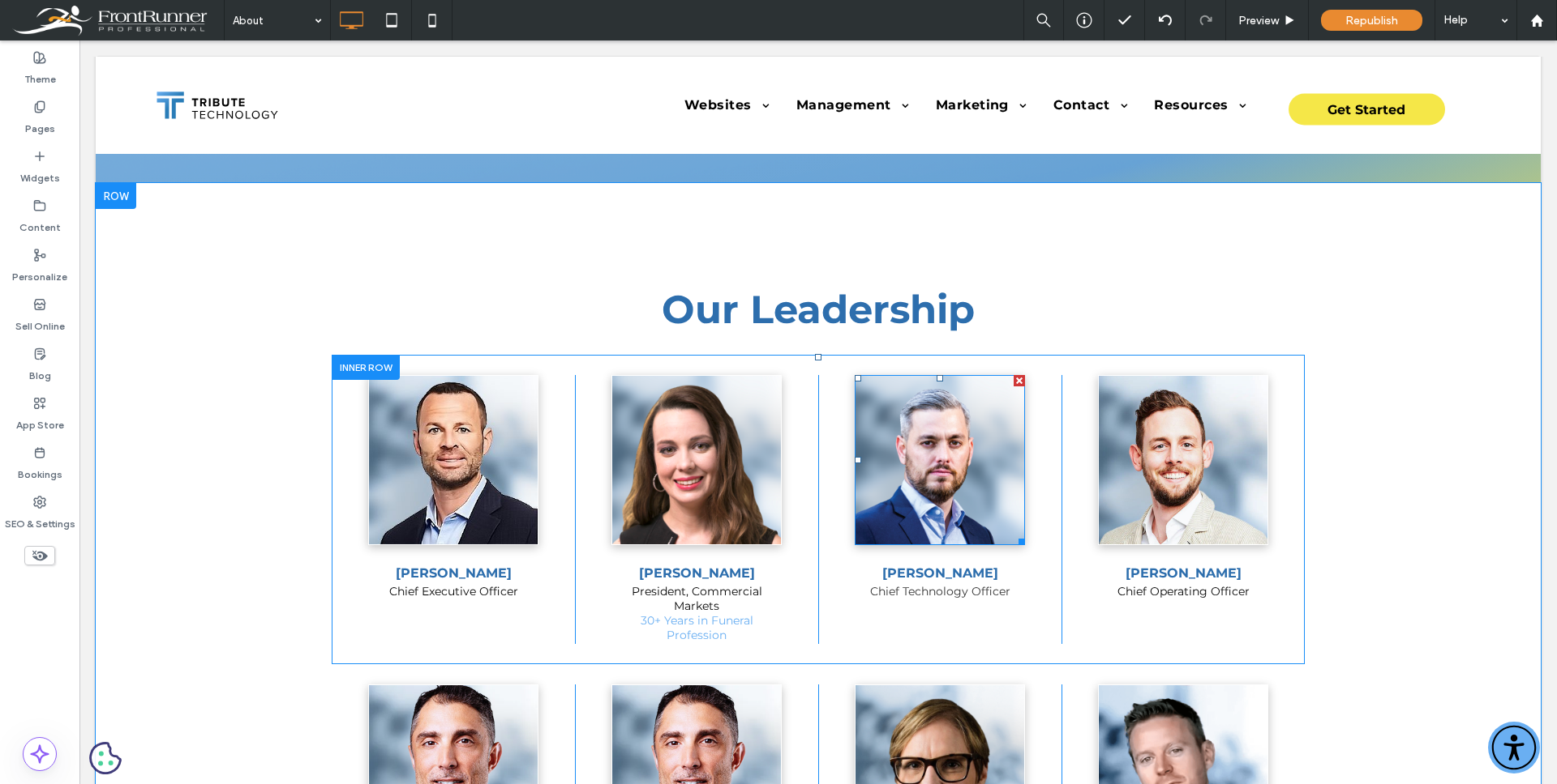
click at [929, 481] on img at bounding box center [939, 460] width 171 height 171
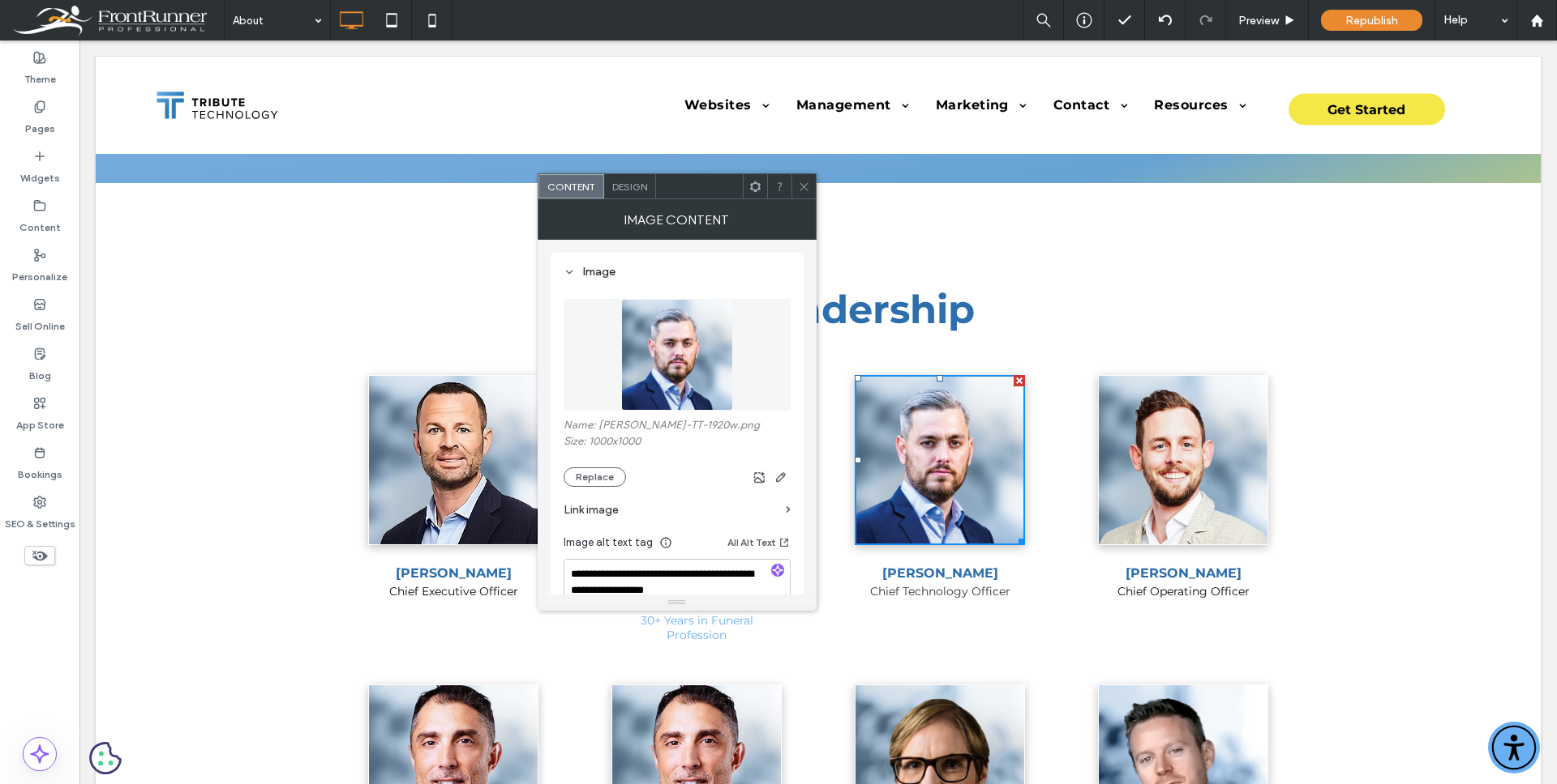
click at [807, 190] on icon at bounding box center [804, 186] width 12 height 12
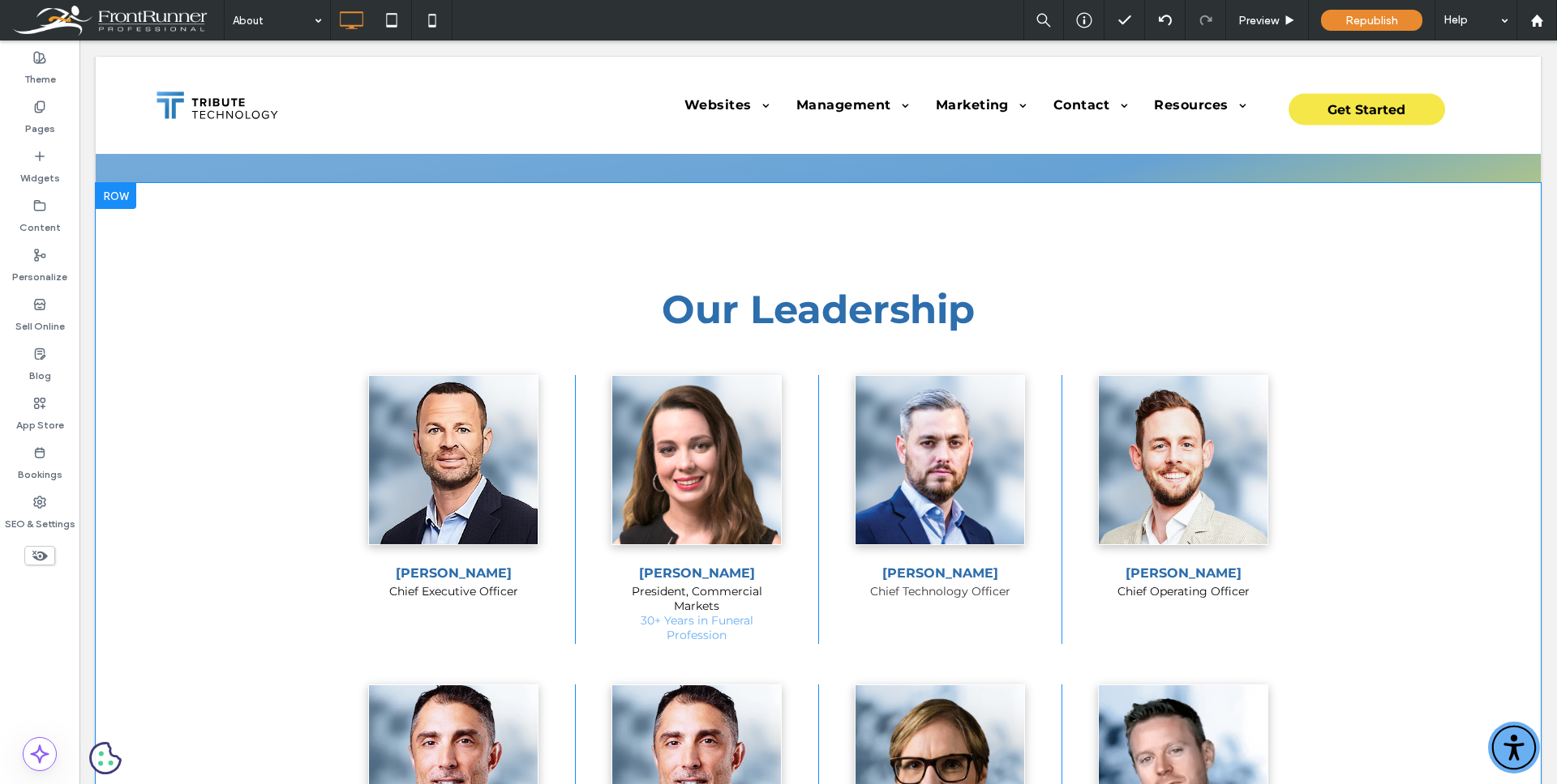
scroll to position [896, 0]
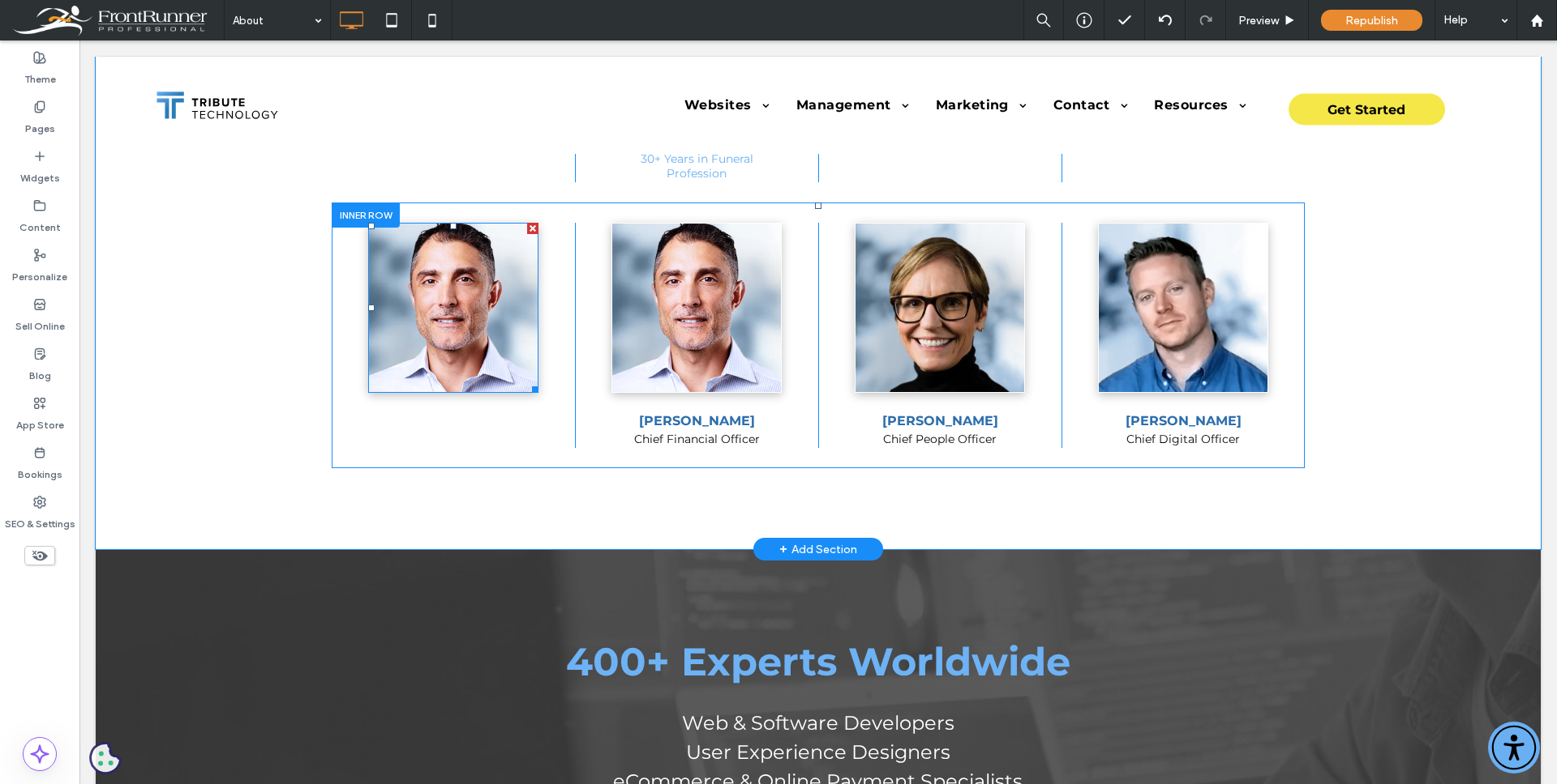
click at [479, 331] on img at bounding box center [453, 308] width 171 height 171
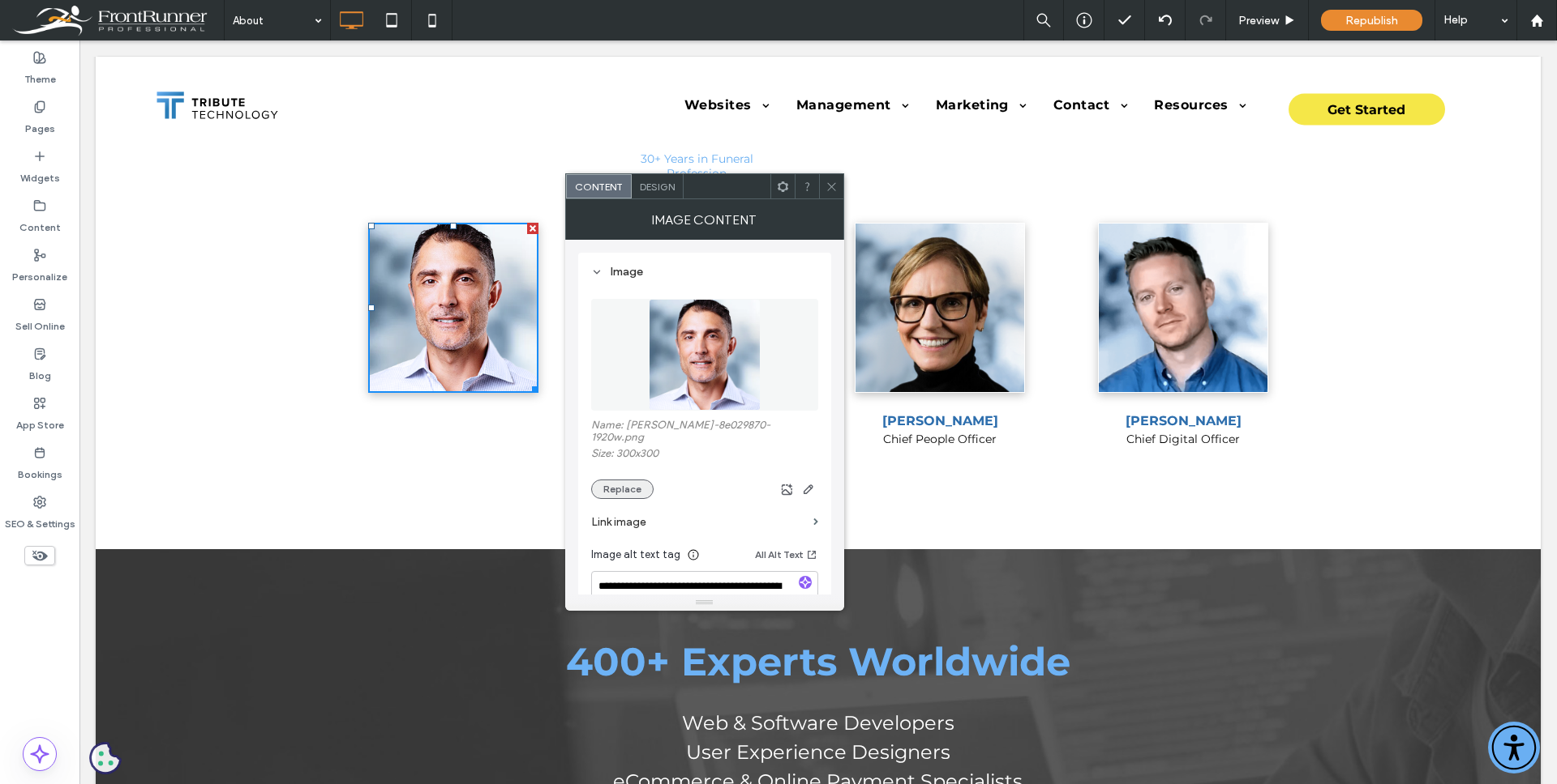
click at [613, 480] on button "Replace" at bounding box center [622, 490] width 62 height 20
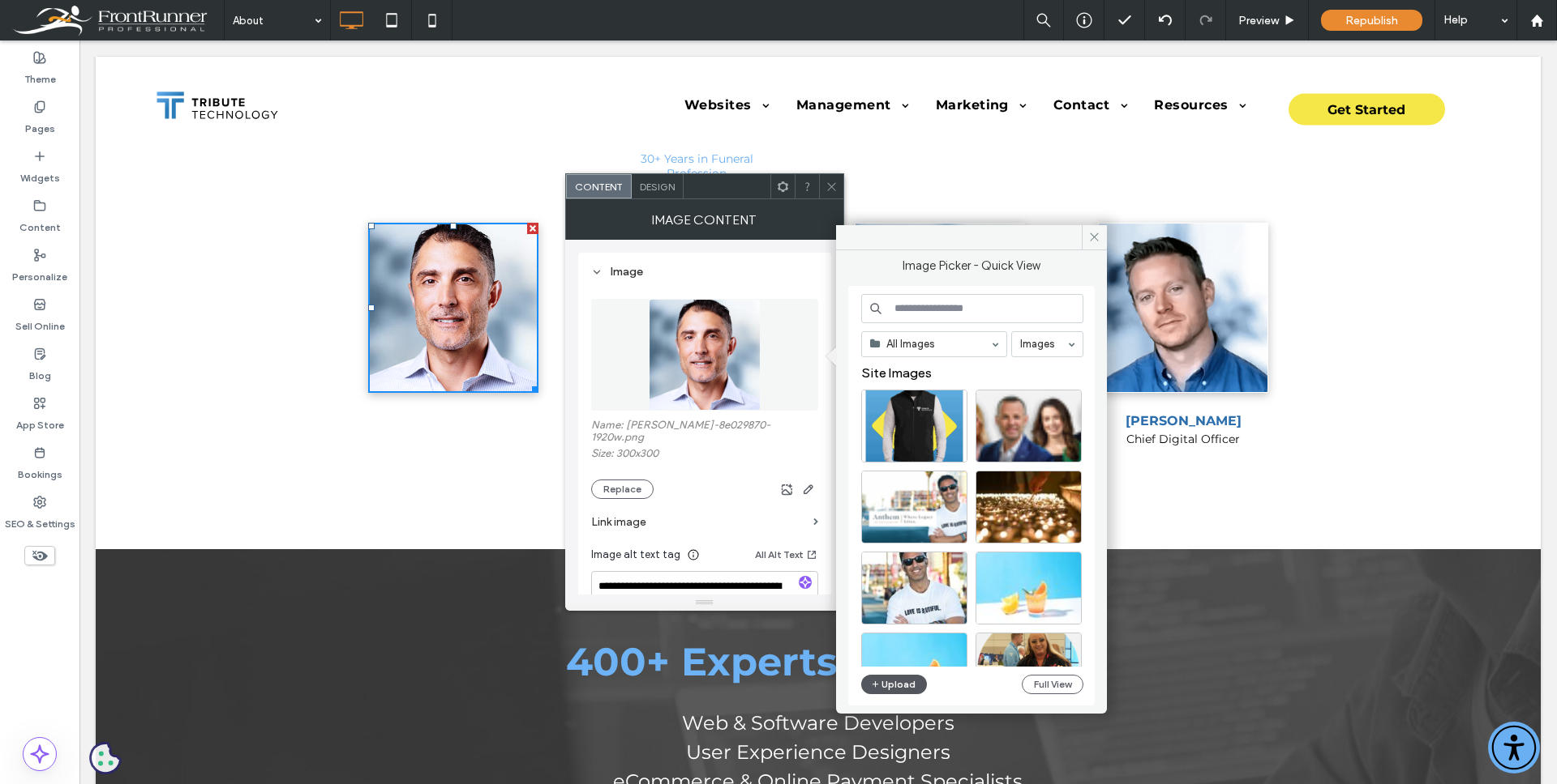
click at [906, 682] on button "Upload" at bounding box center [895, 685] width 66 height 20
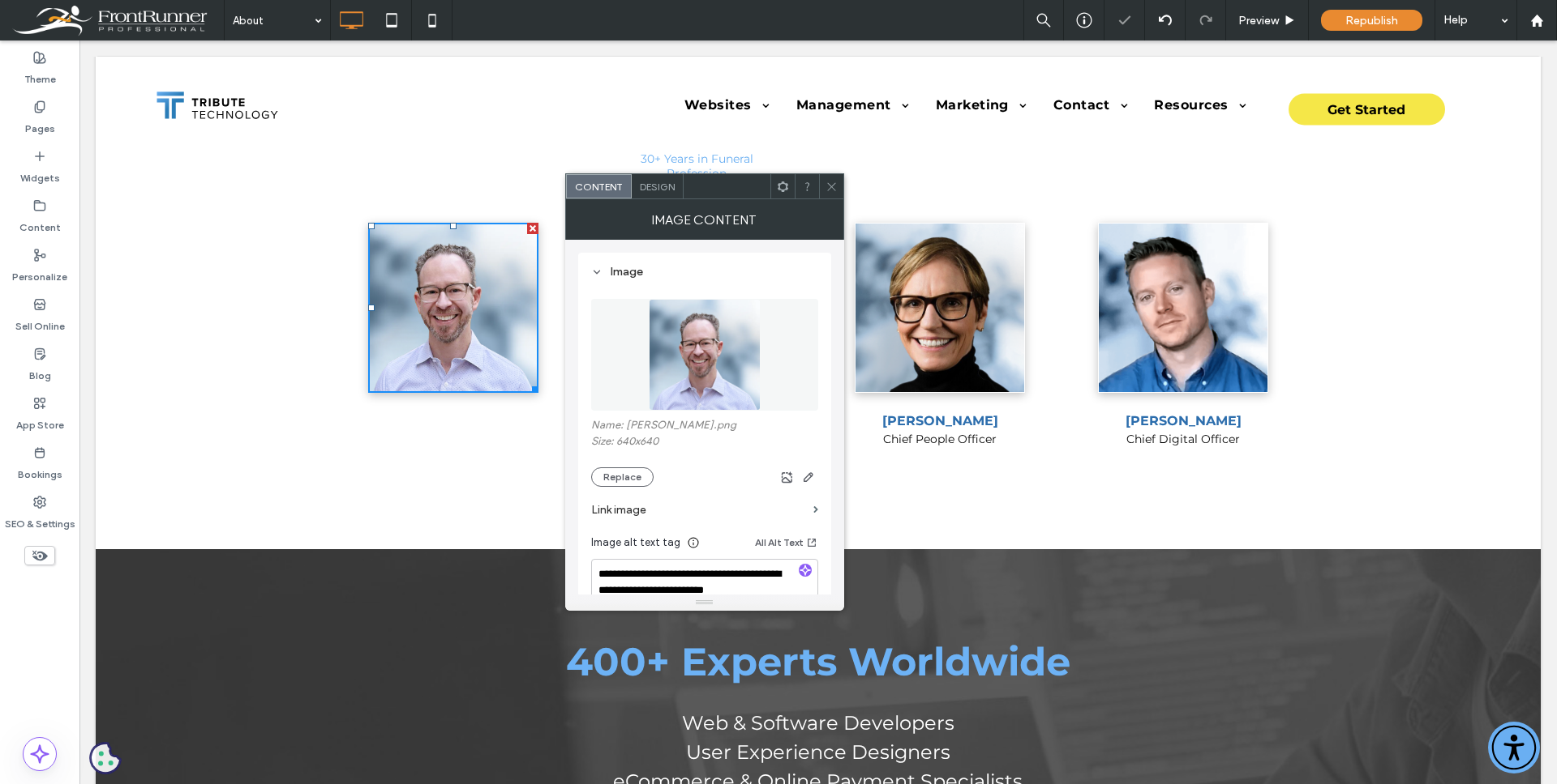
click at [832, 184] on icon at bounding box center [831, 186] width 12 height 12
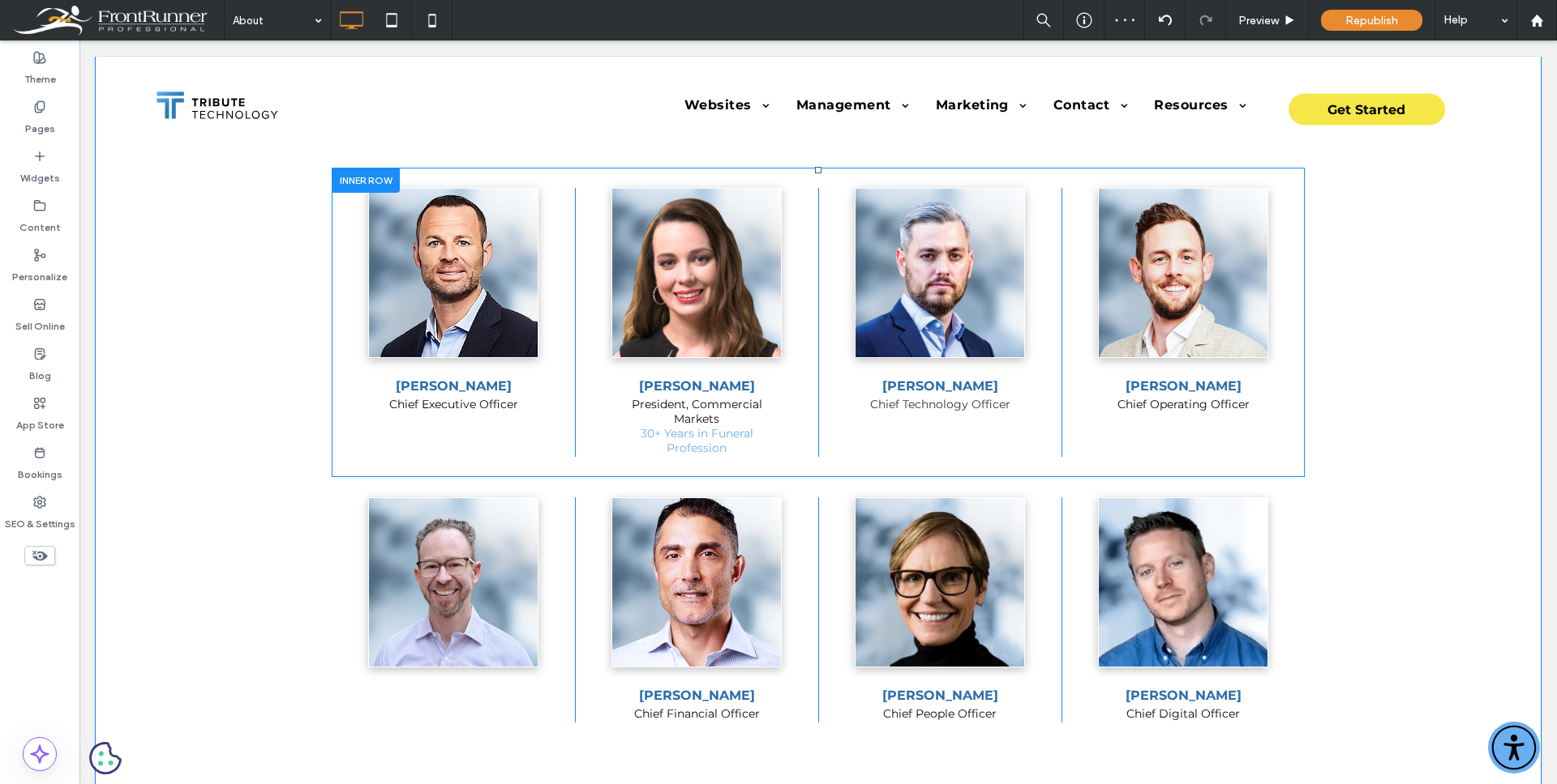
scroll to position [507, 0]
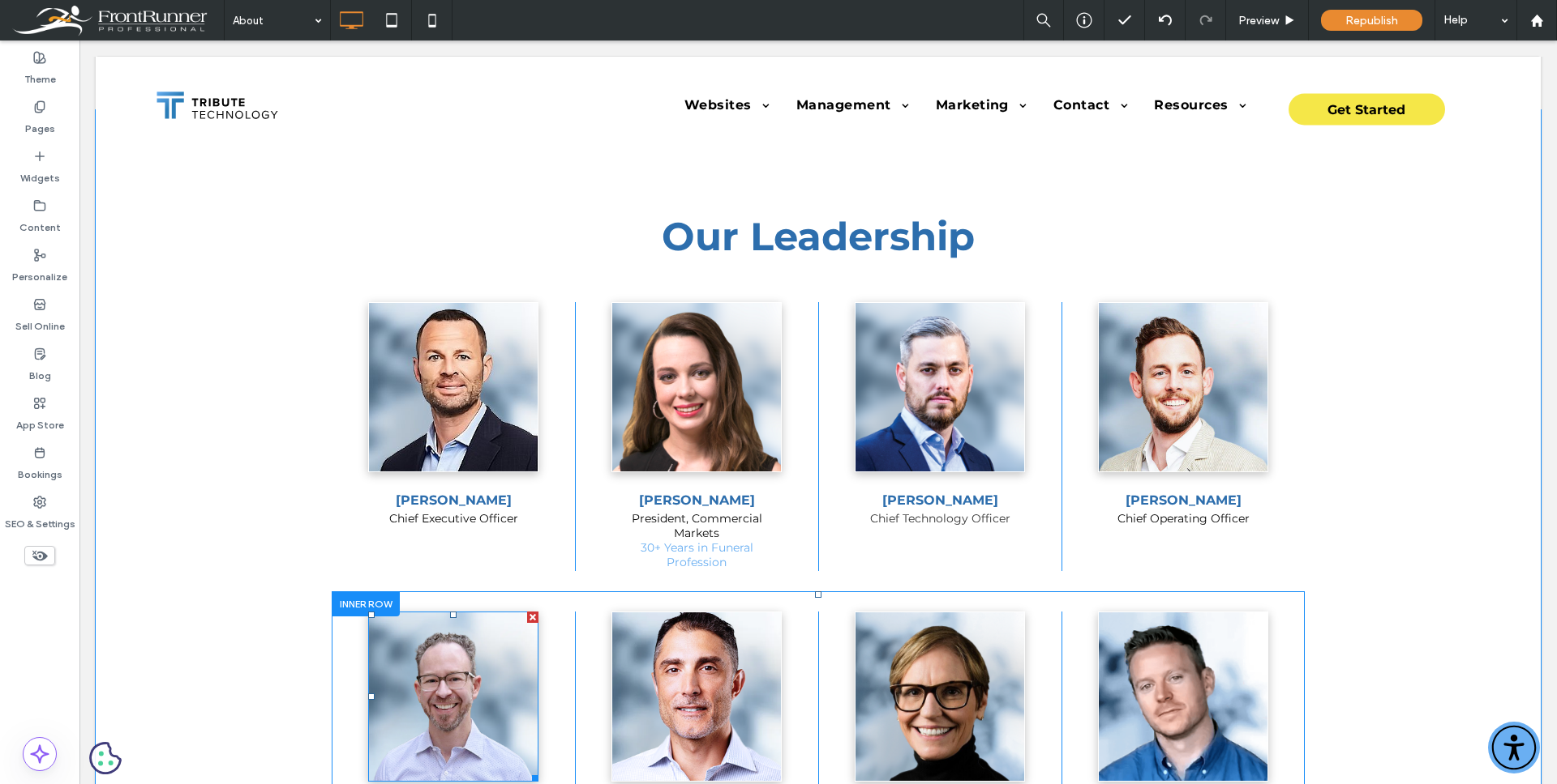
click at [485, 688] on img at bounding box center [453, 696] width 171 height 171
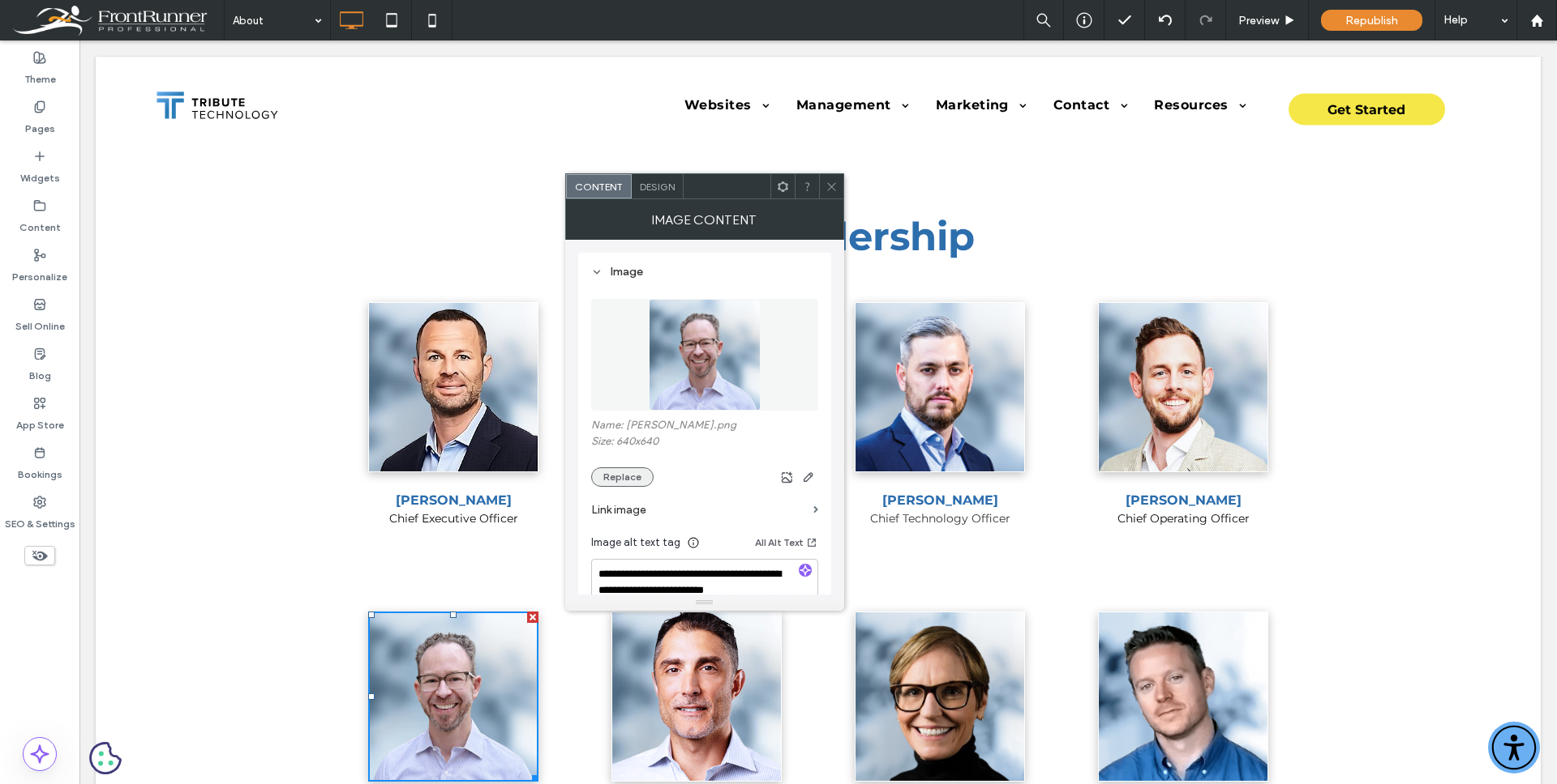
click at [624, 478] on button "Replace" at bounding box center [622, 478] width 62 height 20
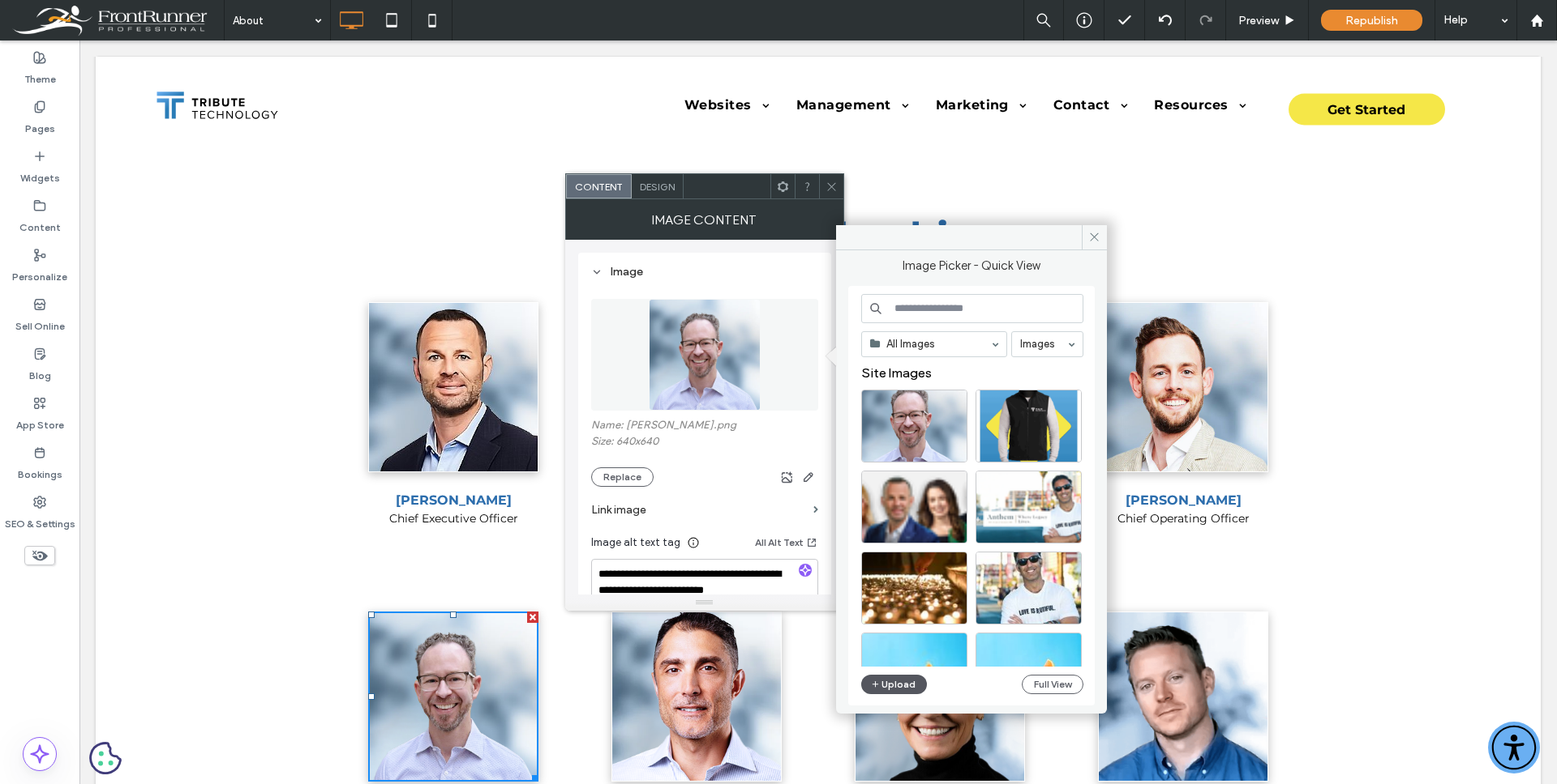
click at [893, 684] on button "Upload" at bounding box center [895, 685] width 66 height 20
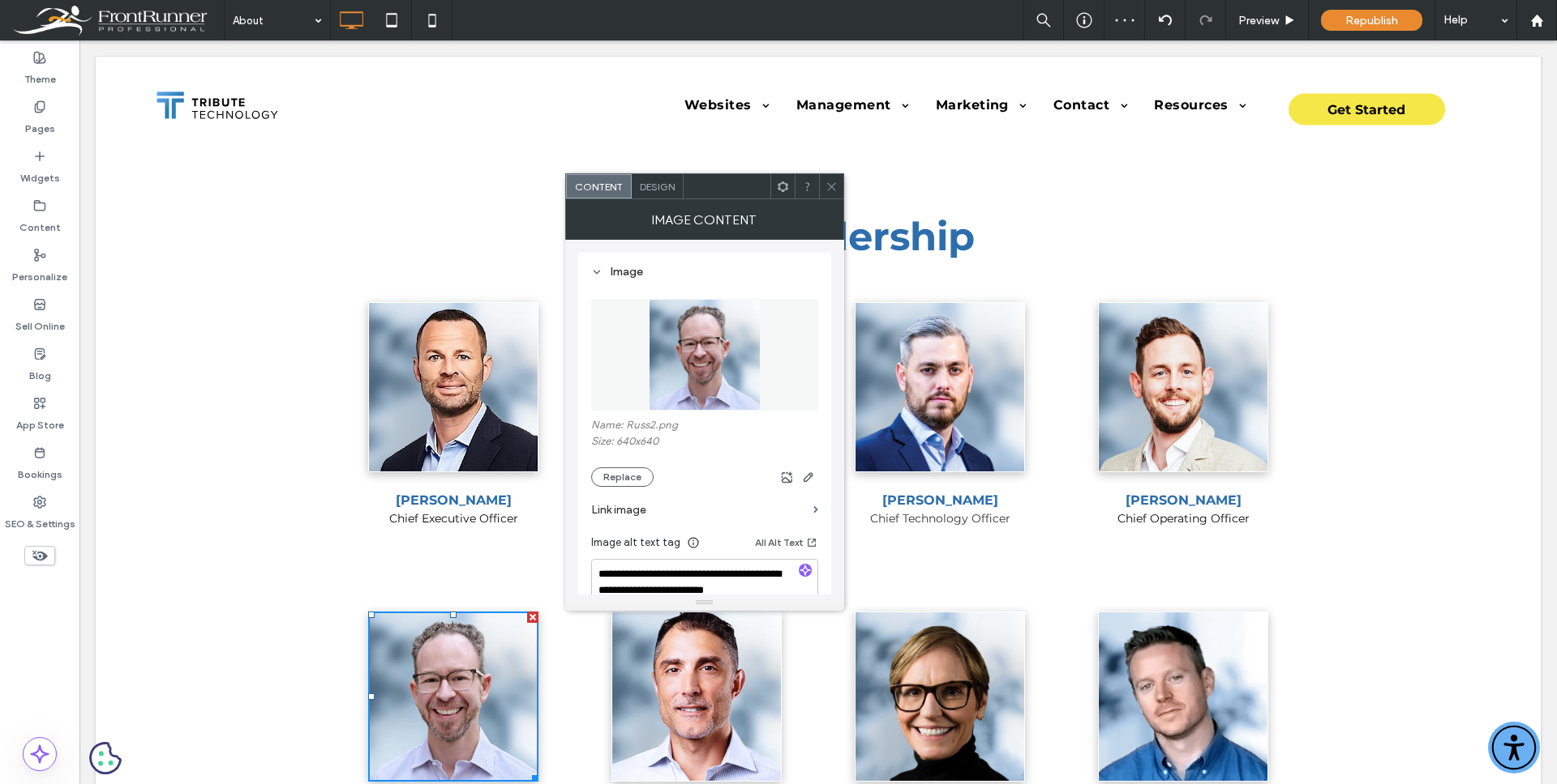
click at [835, 190] on icon at bounding box center [831, 186] width 12 height 12
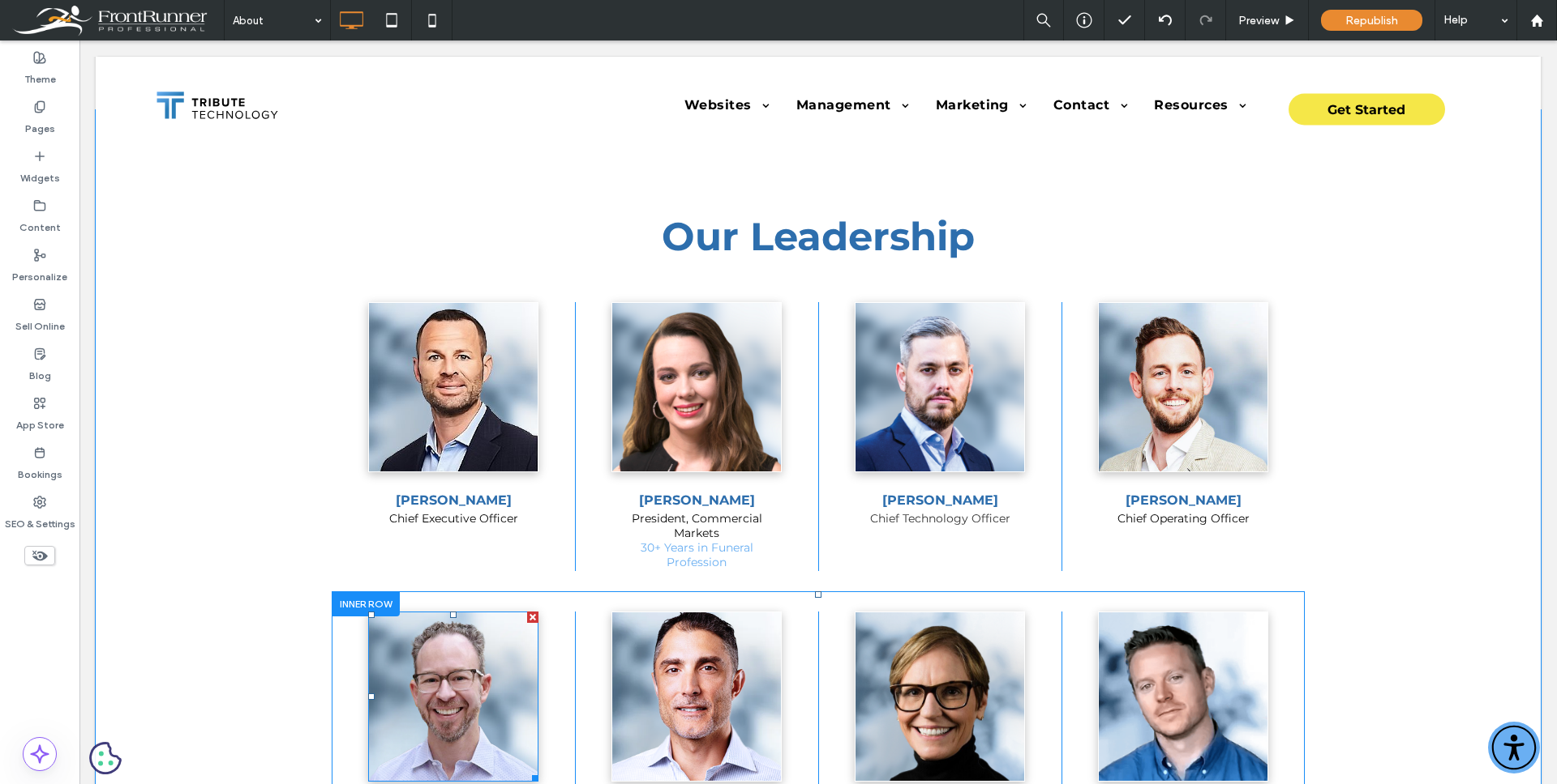
click at [459, 663] on img at bounding box center [453, 696] width 171 height 171
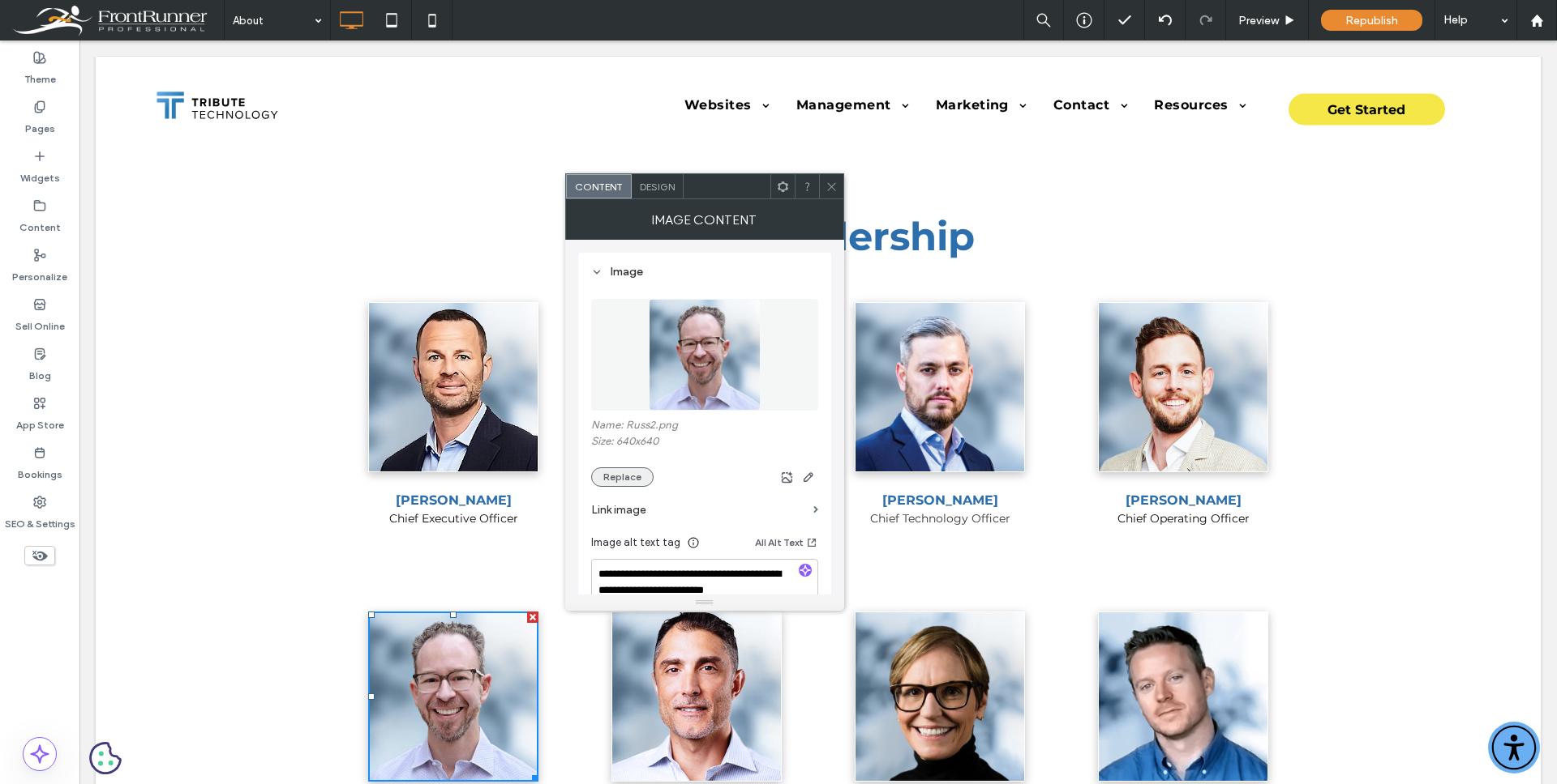
click at [619, 473] on button "Replace" at bounding box center [622, 478] width 62 height 20
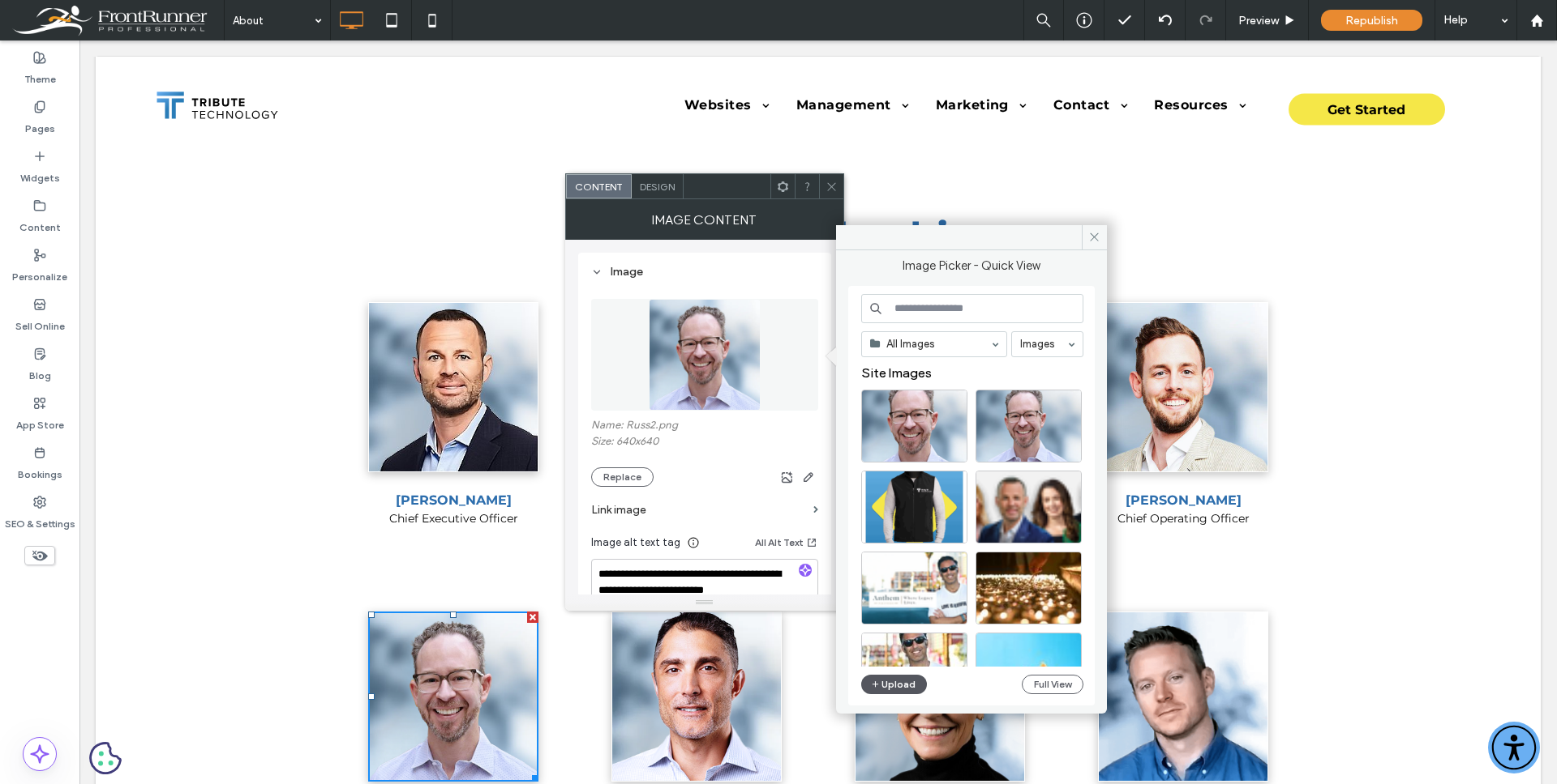
click at [912, 679] on button "Upload" at bounding box center [895, 685] width 66 height 20
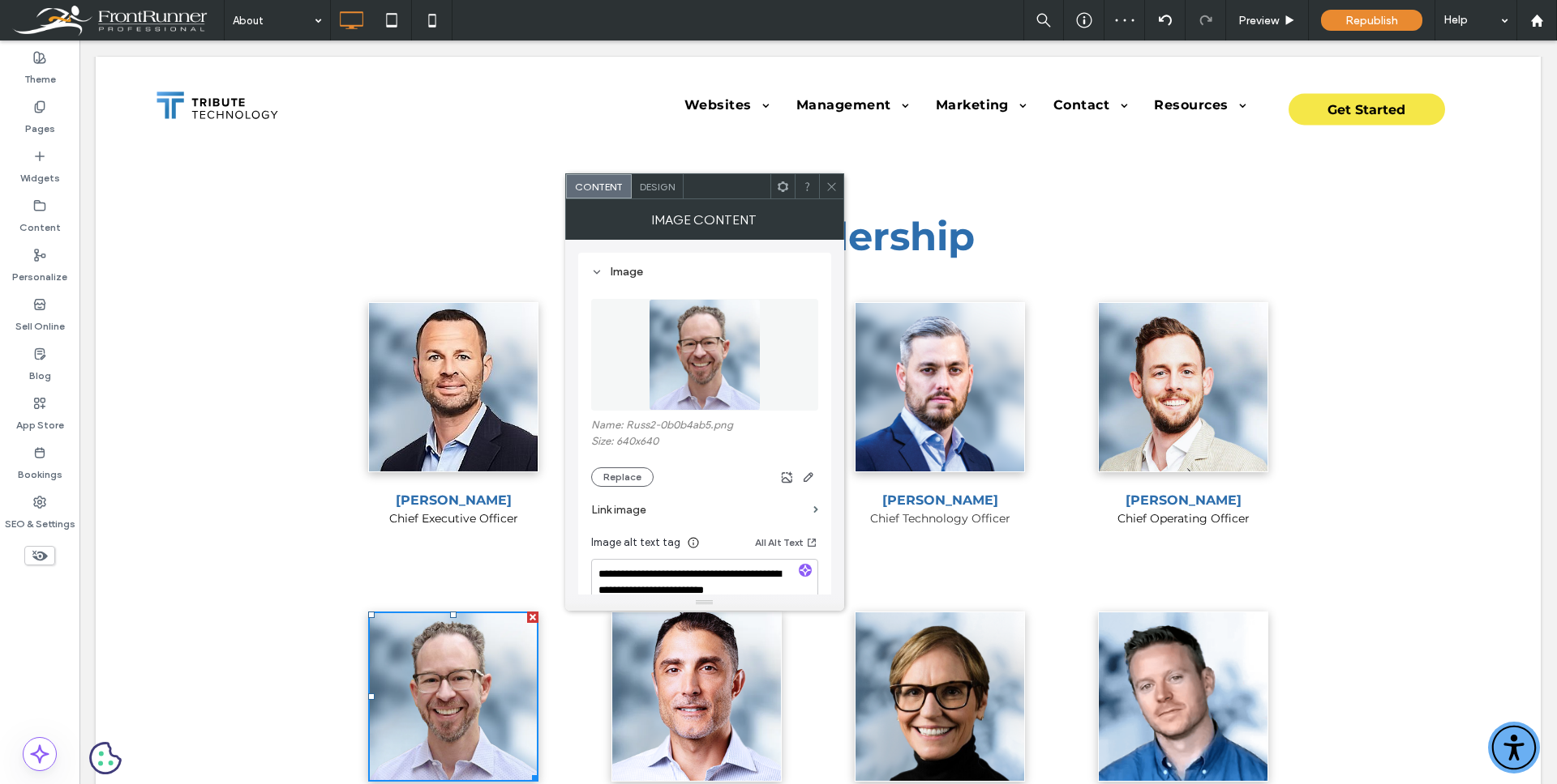
click at [836, 189] on icon at bounding box center [831, 186] width 12 height 12
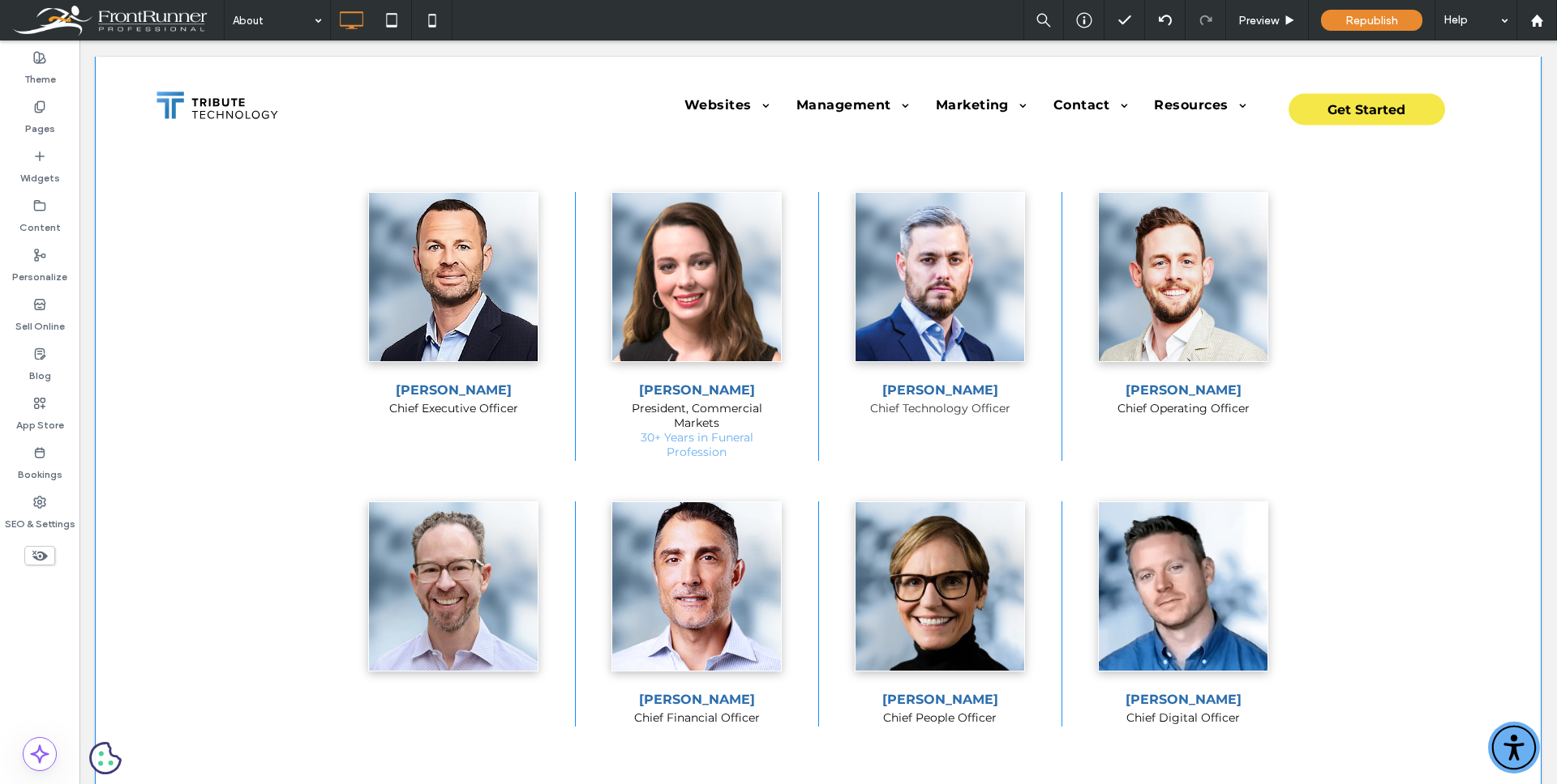
scroll to position [697, 0]
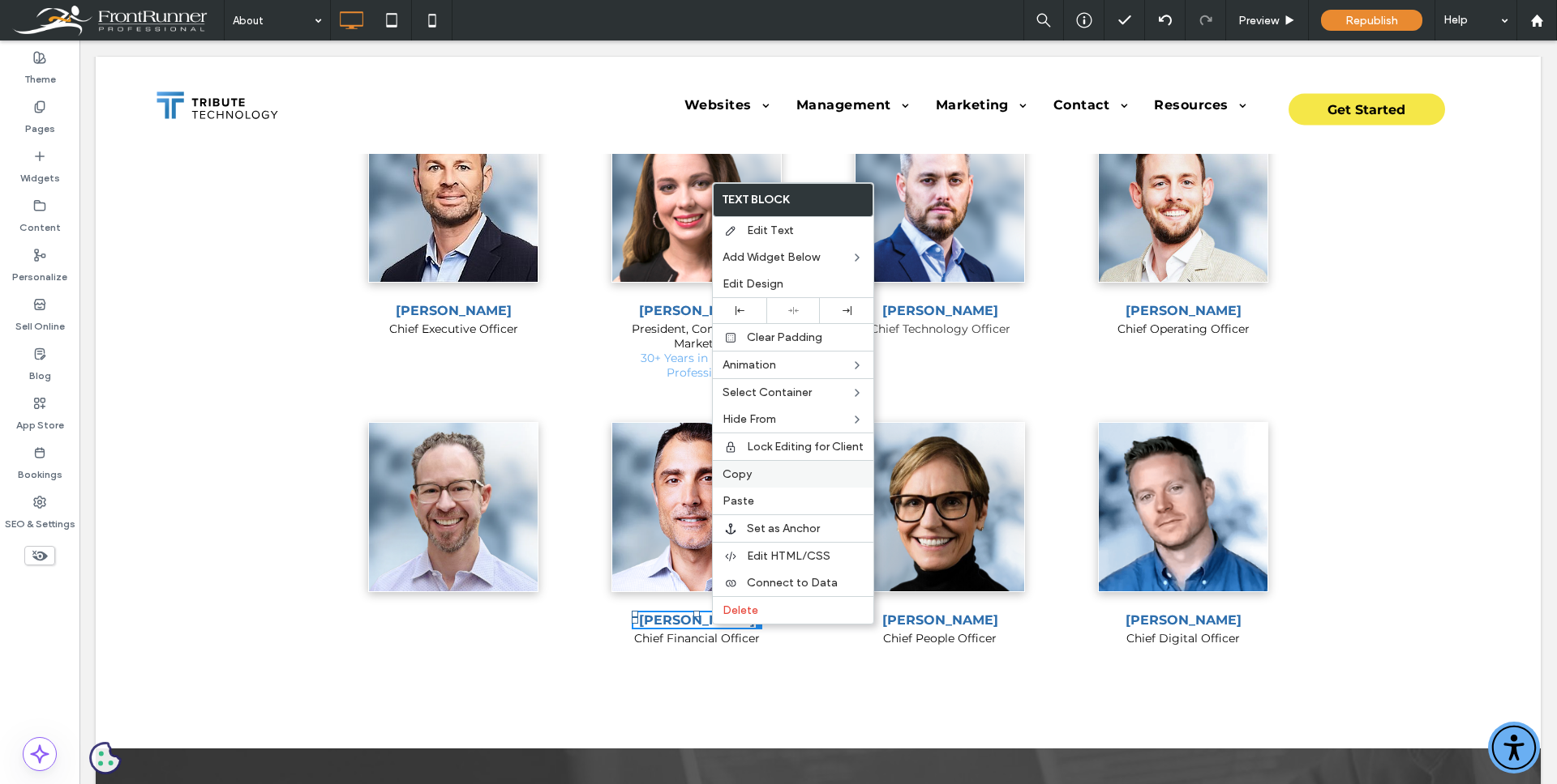
click at [761, 477] on label "Copy" at bounding box center [792, 475] width 141 height 14
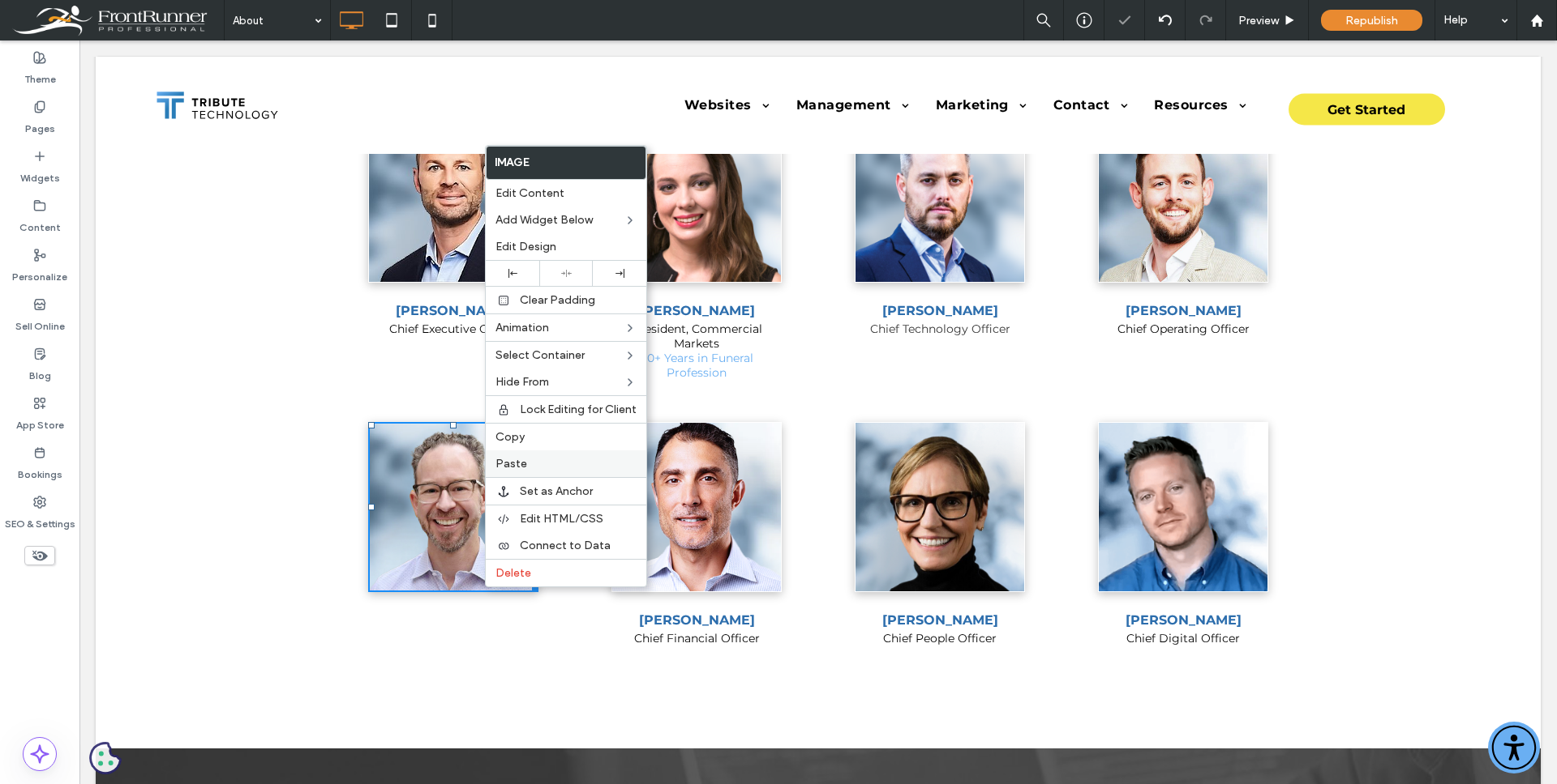
click at [532, 458] on label "Paste" at bounding box center [566, 464] width 141 height 14
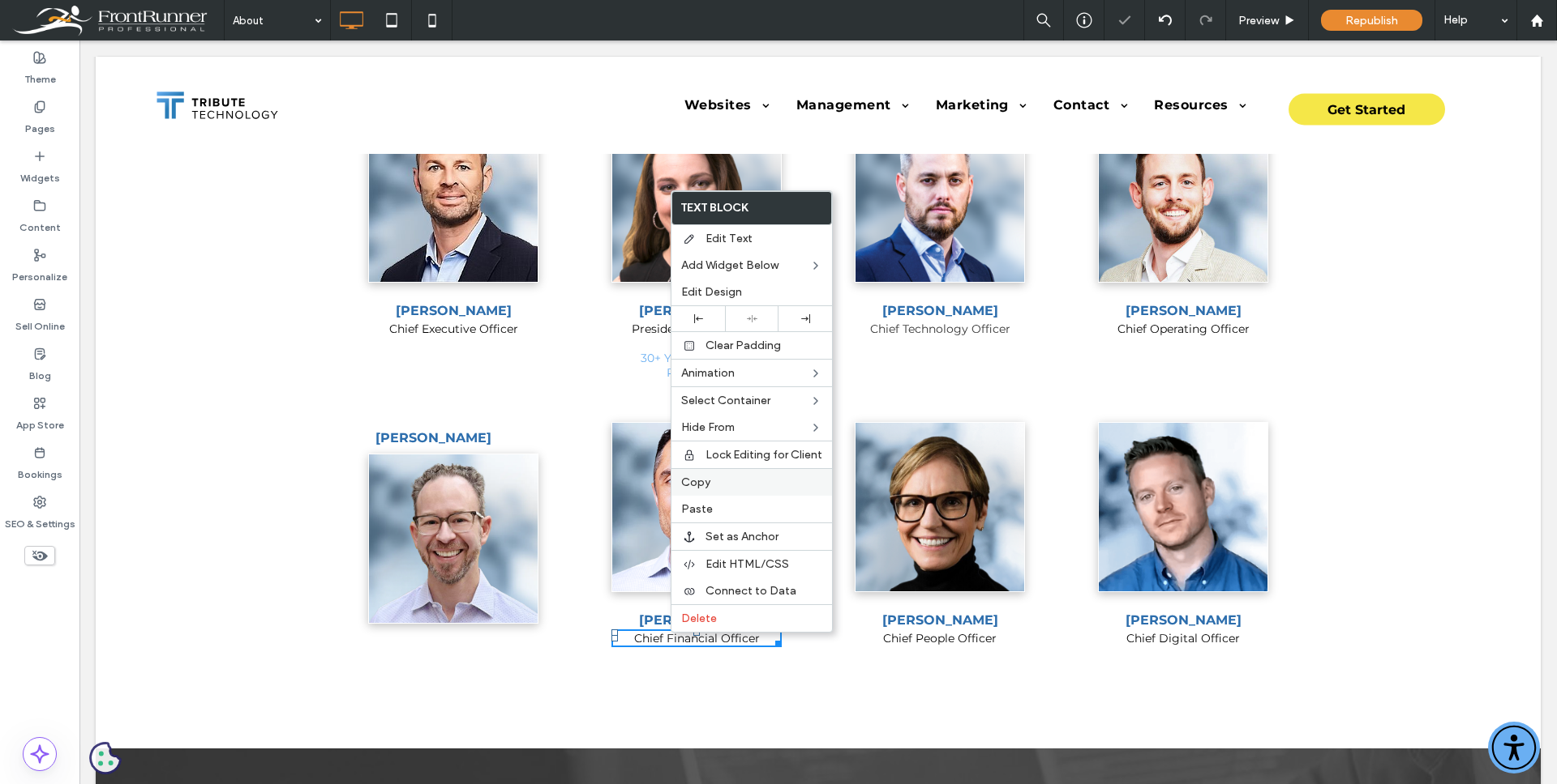
click at [694, 482] on span "Copy" at bounding box center [696, 483] width 29 height 14
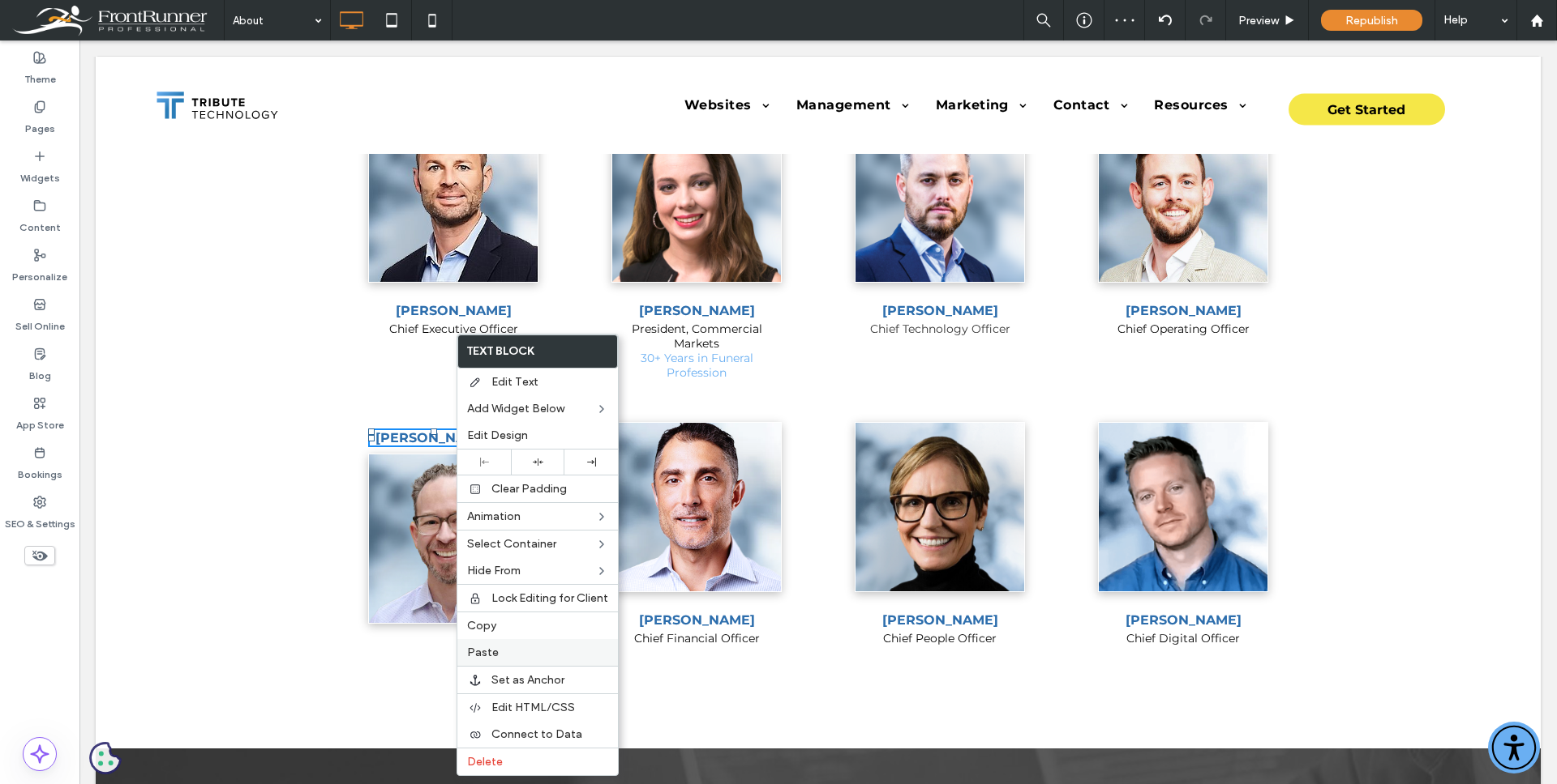
click at [497, 654] on label "Paste" at bounding box center [538, 652] width 141 height 14
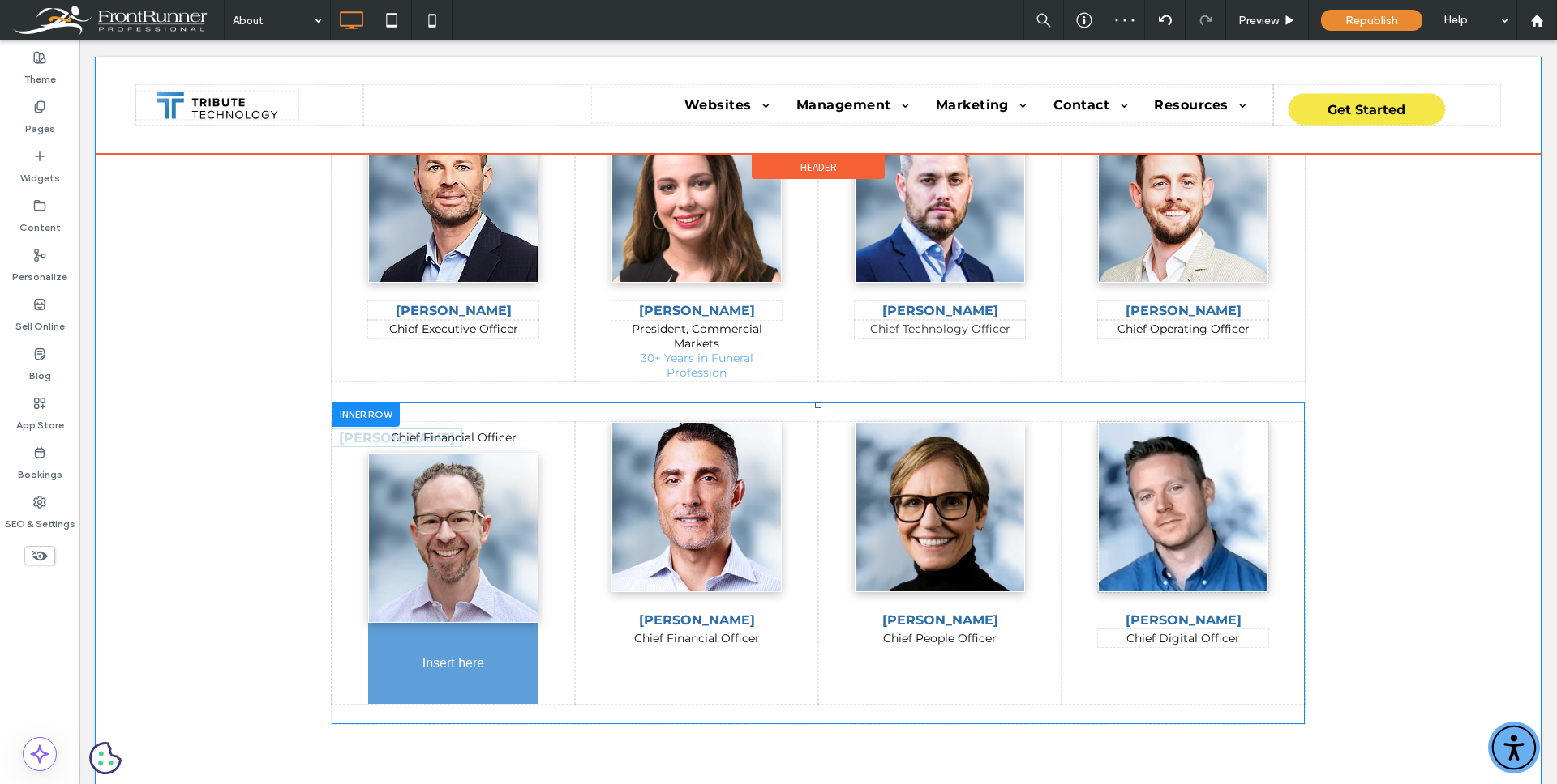
drag, startPoint x: 454, startPoint y: 470, endPoint x: 482, endPoint y: 644, distance: 176.2
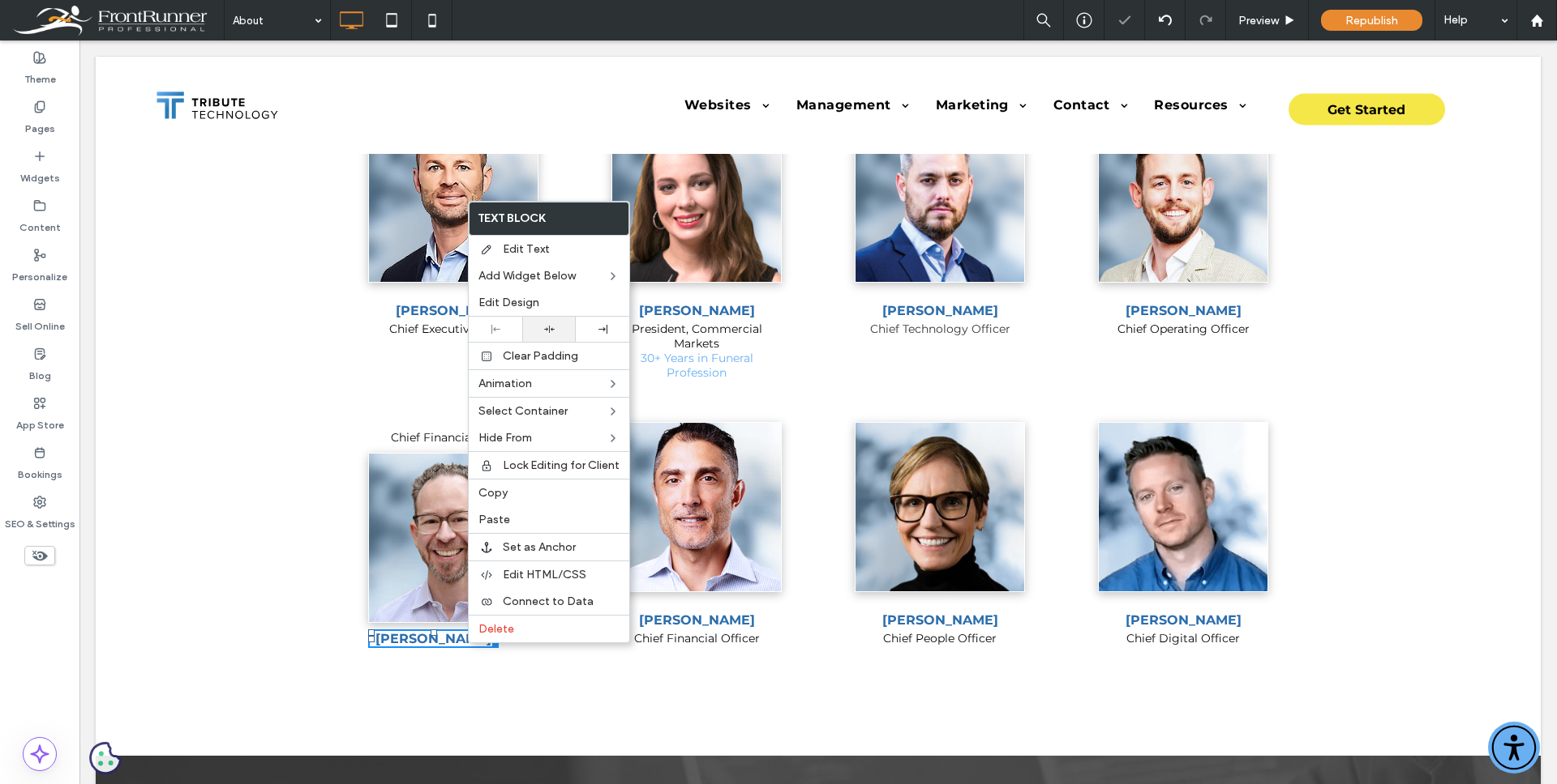
click at [549, 336] on div at bounding box center [548, 330] width 54 height 25
click at [442, 437] on span "Chief Financial Officer" at bounding box center [454, 437] width 126 height 15
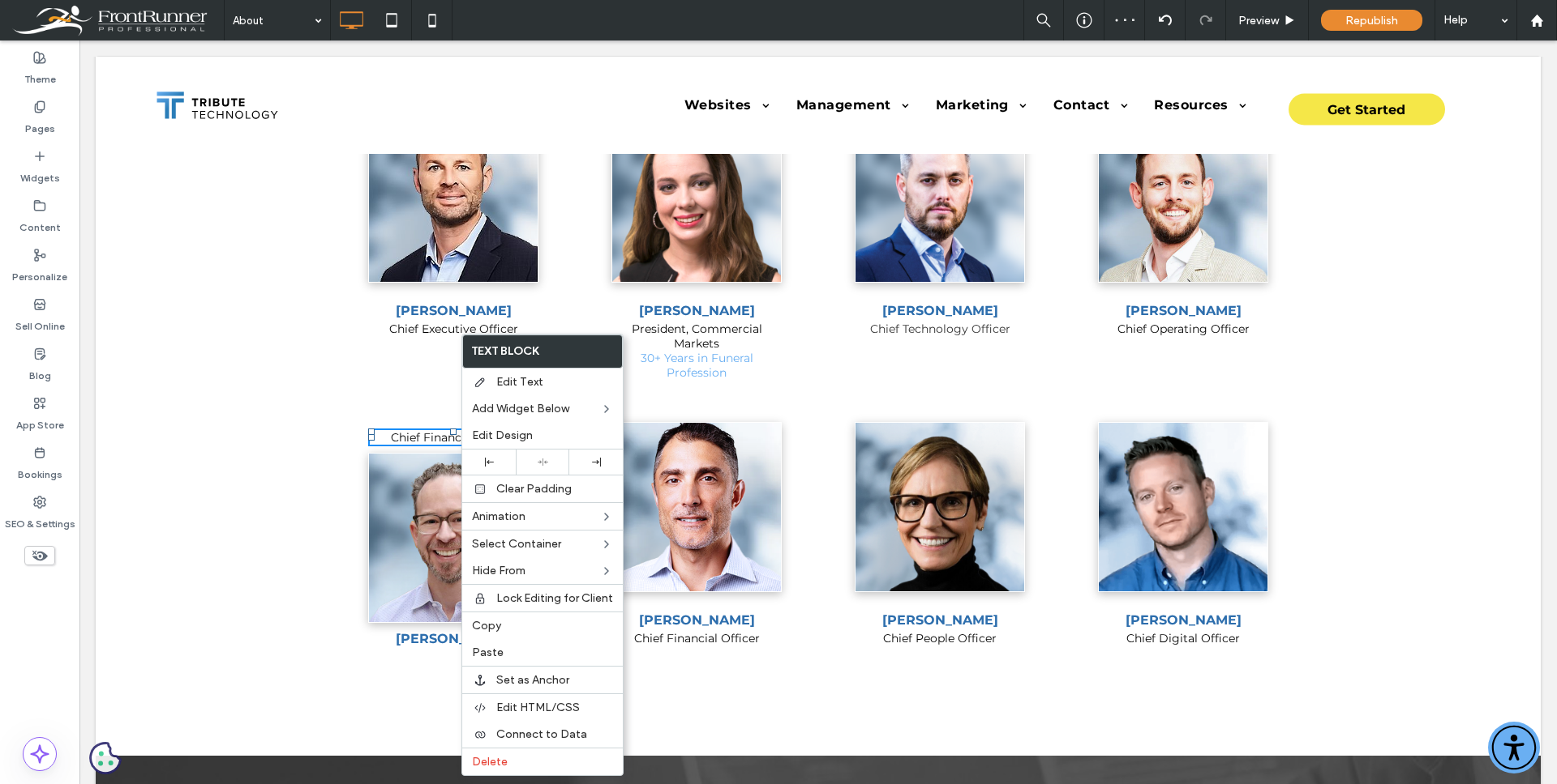
click at [436, 419] on div "Click To Paste Chief Financial Officer [PERSON_NAME] Click To Paste [PERSON_NAM…" at bounding box center [818, 538] width 973 height 273
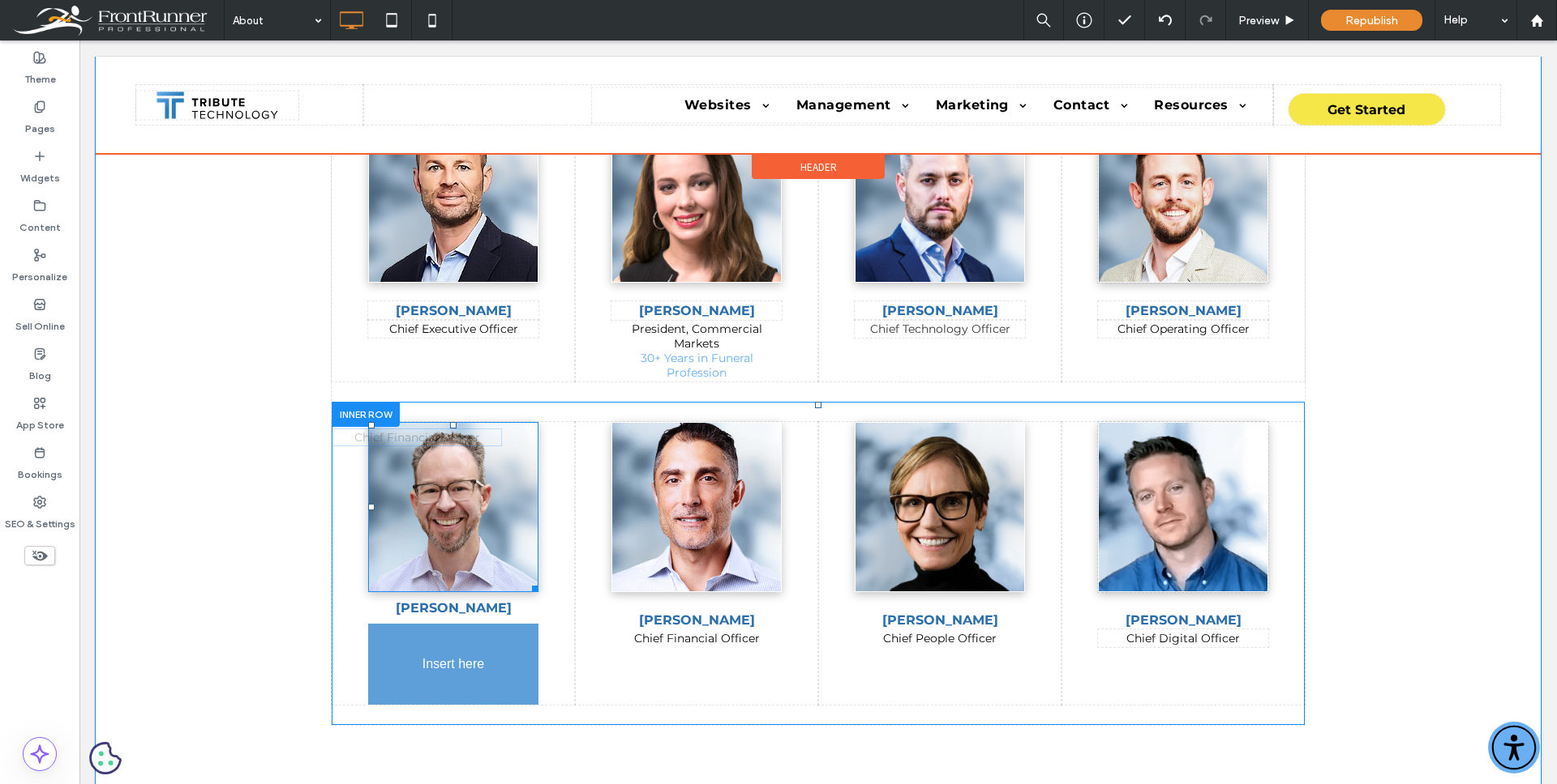
drag, startPoint x: 446, startPoint y: 439, endPoint x: 465, endPoint y: 684, distance: 245.7
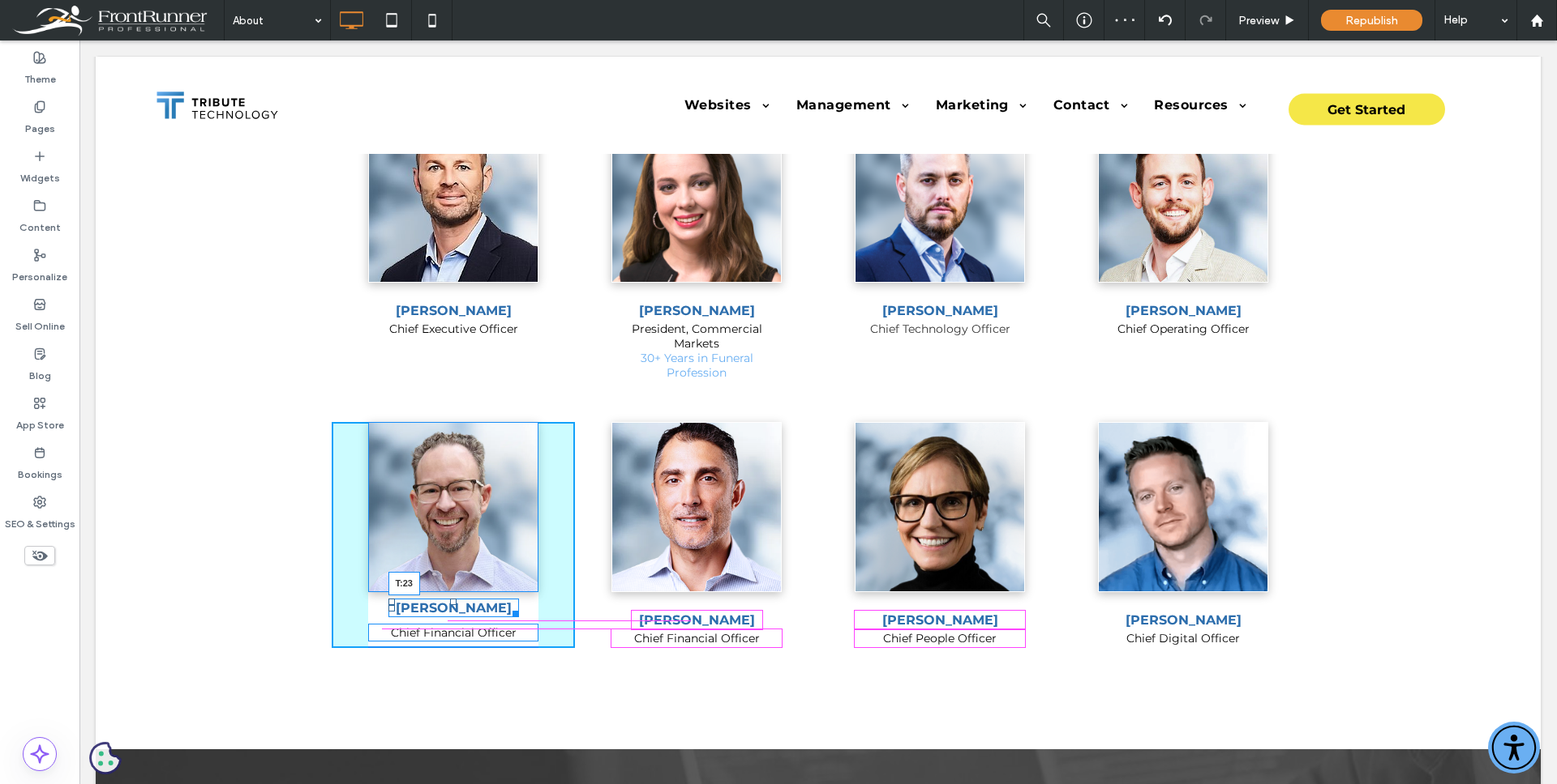
drag, startPoint x: 448, startPoint y: 602, endPoint x: 528, endPoint y: 655, distance: 96.0
click at [450, 606] on div at bounding box center [453, 602] width 7 height 7
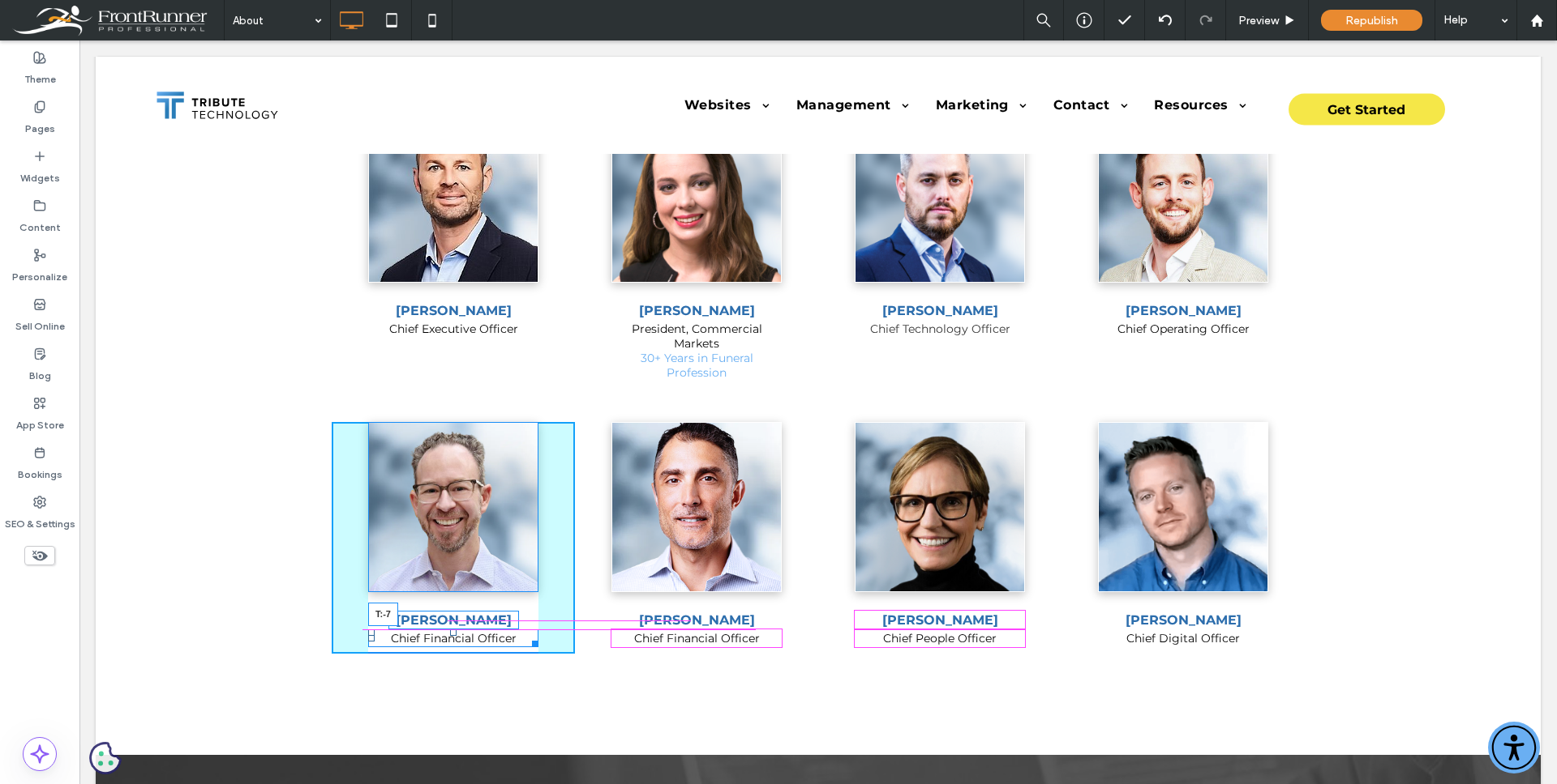
drag, startPoint x: 449, startPoint y: 639, endPoint x: 539, endPoint y: 673, distance: 96.2
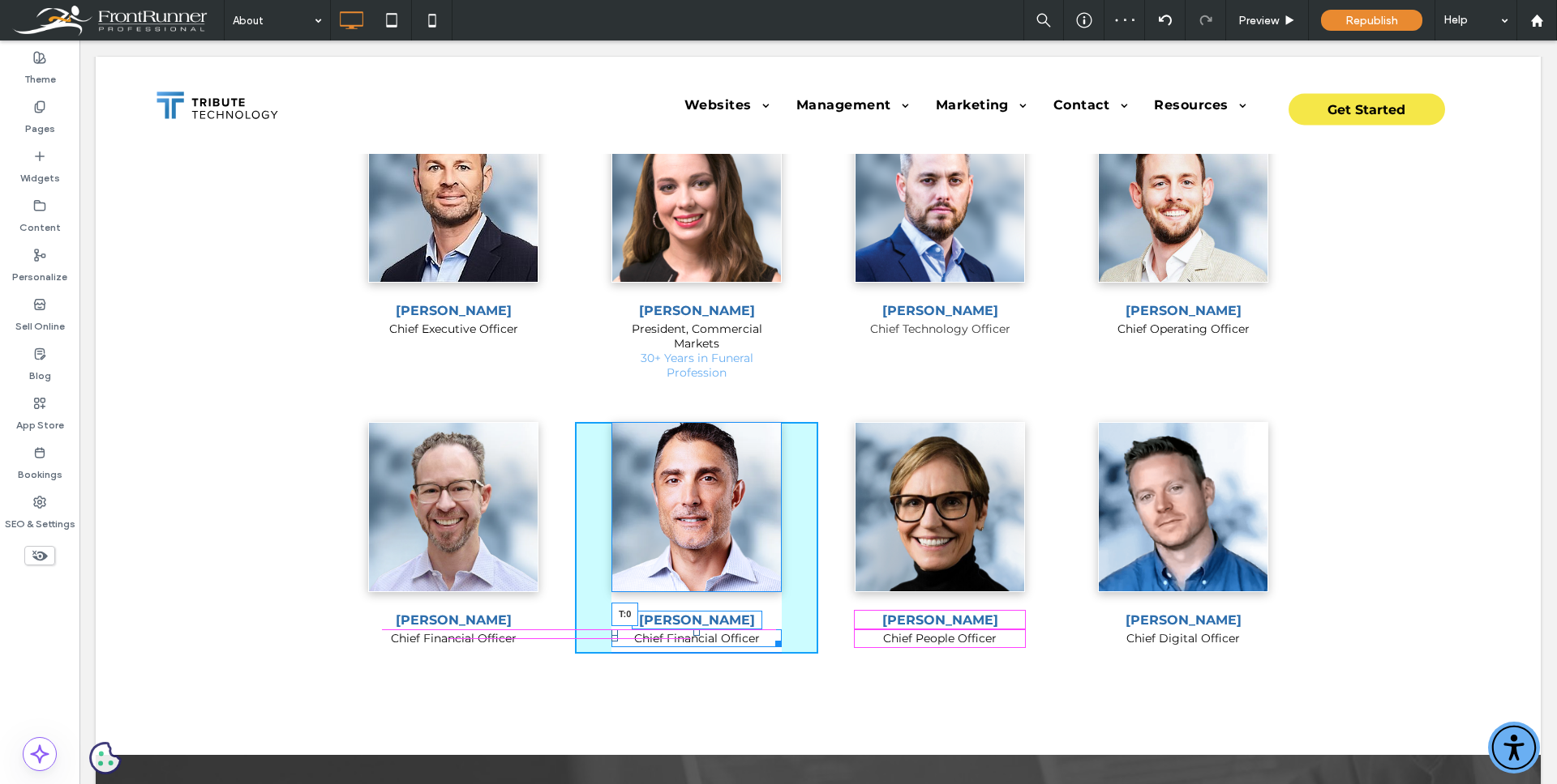
drag, startPoint x: 692, startPoint y: 631, endPoint x: 868, endPoint y: 685, distance: 184.1
click at [694, 635] on div at bounding box center [697, 633] width 7 height 7
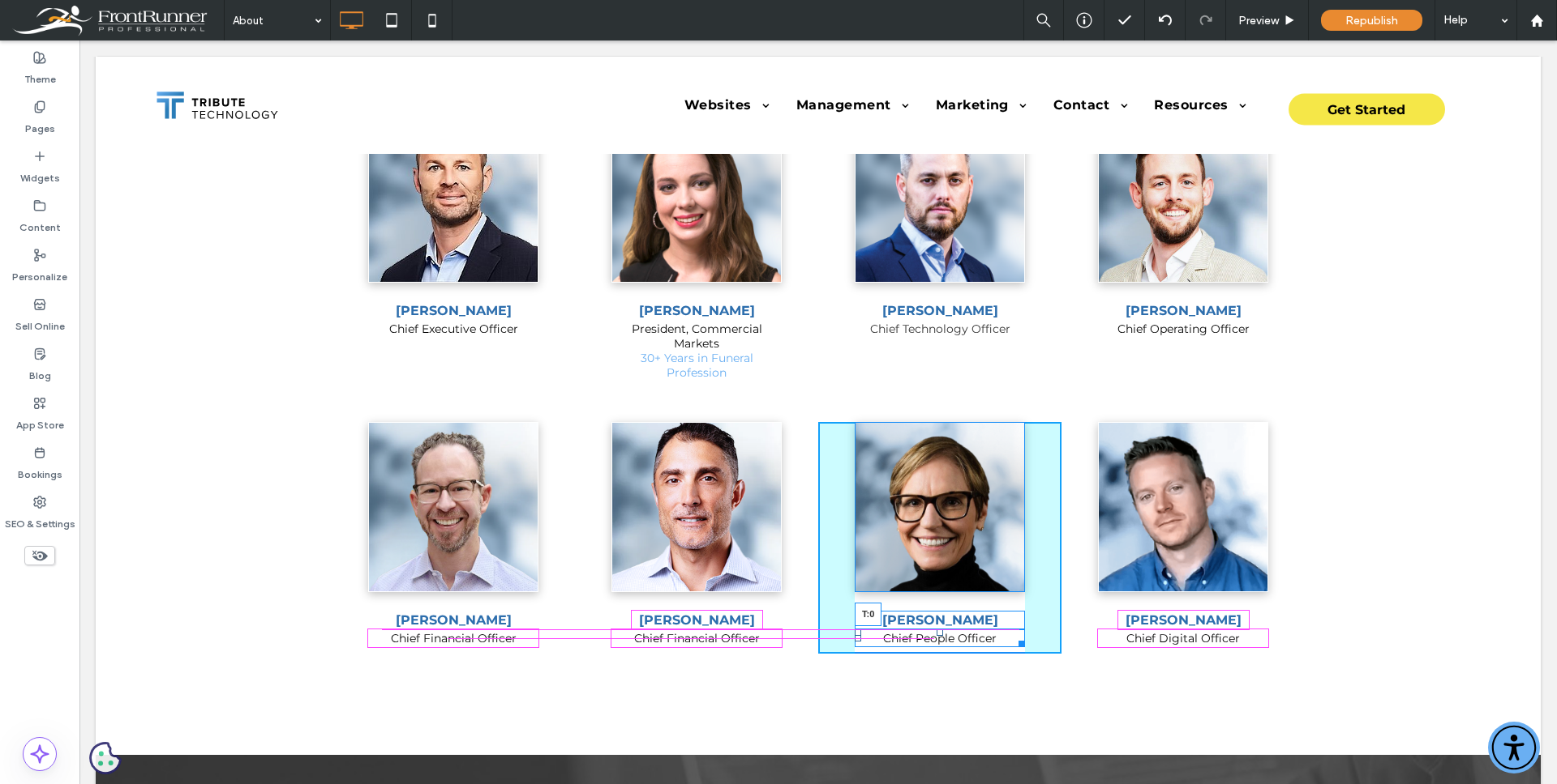
drag, startPoint x: 934, startPoint y: 633, endPoint x: 1026, endPoint y: 678, distance: 102.4
click at [937, 636] on div at bounding box center [939, 633] width 7 height 7
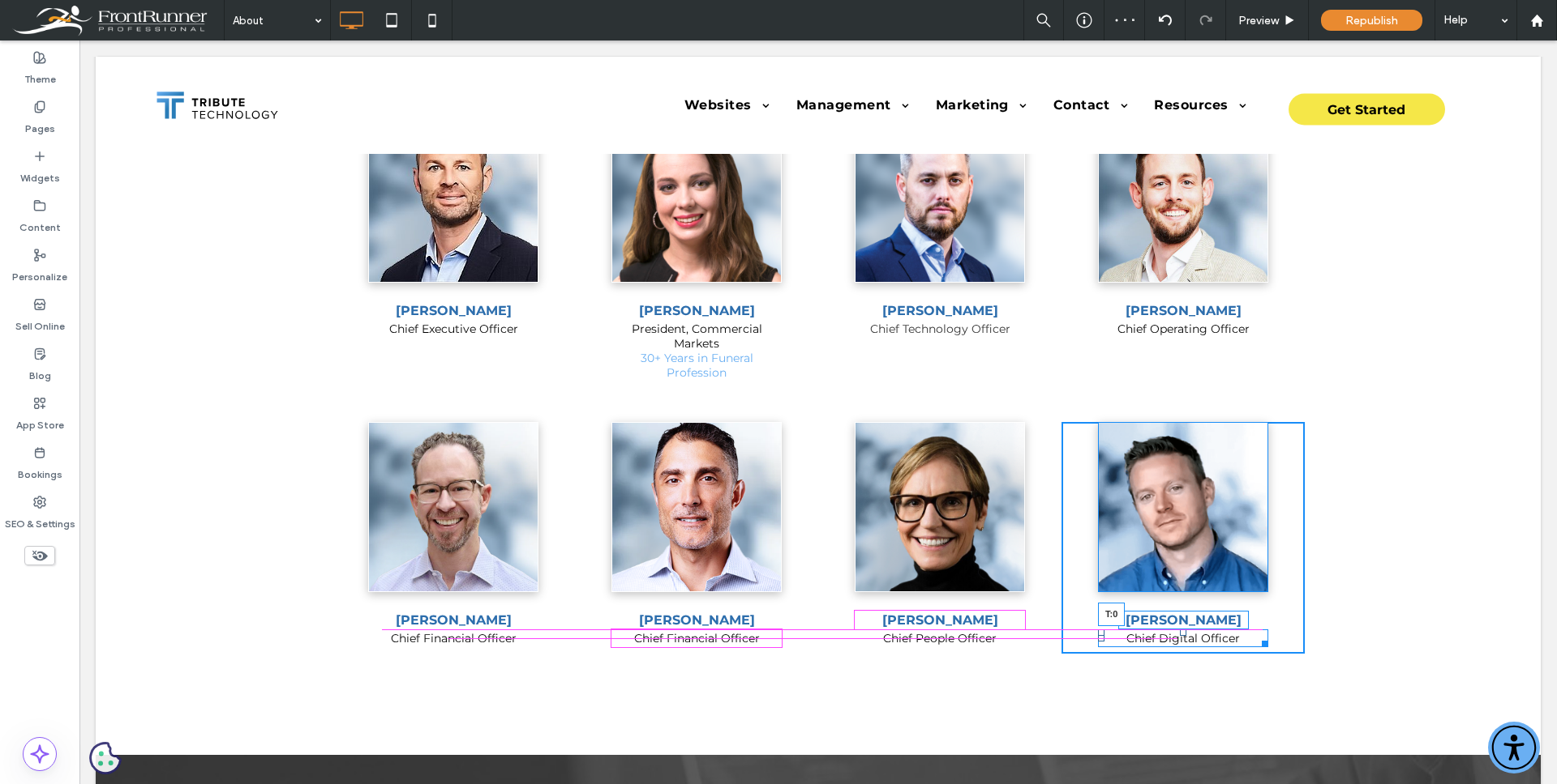
click at [1179, 634] on div at bounding box center [1182, 633] width 7 height 7
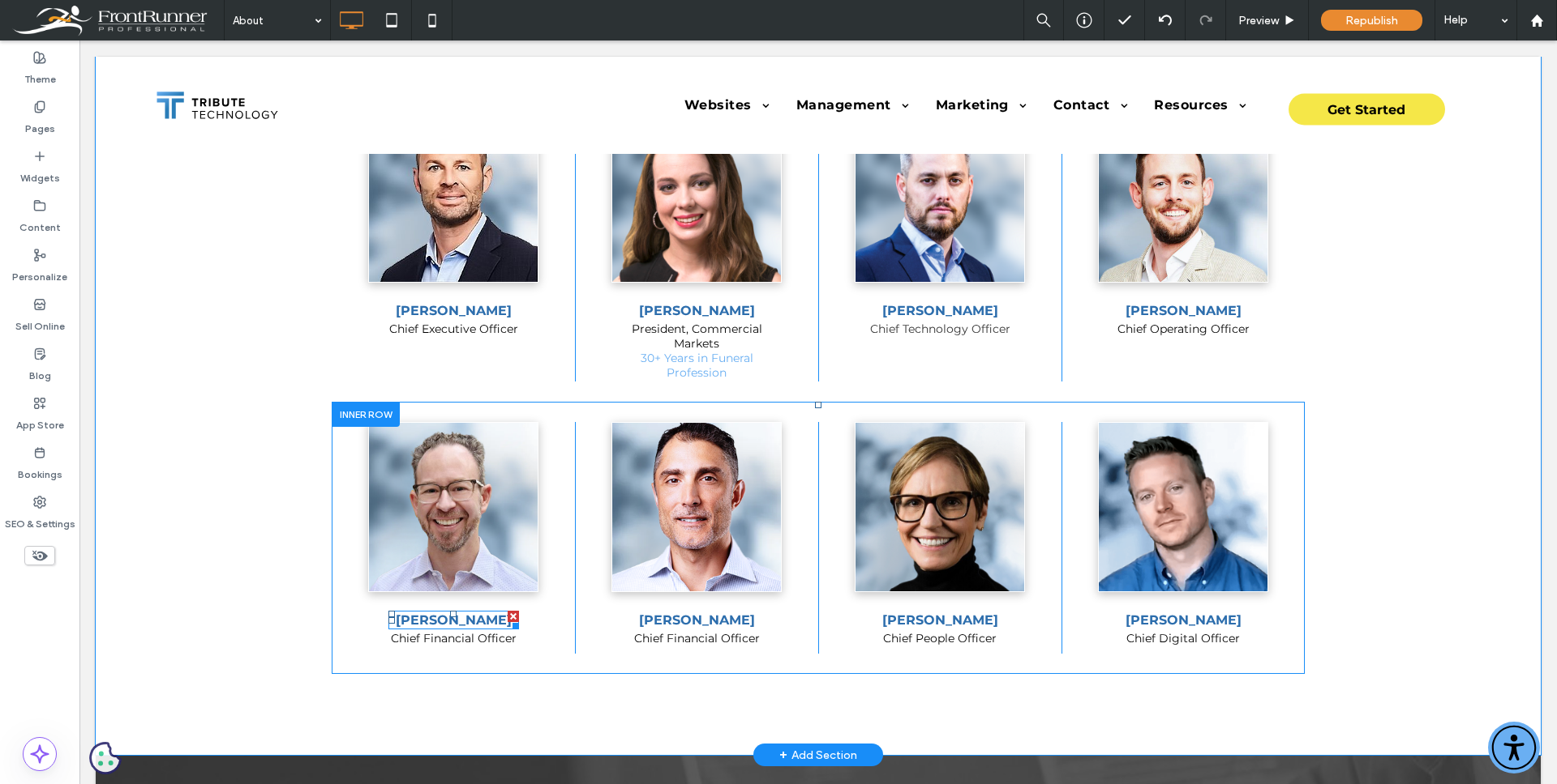
click at [450, 624] on span "[PERSON_NAME]" at bounding box center [454, 620] width 116 height 16
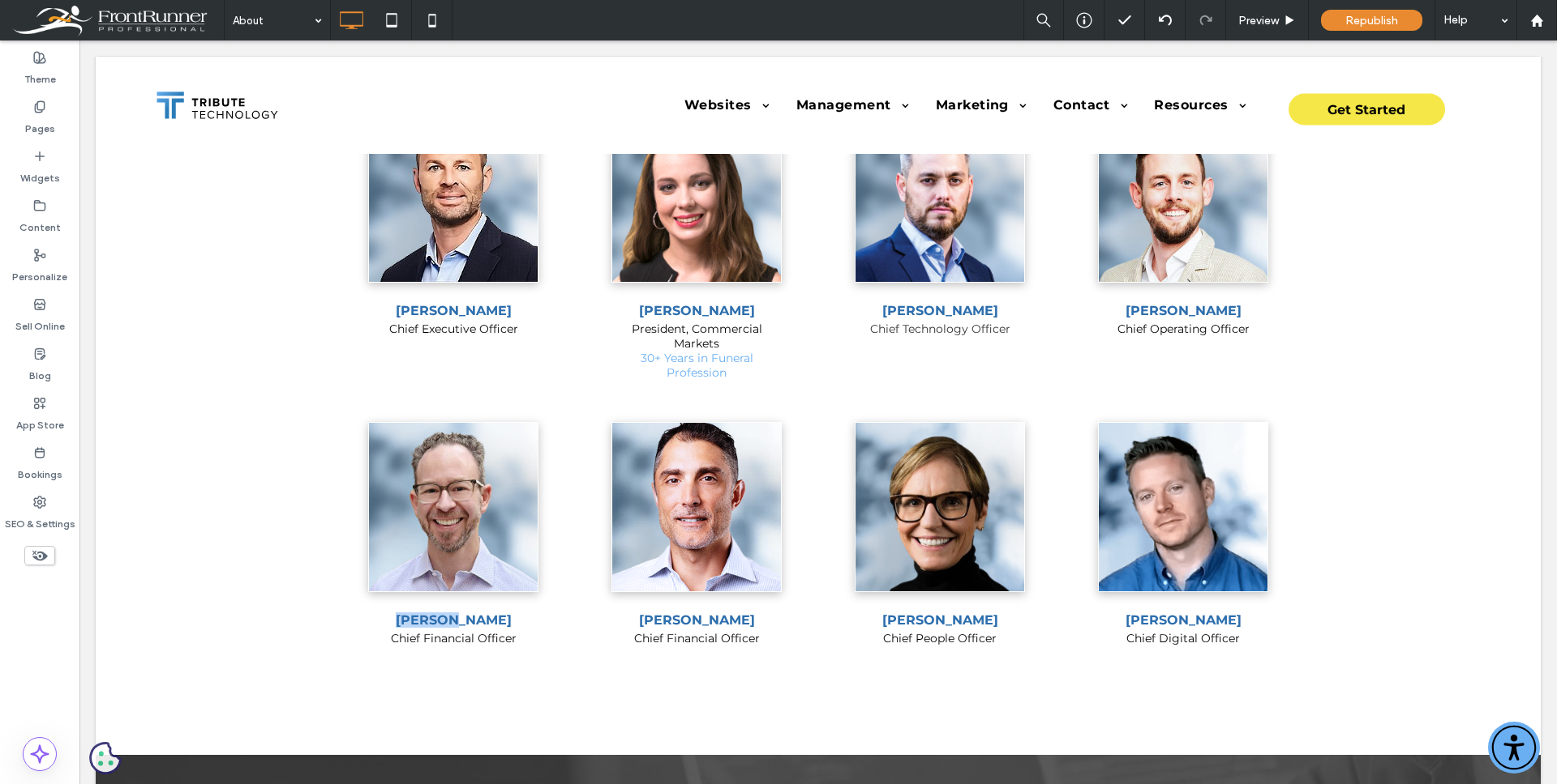
click at [450, 624] on span "[PERSON_NAME]" at bounding box center [454, 620] width 116 height 16
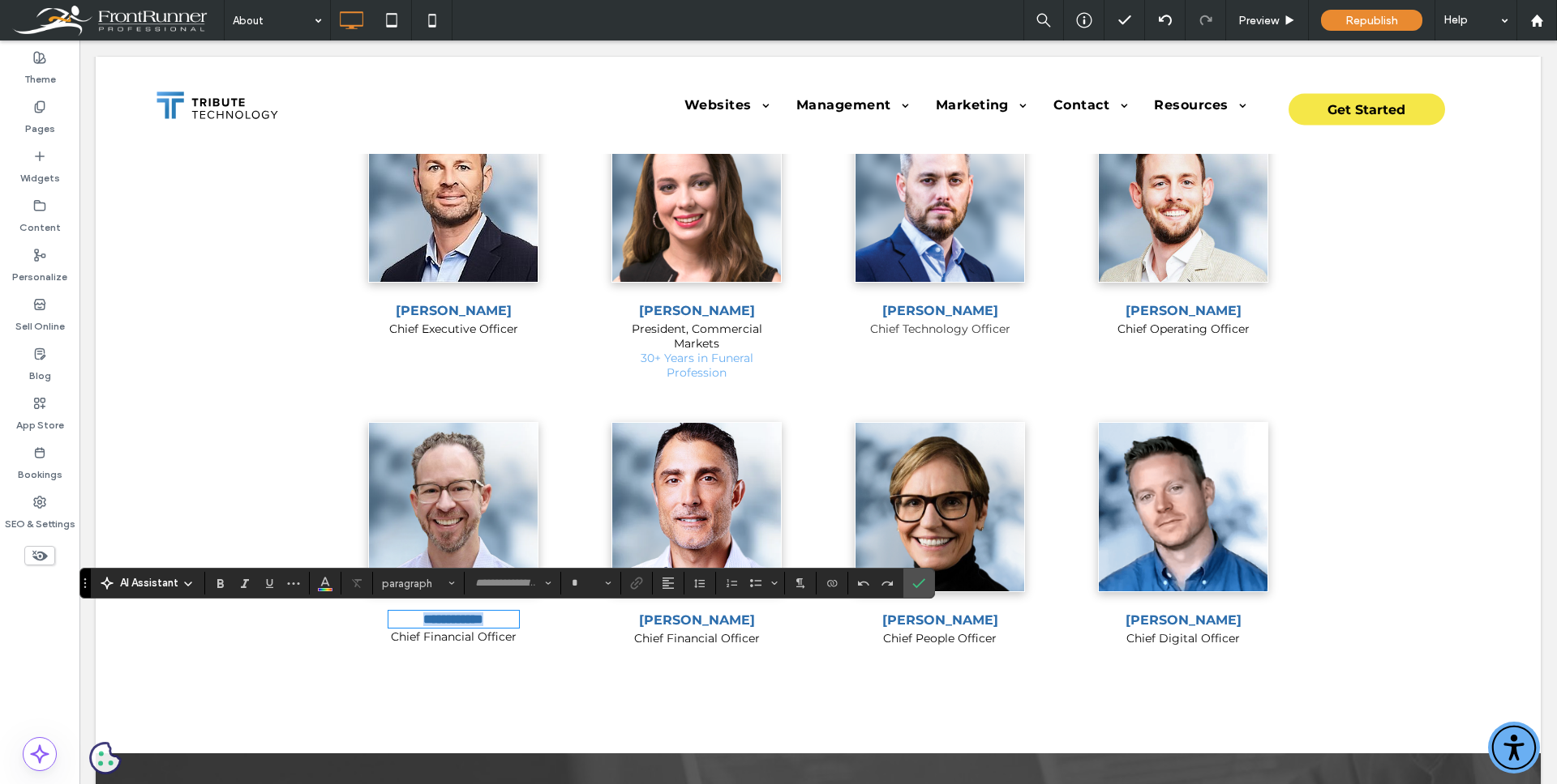
type input "**********"
type input "**"
click at [435, 636] on span "Chief Financial Officer" at bounding box center [454, 637] width 126 height 15
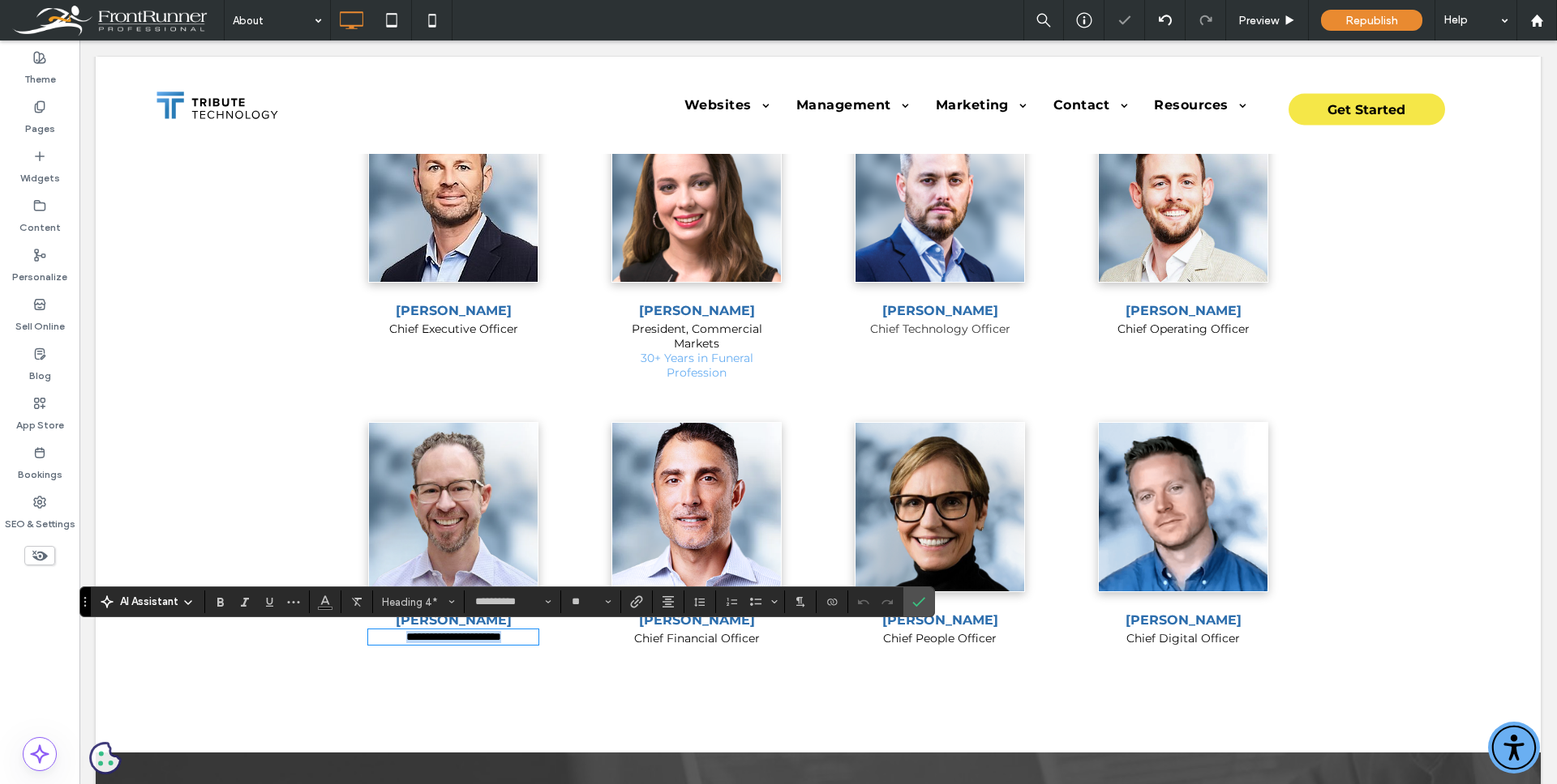
click at [439, 637] on span "**********" at bounding box center [453, 637] width 95 height 12
click at [918, 601] on icon "Confirm" at bounding box center [918, 602] width 13 height 13
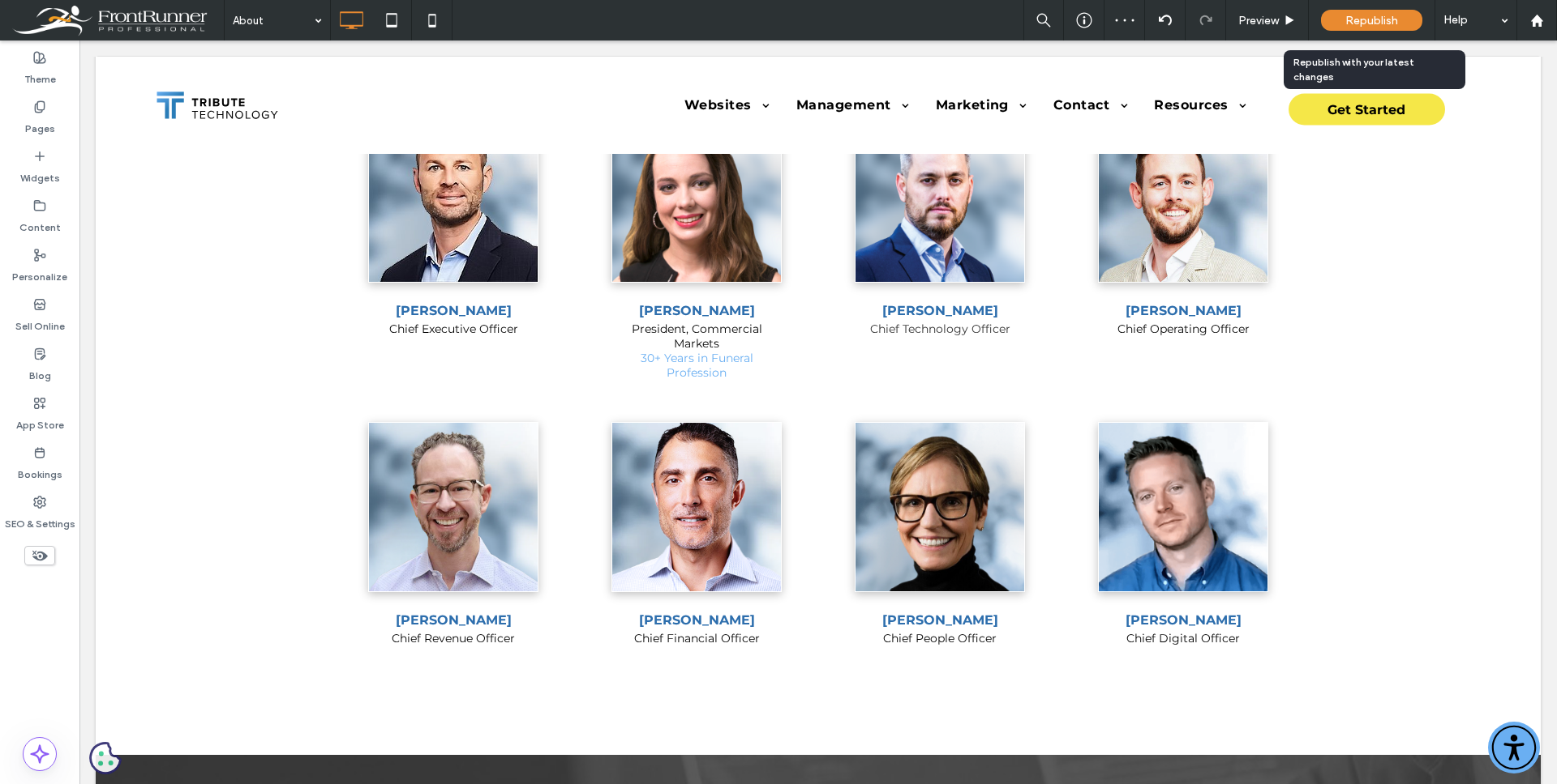
click at [1391, 21] on span "Republish" at bounding box center [1372, 20] width 53 height 14
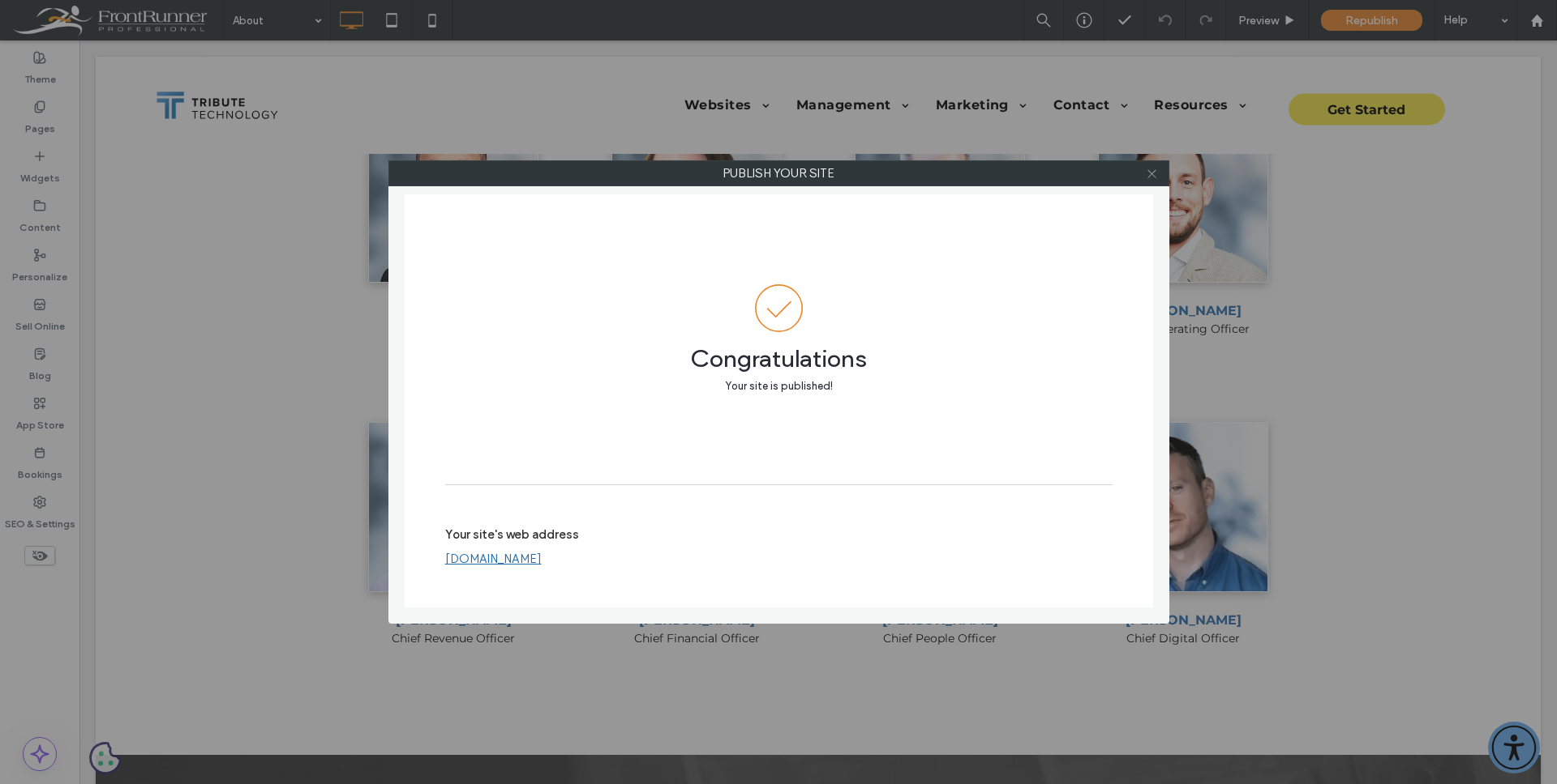
click at [1149, 174] on icon at bounding box center [1151, 174] width 12 height 12
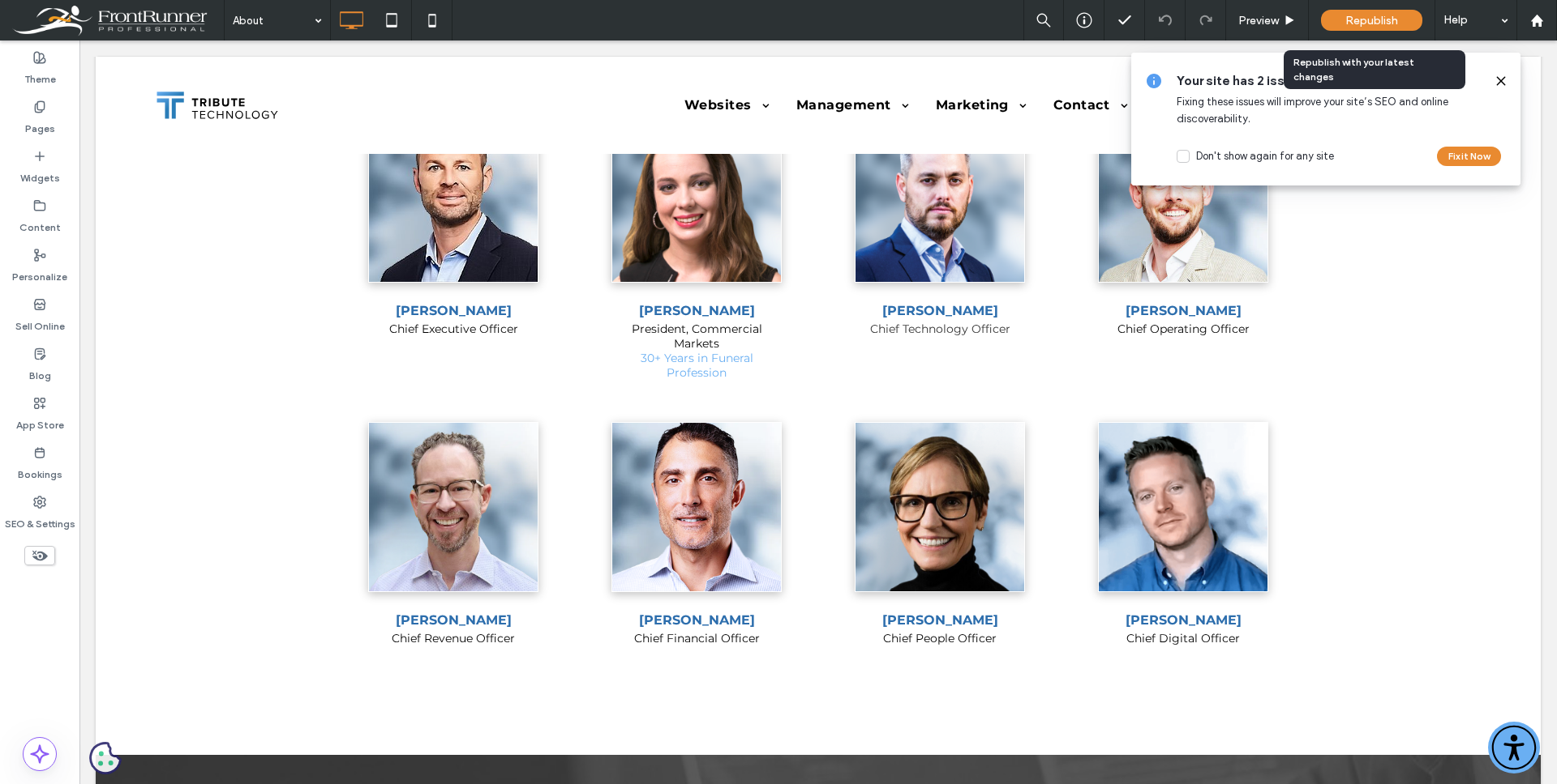
click at [1385, 17] on span "Republish" at bounding box center [1372, 20] width 53 height 14
